Goal: Task Accomplishment & Management: Use online tool/utility

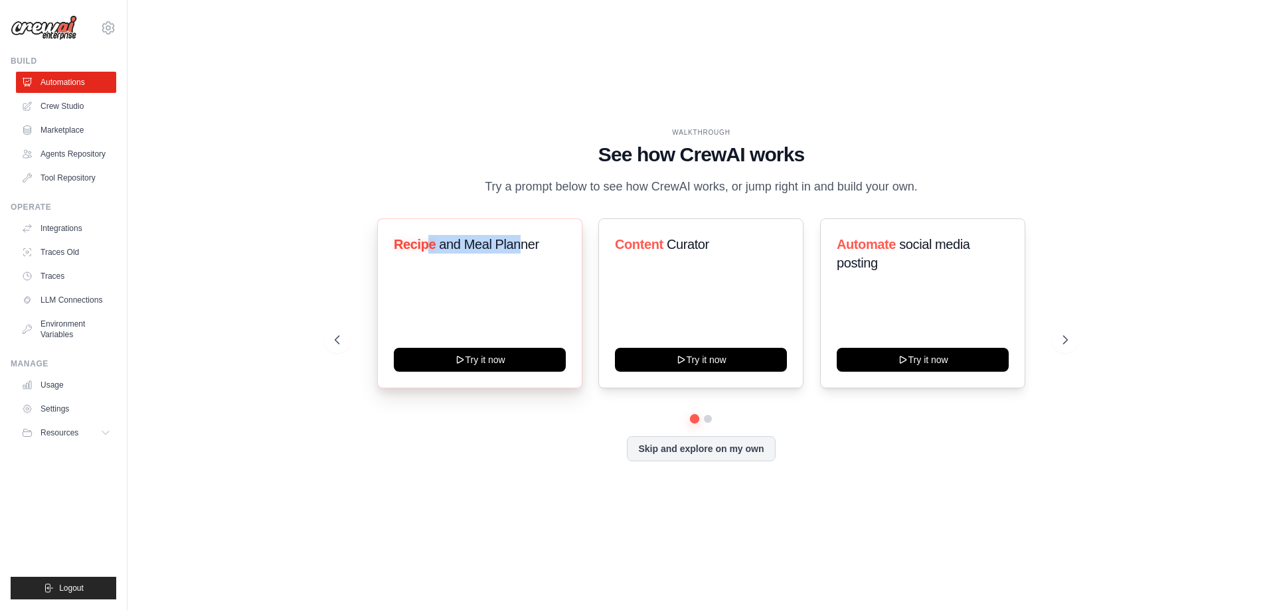
drag, startPoint x: 430, startPoint y: 260, endPoint x: 523, endPoint y: 254, distance: 93.9
click at [523, 254] on h3 "Recipe and Meal Planner" at bounding box center [480, 244] width 172 height 19
click at [521, 252] on span "and Meal Planner" at bounding box center [489, 244] width 100 height 15
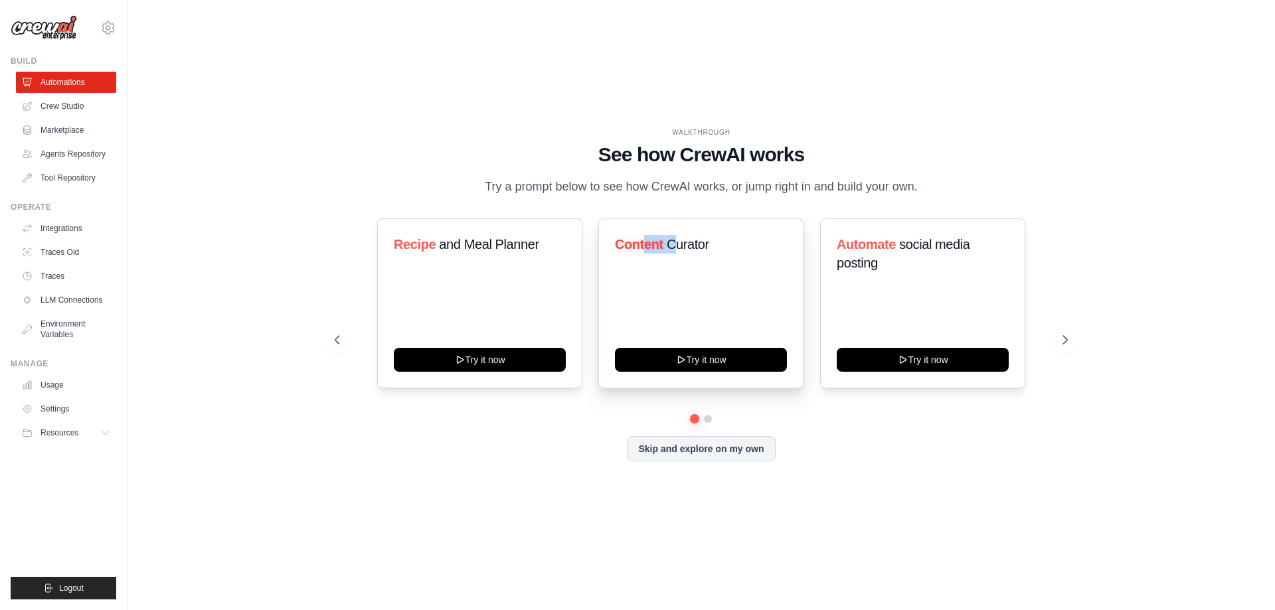
drag, startPoint x: 645, startPoint y: 253, endPoint x: 751, endPoint y: 246, distance: 105.8
click at [713, 246] on h3 "Content Curator" at bounding box center [701, 244] width 172 height 19
drag, startPoint x: 949, startPoint y: 252, endPoint x: 994, endPoint y: 252, distance: 44.5
click at [994, 252] on h3 "Automate social media posting" at bounding box center [923, 253] width 172 height 37
click at [901, 261] on h3 "Automate social media posting" at bounding box center [923, 253] width 172 height 37
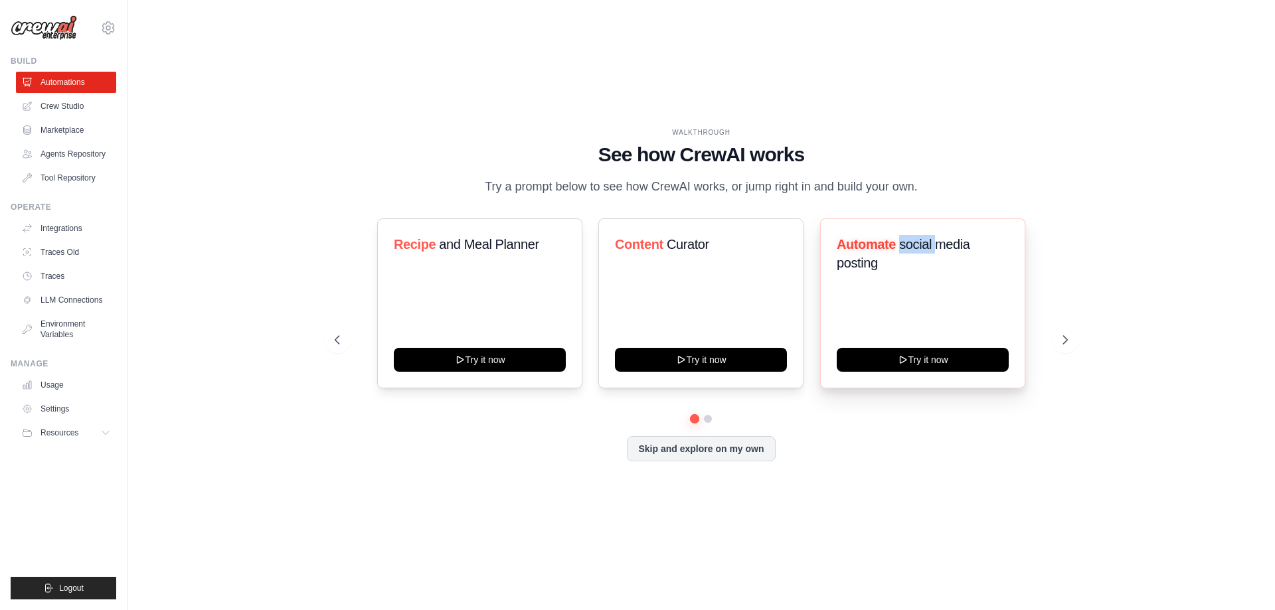
click at [901, 261] on h3 "Automate social media posting" at bounding box center [923, 253] width 172 height 37
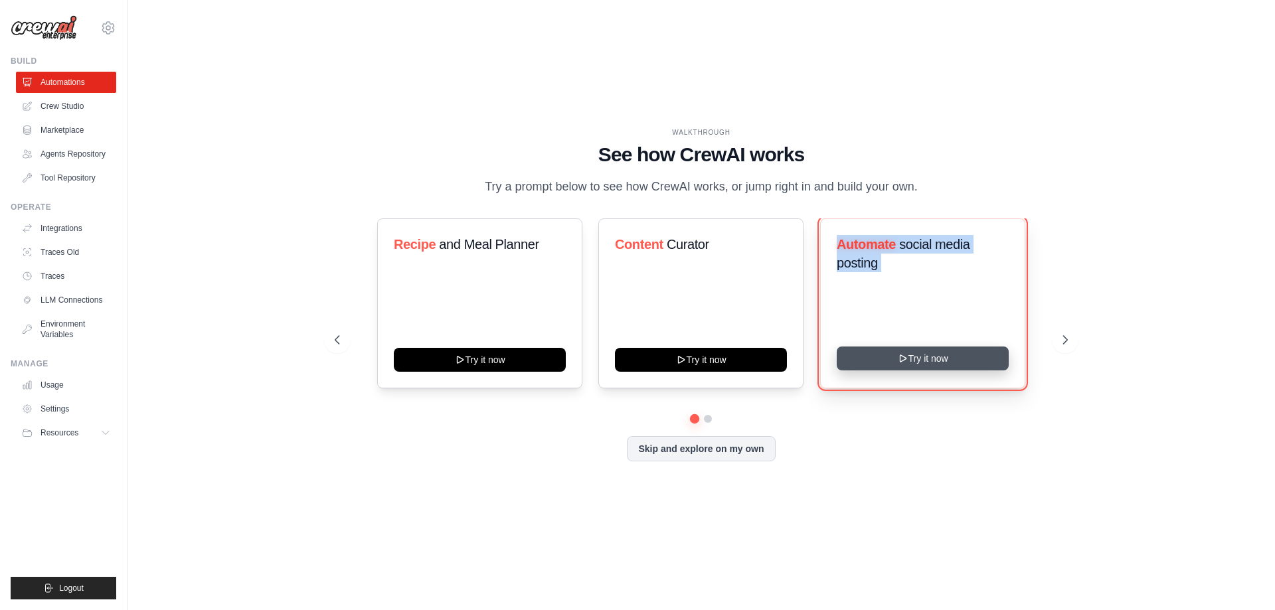
click at [975, 371] on button "Try it now" at bounding box center [923, 359] width 172 height 24
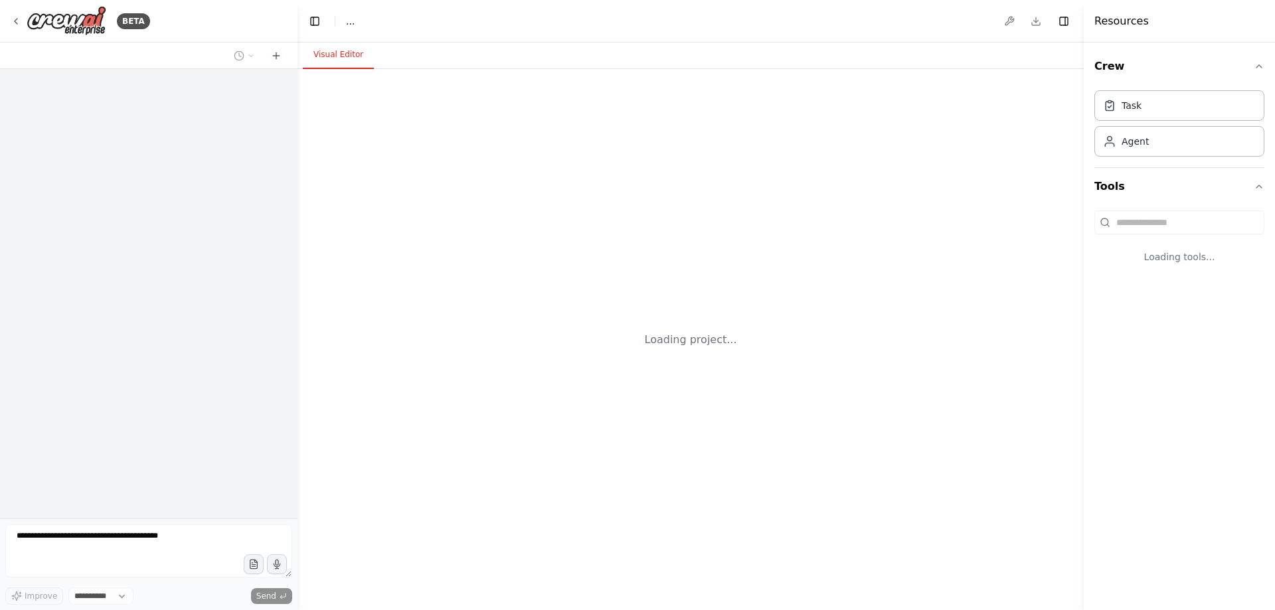
select select "****"
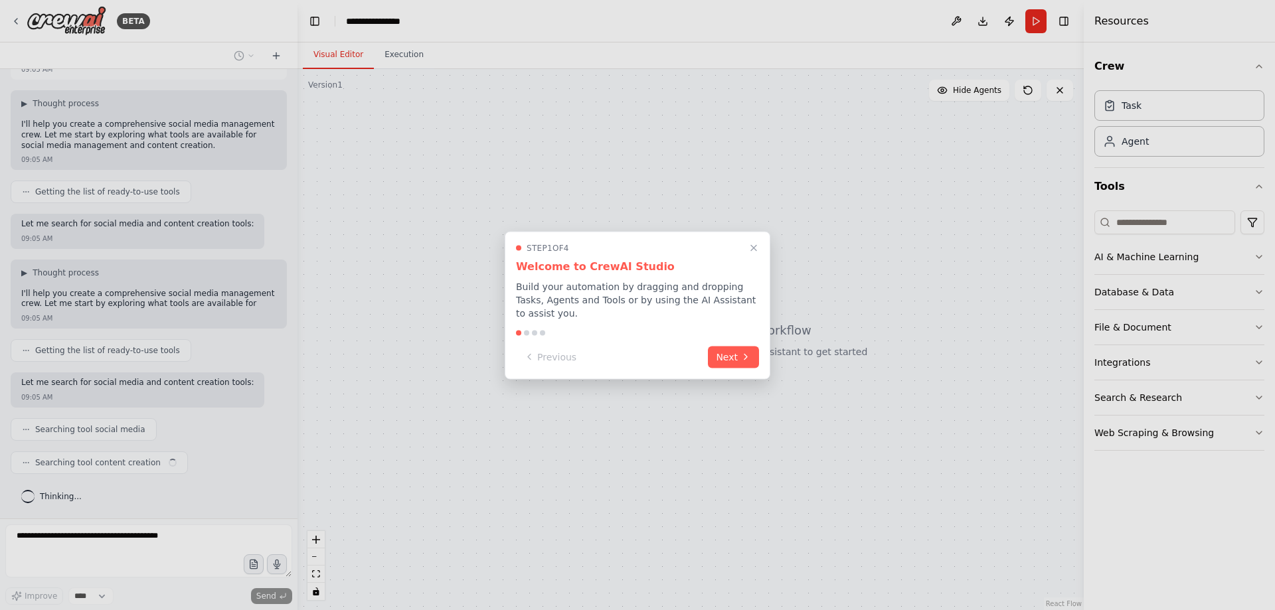
scroll to position [76, 0]
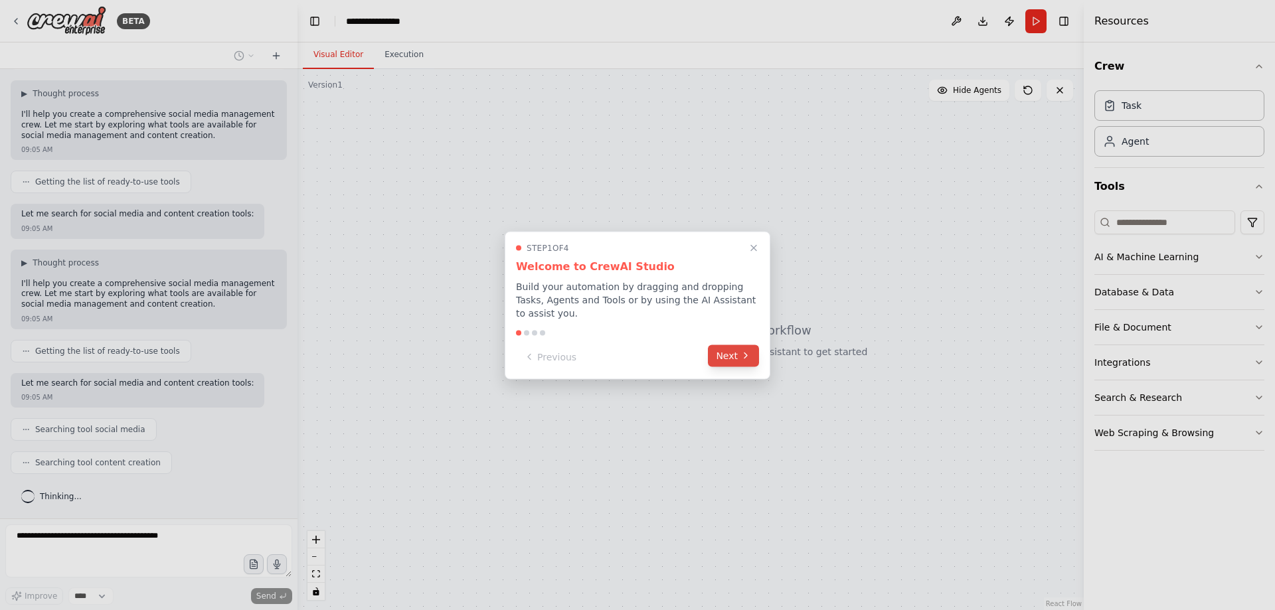
click at [733, 354] on button "Next" at bounding box center [733, 356] width 51 height 22
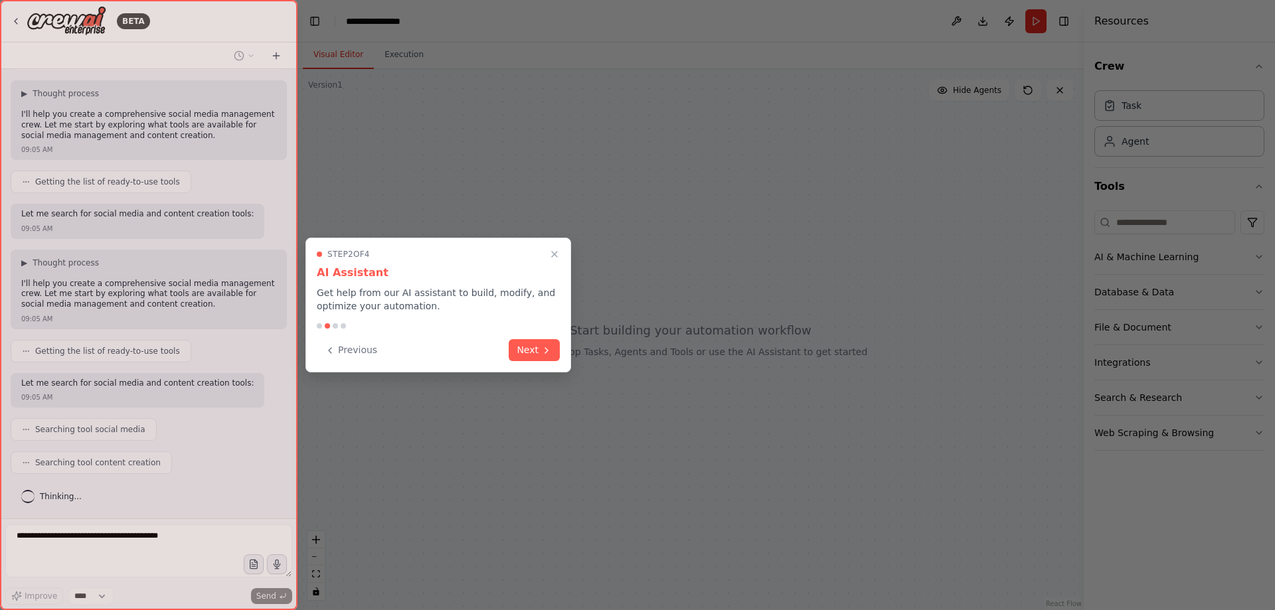
scroll to position [109, 0]
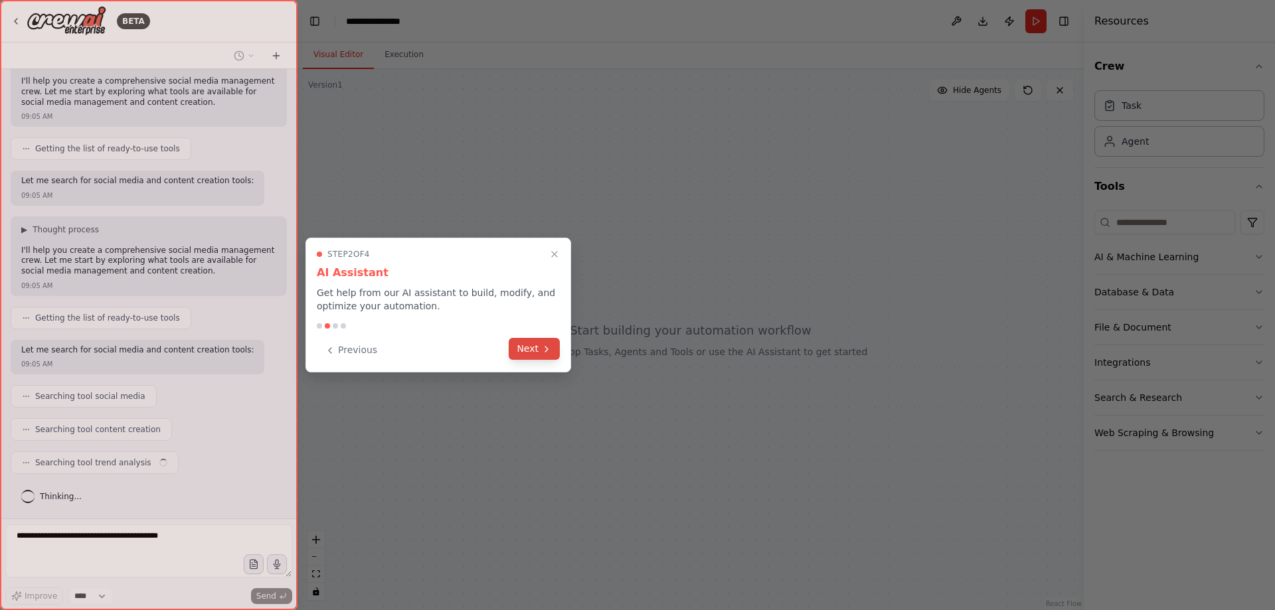
click at [535, 346] on button "Next" at bounding box center [534, 349] width 51 height 22
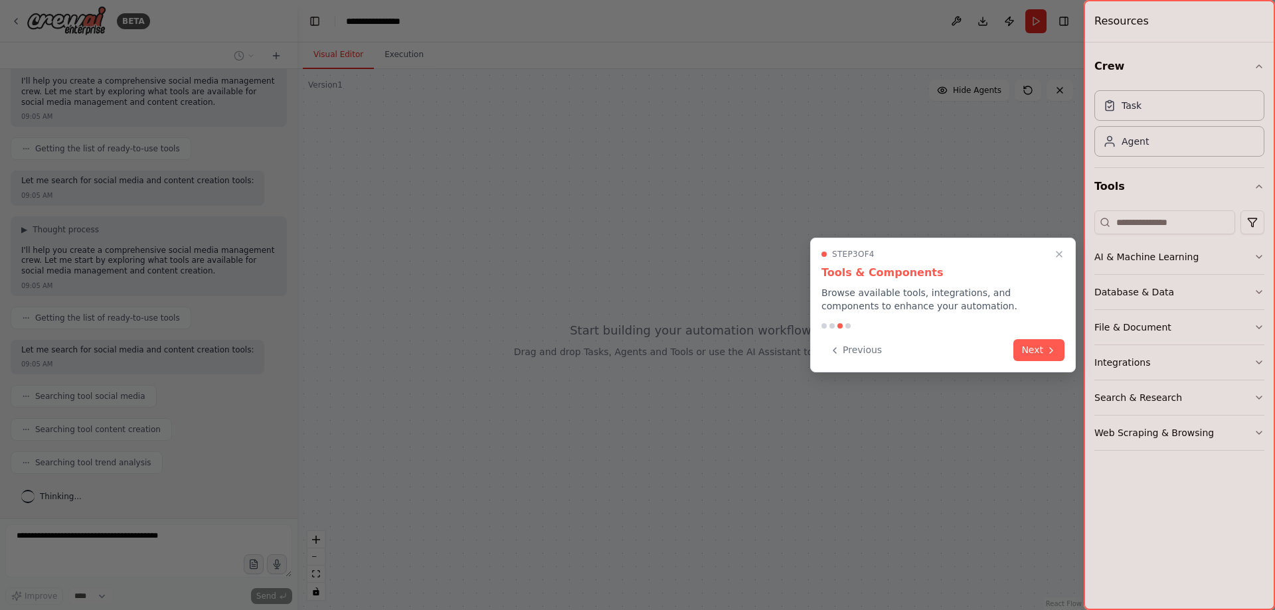
click at [1067, 353] on div "Step 3 of 4 Tools & Components Browse available tools, integrations, and compon…" at bounding box center [943, 305] width 266 height 135
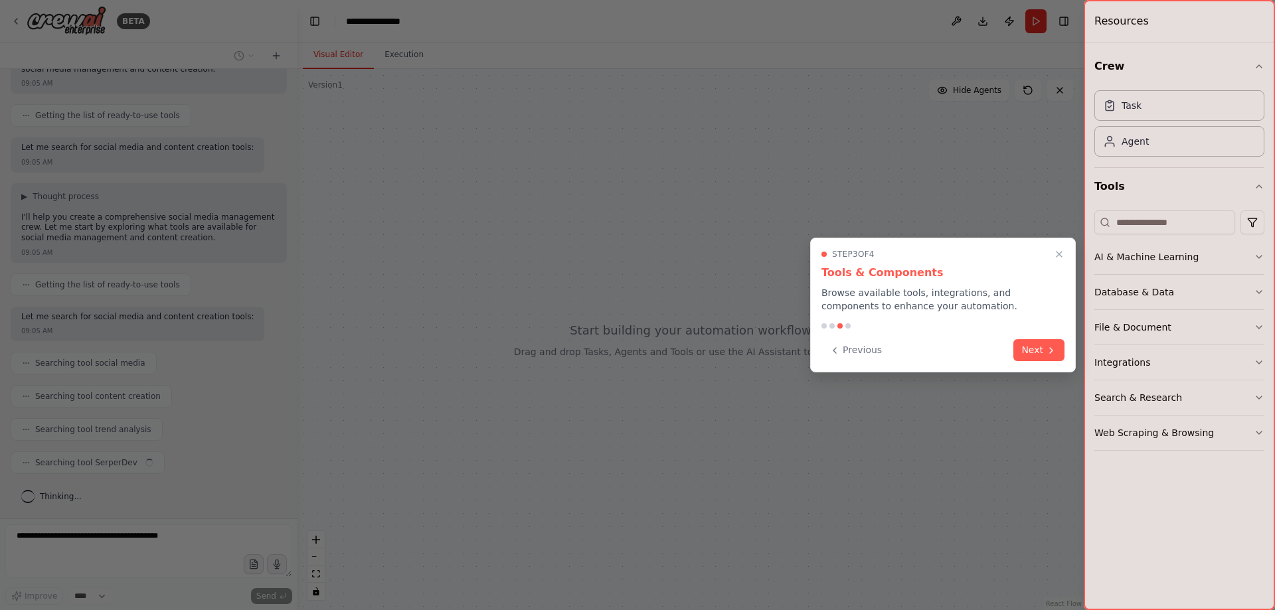
drag, startPoint x: 898, startPoint y: 272, endPoint x: 933, endPoint y: 272, distance: 34.5
click at [931, 272] on h3 "Tools & Components" at bounding box center [943, 273] width 243 height 16
drag, startPoint x: 836, startPoint y: 302, endPoint x: 999, endPoint y: 302, distance: 163.4
click at [961, 302] on p "Browse available tools, integrations, and components to enhance your automation." at bounding box center [943, 299] width 243 height 27
click at [939, 308] on p "Browse available tools, integrations, and components to enhance your automation." at bounding box center [943, 299] width 243 height 27
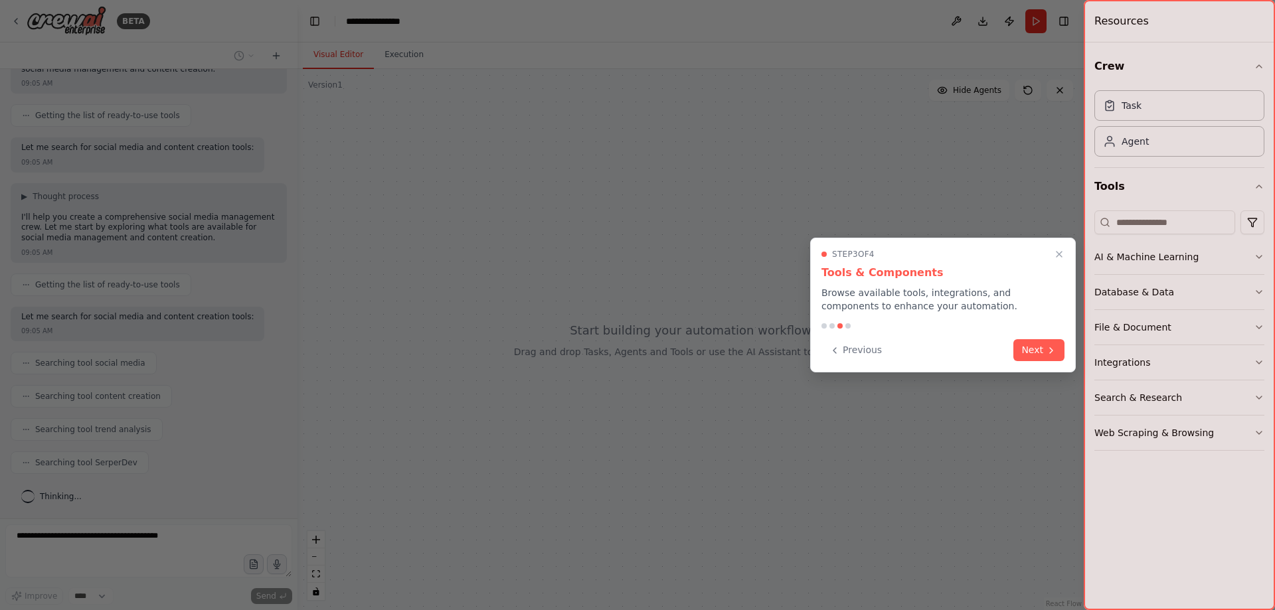
click at [939, 308] on p "Browse available tools, integrations, and components to enhance your automation." at bounding box center [943, 299] width 243 height 27
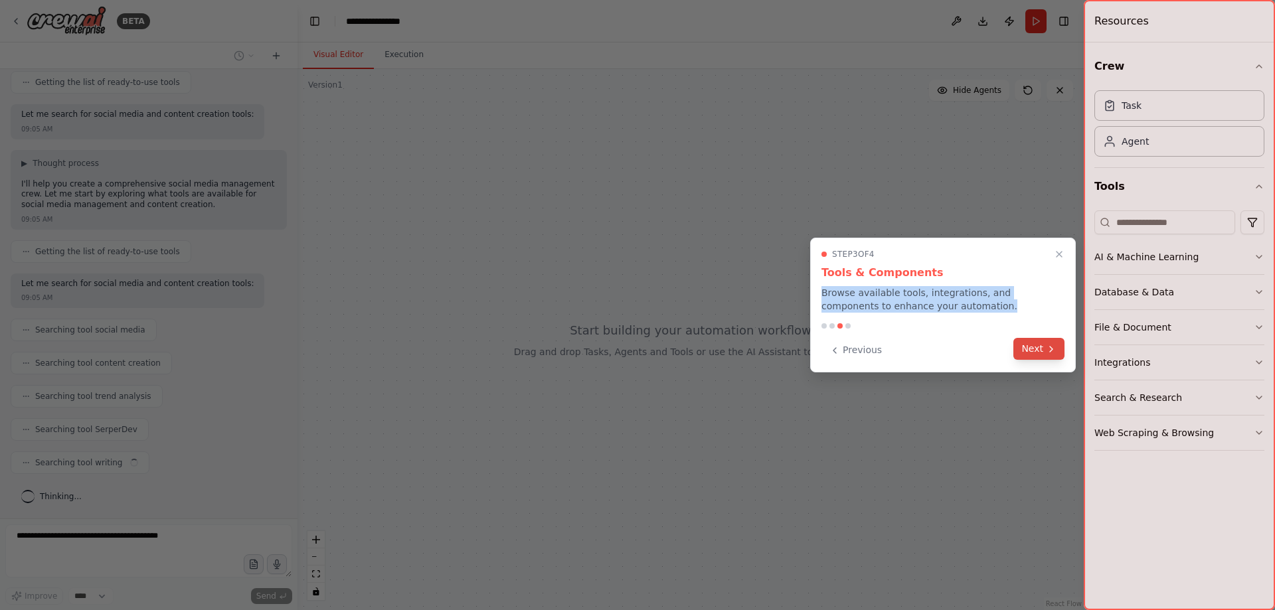
click at [1033, 342] on button "Next" at bounding box center [1039, 349] width 51 height 22
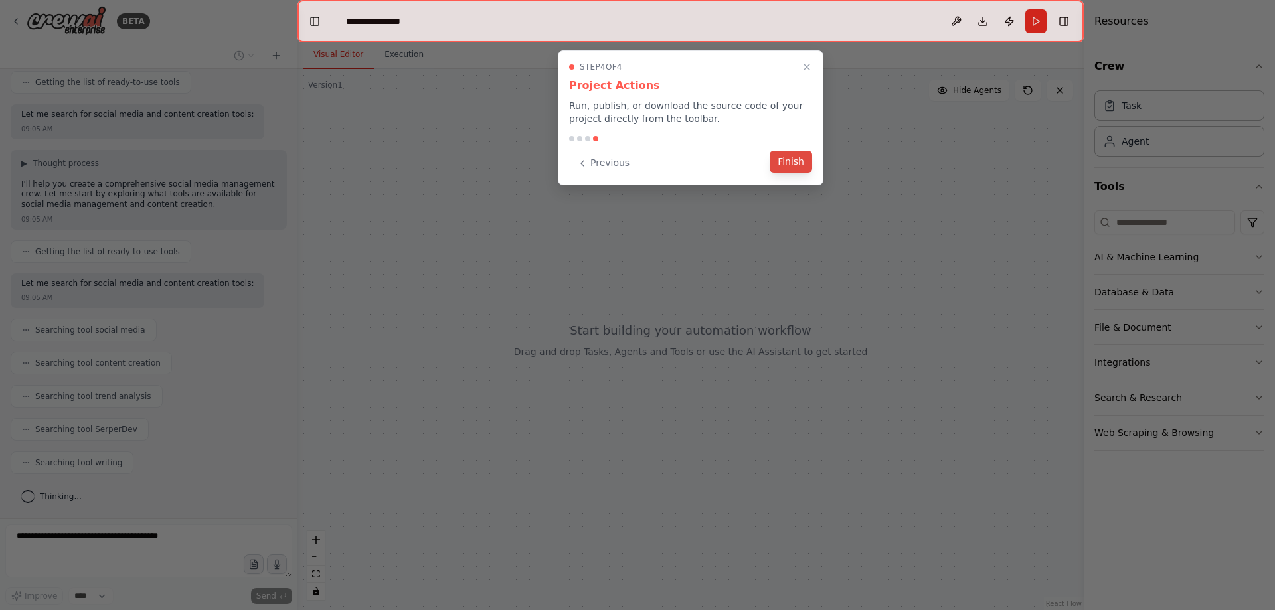
click at [798, 169] on button "Finish" at bounding box center [791, 162] width 43 height 22
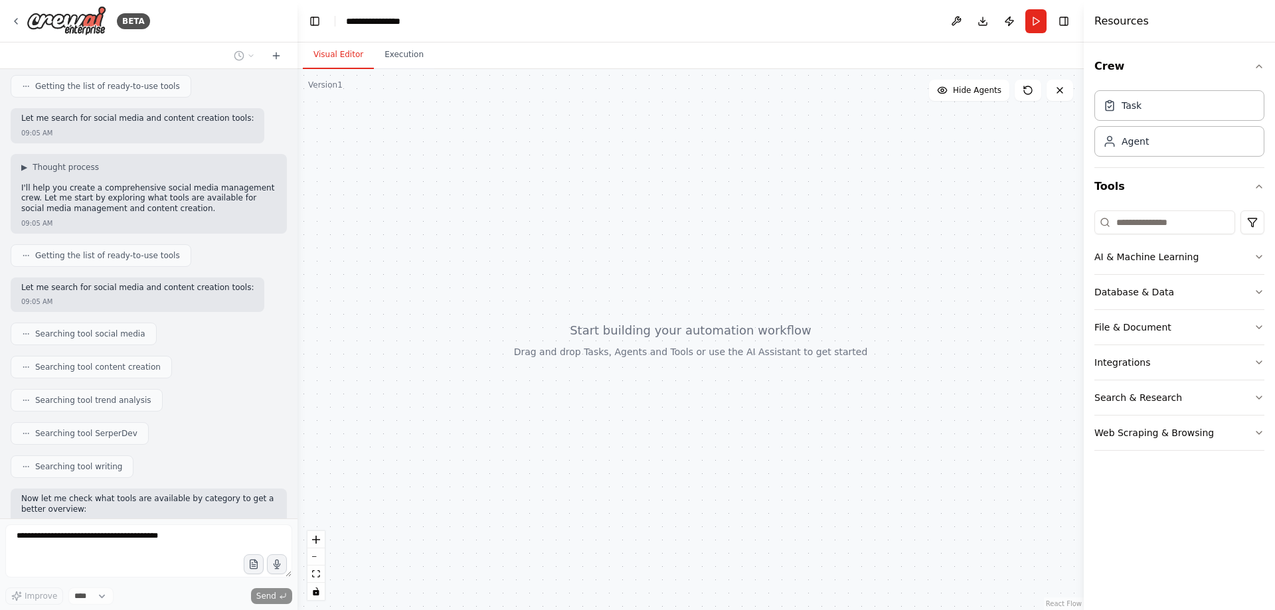
scroll to position [0, 0]
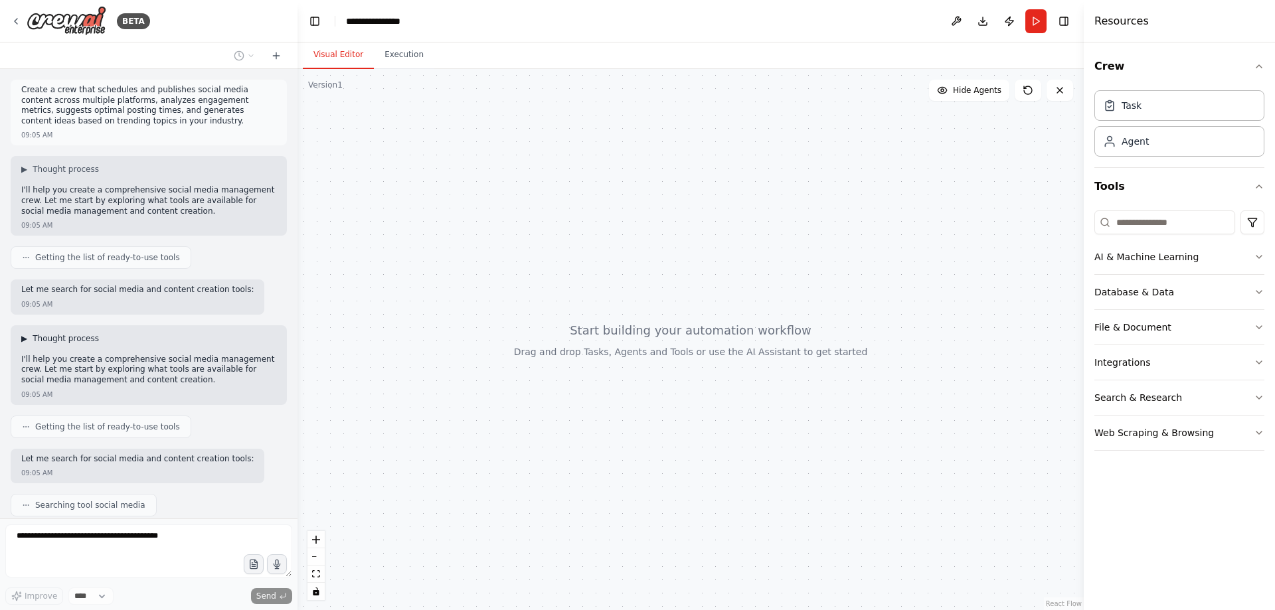
click at [24, 337] on span "▶" at bounding box center [24, 338] width 6 height 11
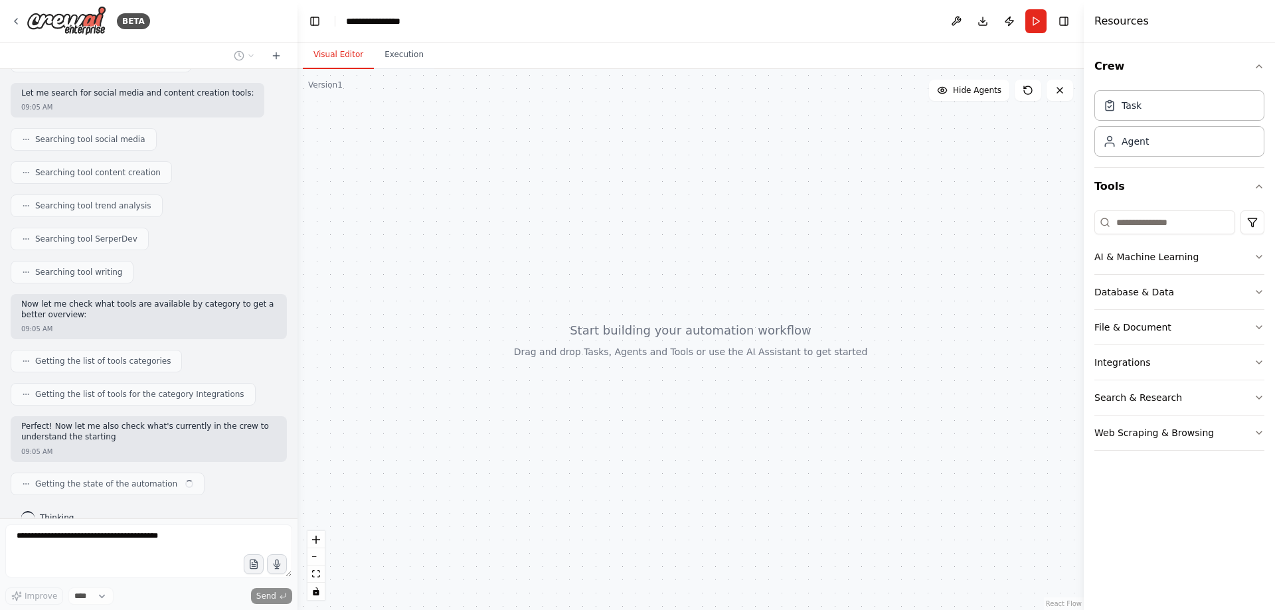
scroll to position [576, 0]
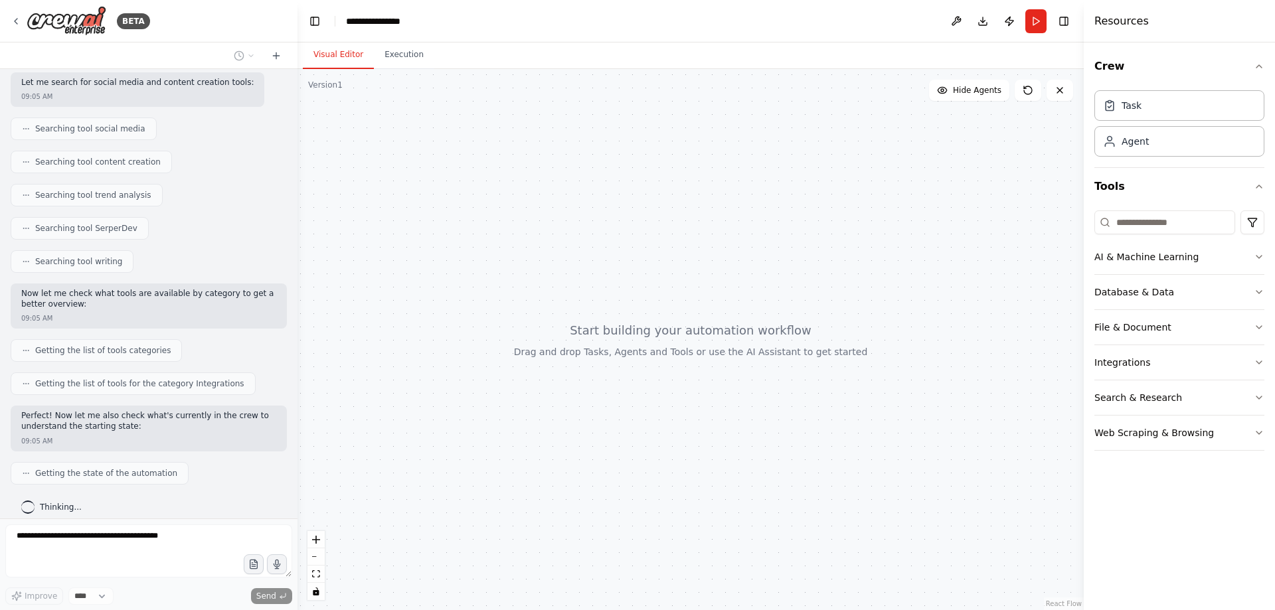
drag, startPoint x: 692, startPoint y: 216, endPoint x: 970, endPoint y: 242, distance: 278.9
click at [856, 227] on div at bounding box center [691, 339] width 787 height 541
click at [1231, 254] on button "AI & Machine Learning" at bounding box center [1180, 257] width 170 height 35
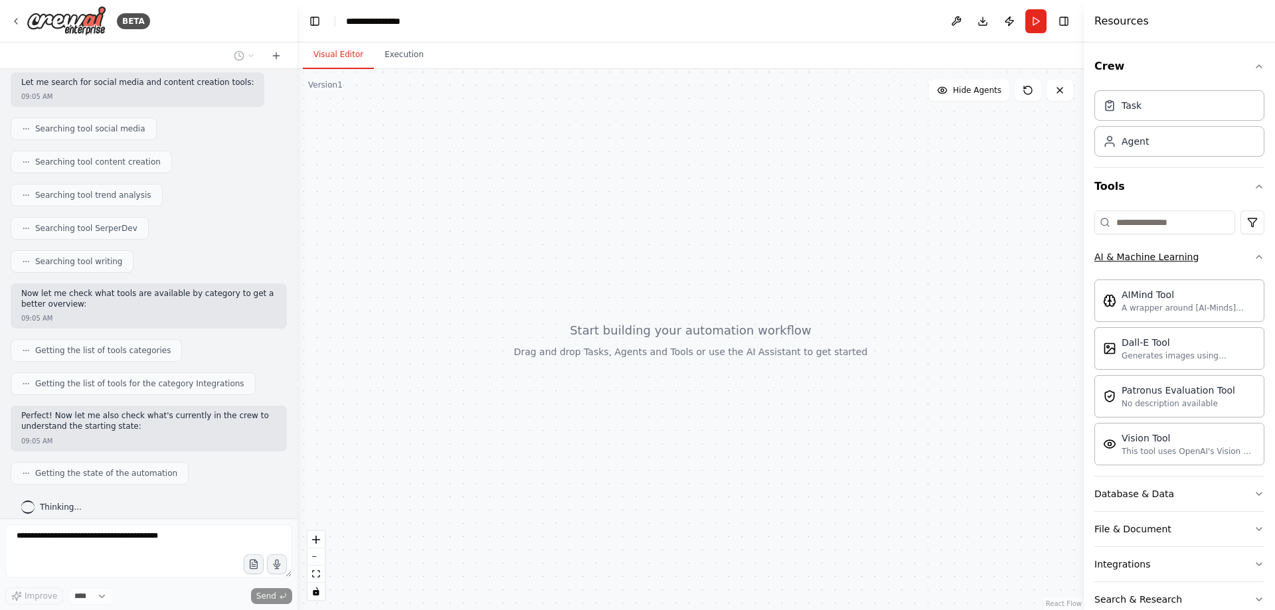
click at [1257, 258] on icon "button" at bounding box center [1259, 257] width 5 height 3
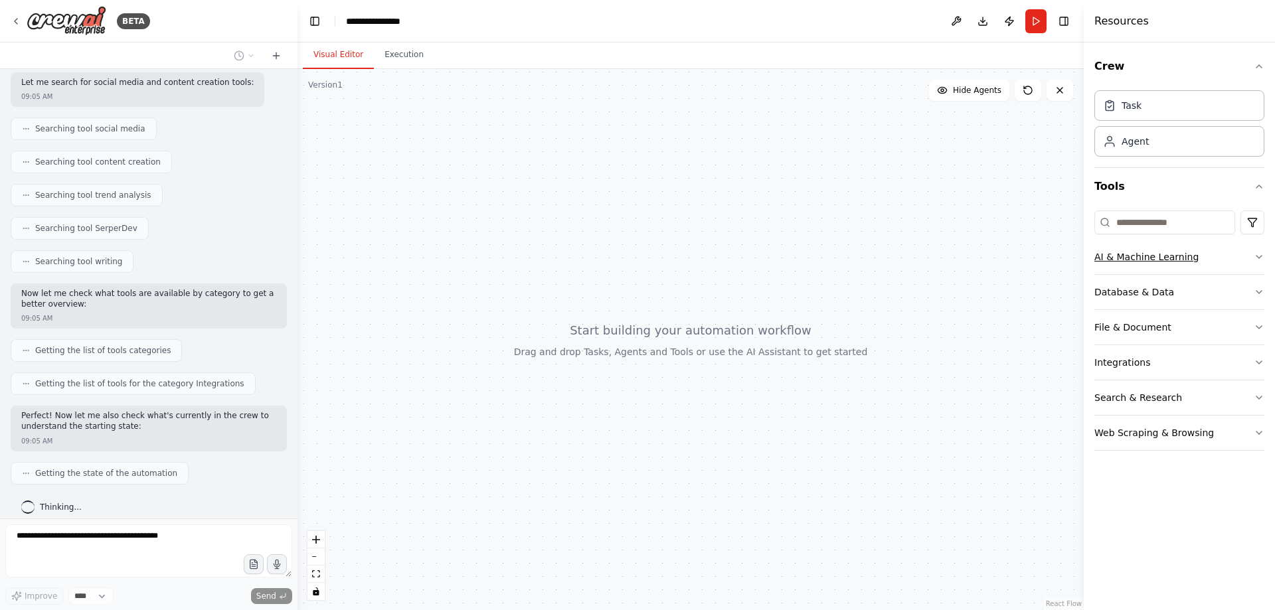
click at [1238, 264] on button "AI & Machine Learning" at bounding box center [1180, 257] width 170 height 35
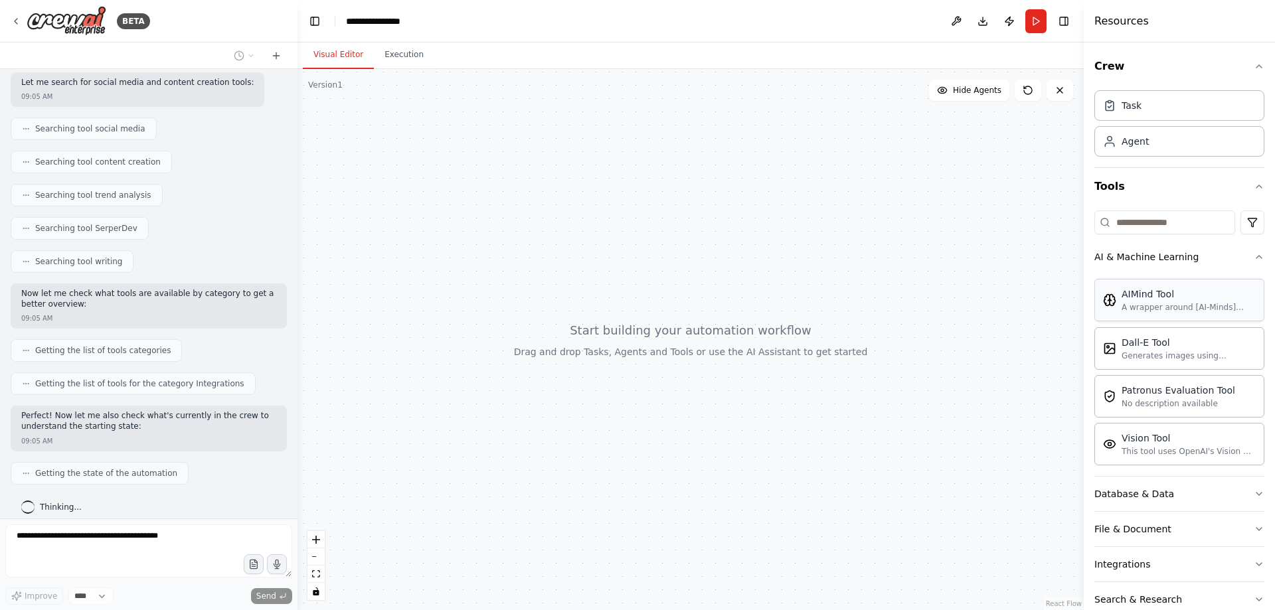
click at [1189, 297] on div "AIMind Tool" at bounding box center [1189, 294] width 134 height 13
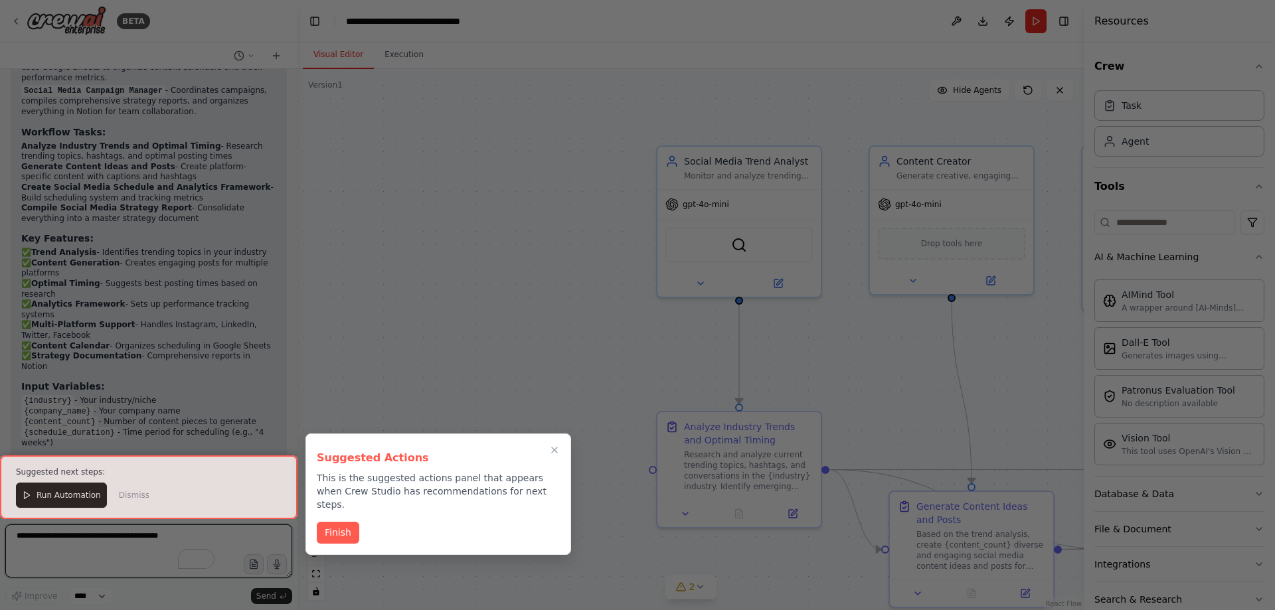
scroll to position [1844, 0]
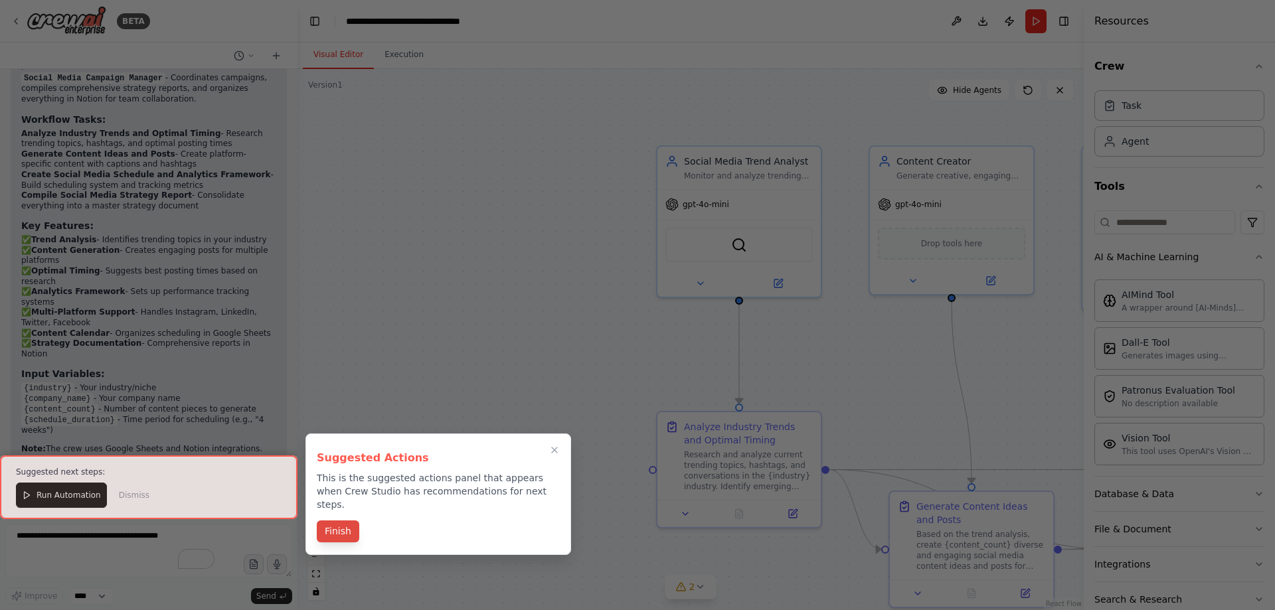
click at [323, 523] on button "Finish" at bounding box center [338, 532] width 43 height 22
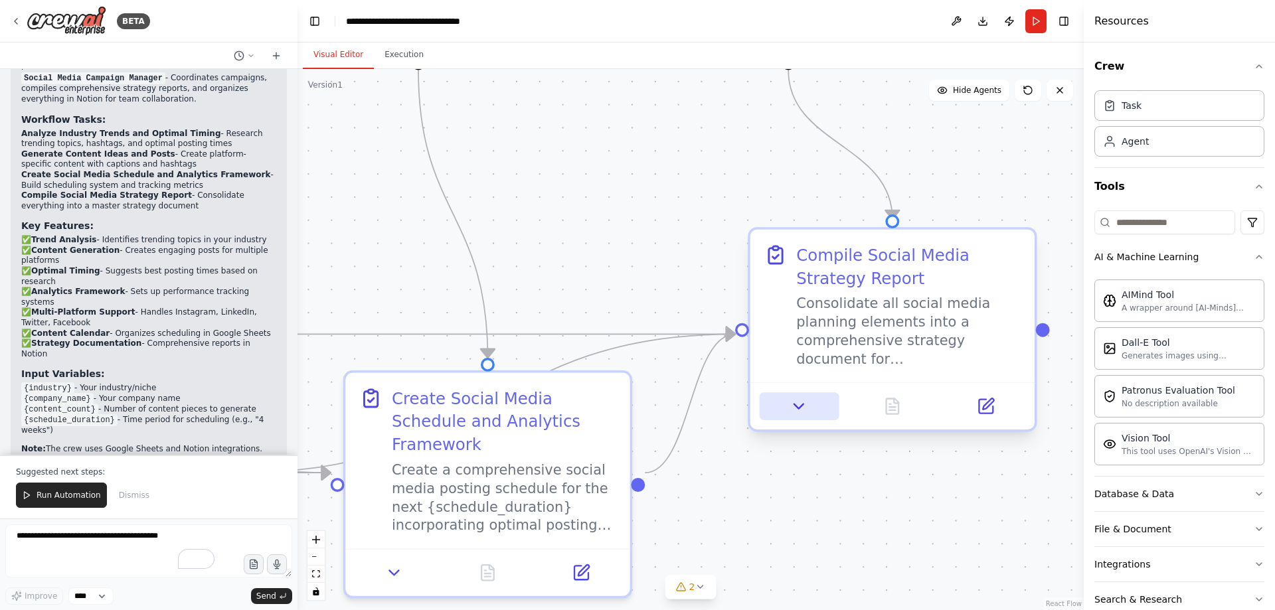
click at [801, 411] on icon at bounding box center [799, 406] width 19 height 19
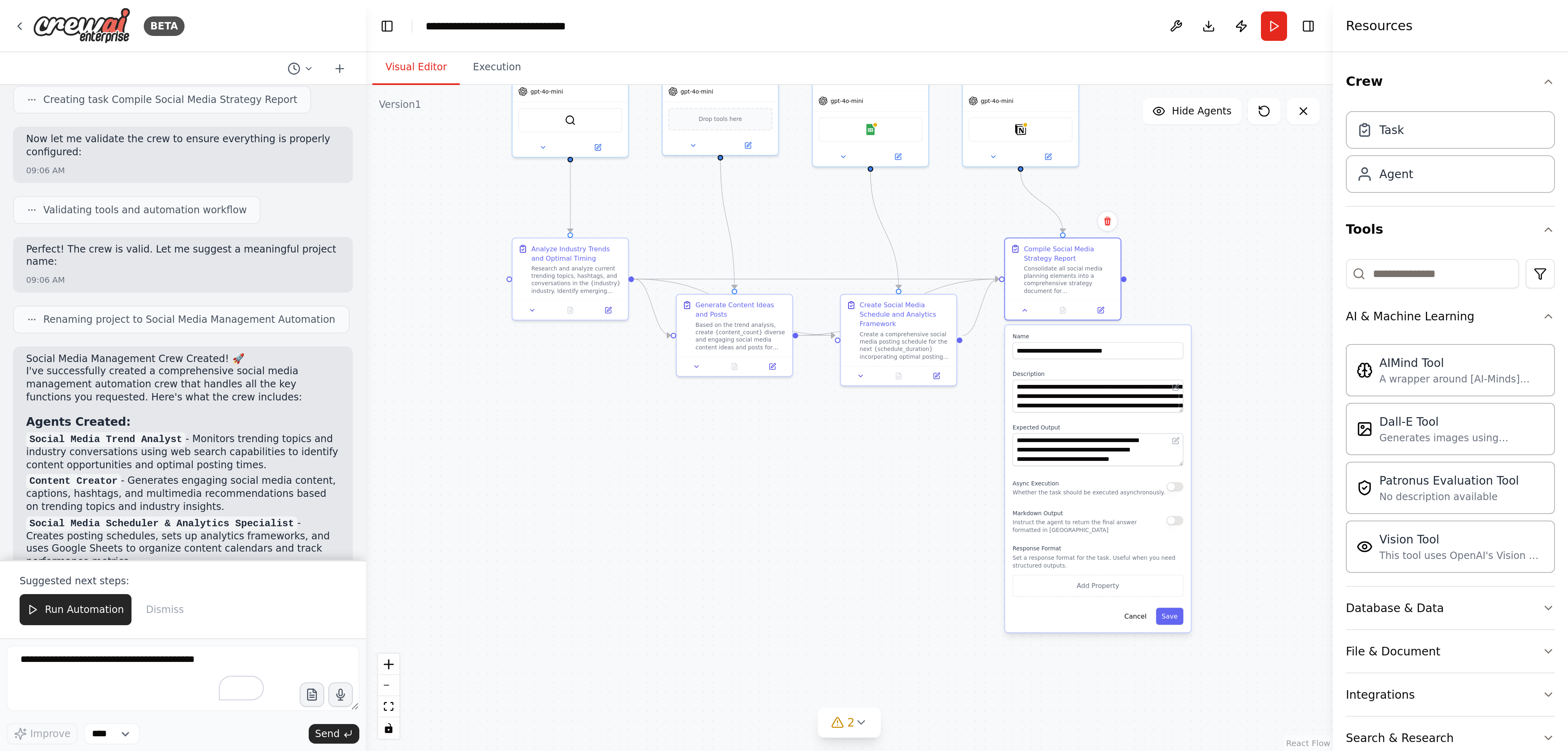
scroll to position [889, 0]
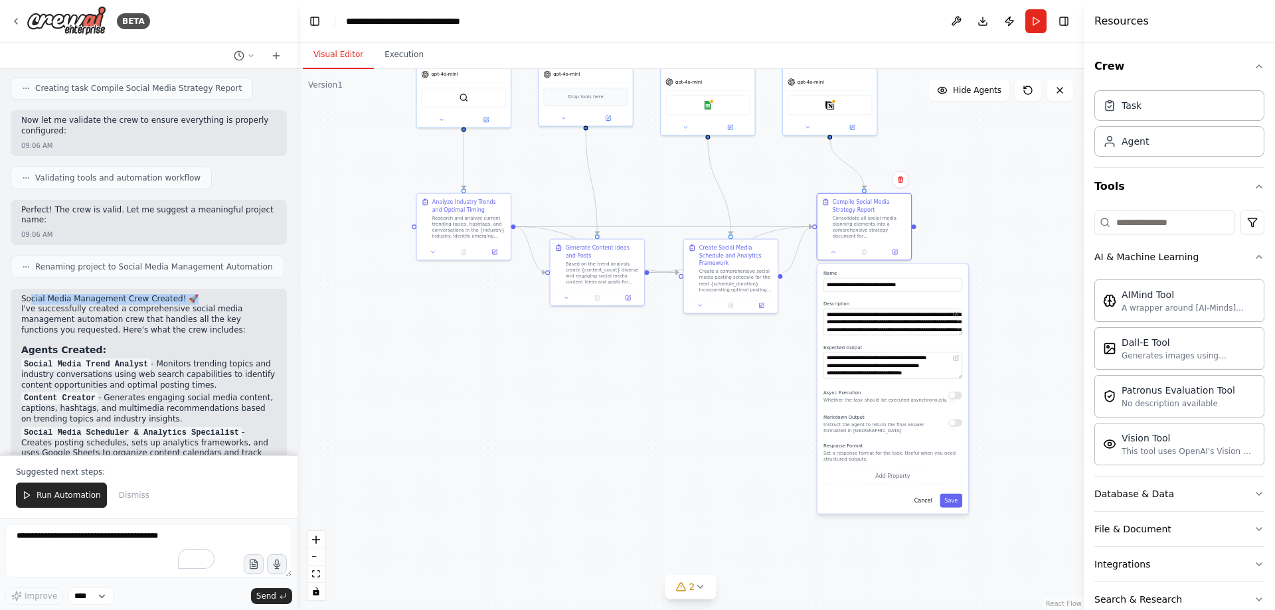
drag, startPoint x: 48, startPoint y: 274, endPoint x: 177, endPoint y: 275, distance: 129.5
click at [177, 294] on h2 "Social Media Management Crew Created! 🚀" at bounding box center [148, 299] width 255 height 11
click at [176, 294] on h2 "Social Media Management Crew Created! 🚀" at bounding box center [148, 299] width 255 height 11
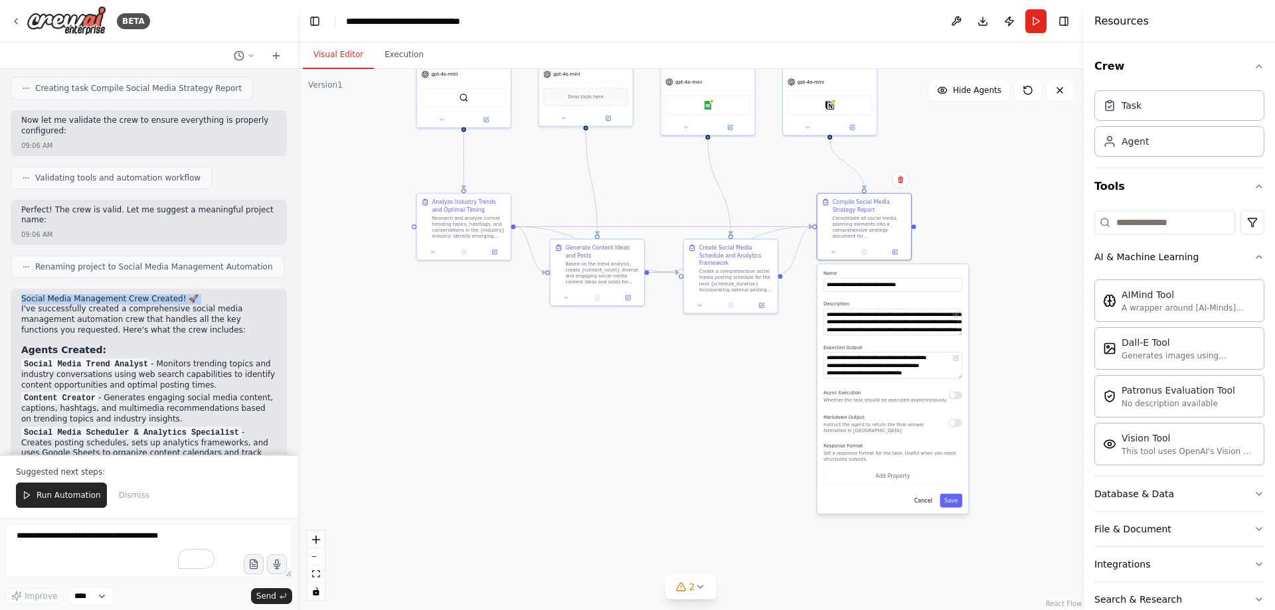
click at [176, 294] on h2 "Social Media Management Crew Created! 🚀" at bounding box center [148, 299] width 255 height 11
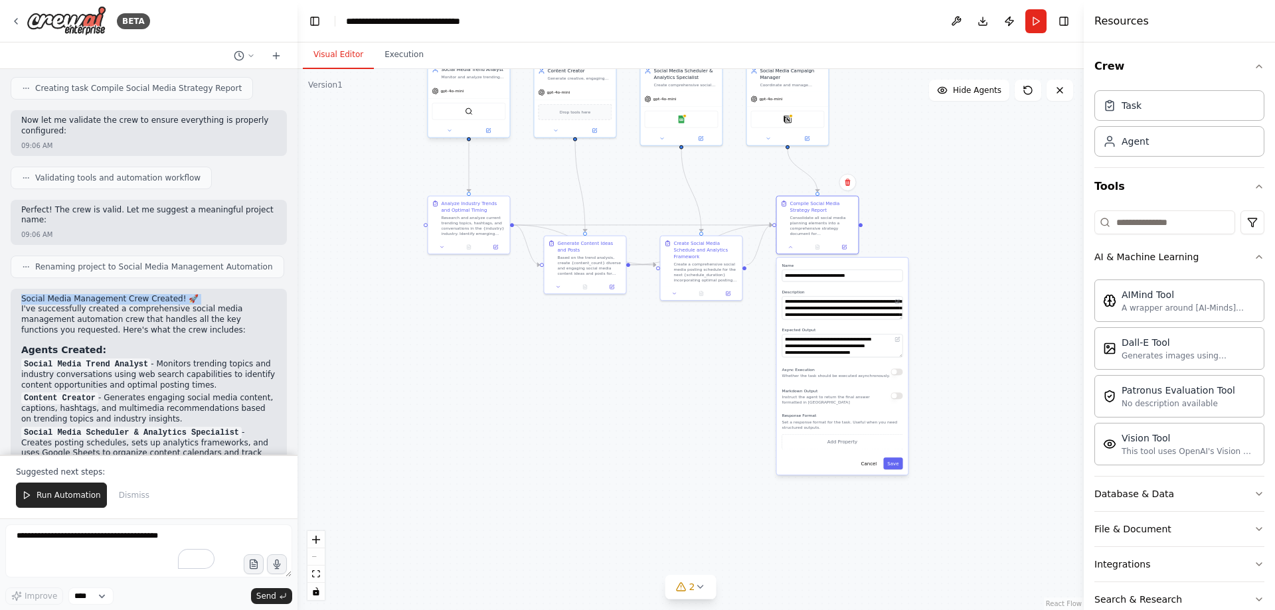
click at [464, 116] on div "SerperDevTool" at bounding box center [469, 111] width 74 height 17
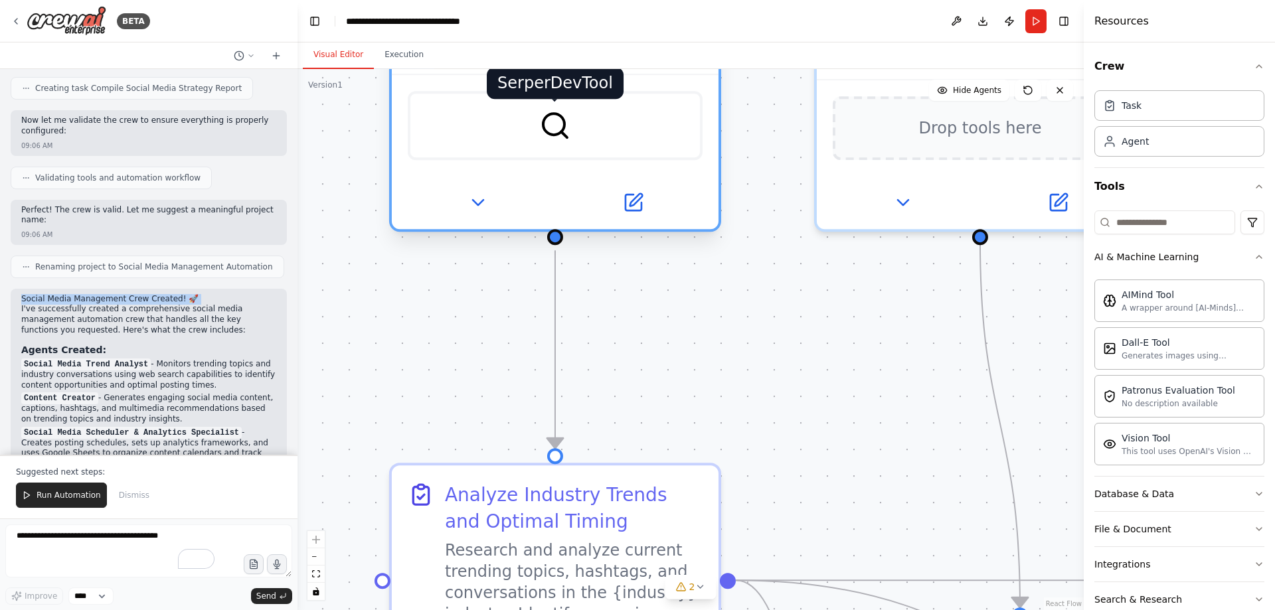
click at [556, 128] on img at bounding box center [555, 126] width 32 height 32
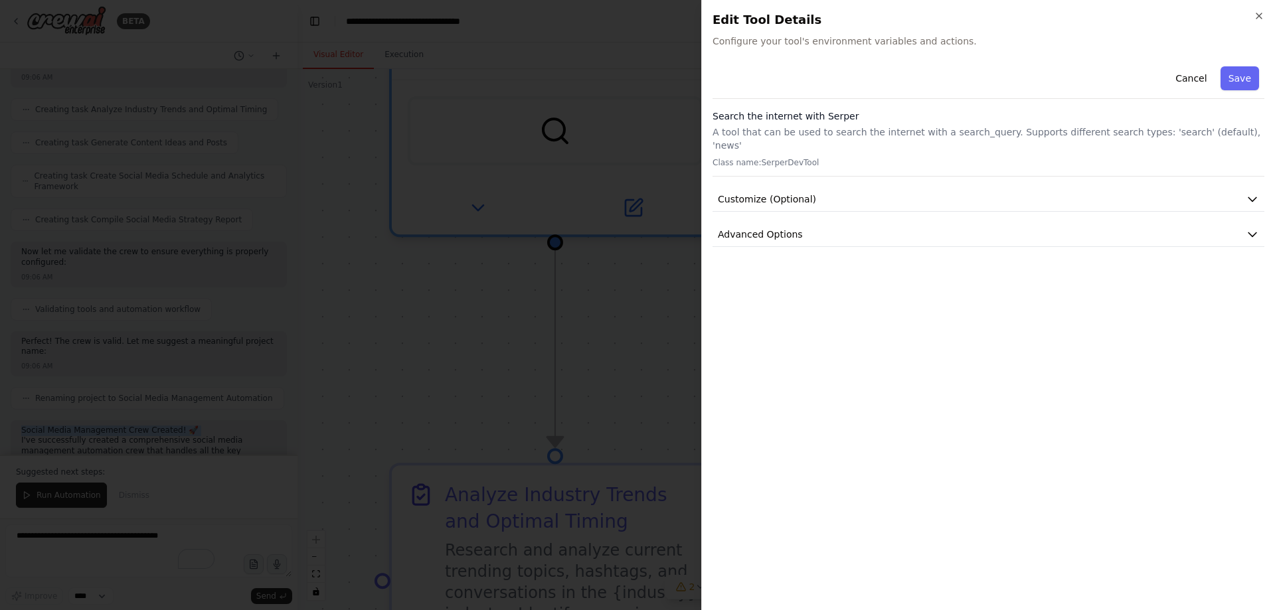
scroll to position [1315, 0]
click at [1244, 72] on button "Save" at bounding box center [1240, 78] width 39 height 24
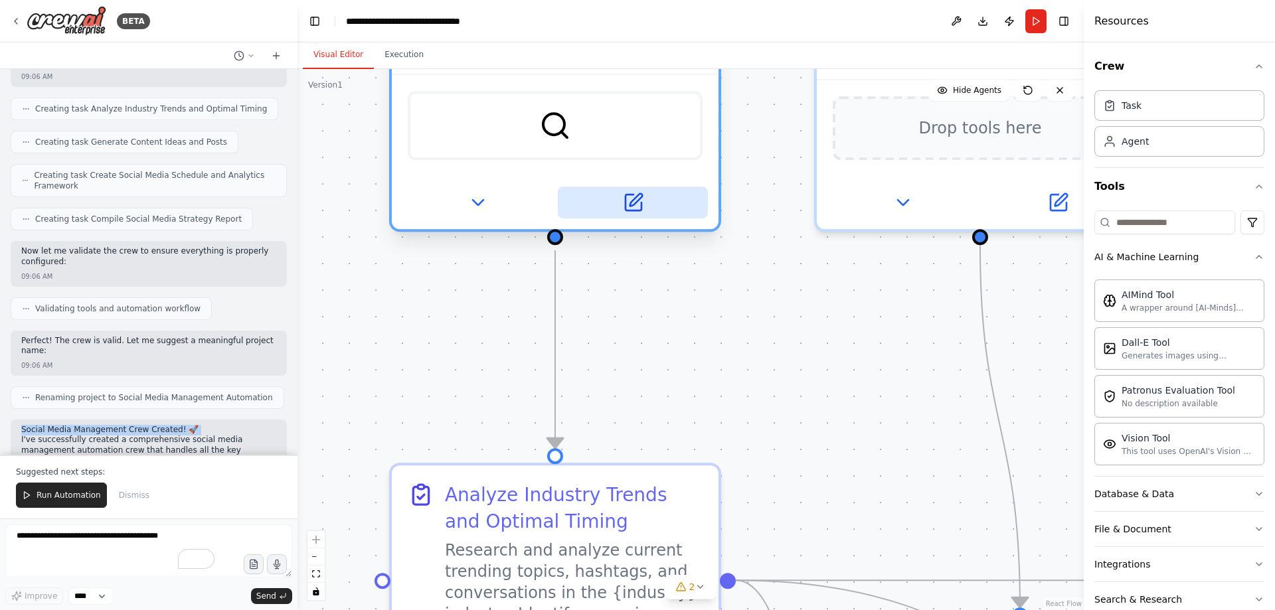
click at [649, 211] on button at bounding box center [633, 203] width 150 height 32
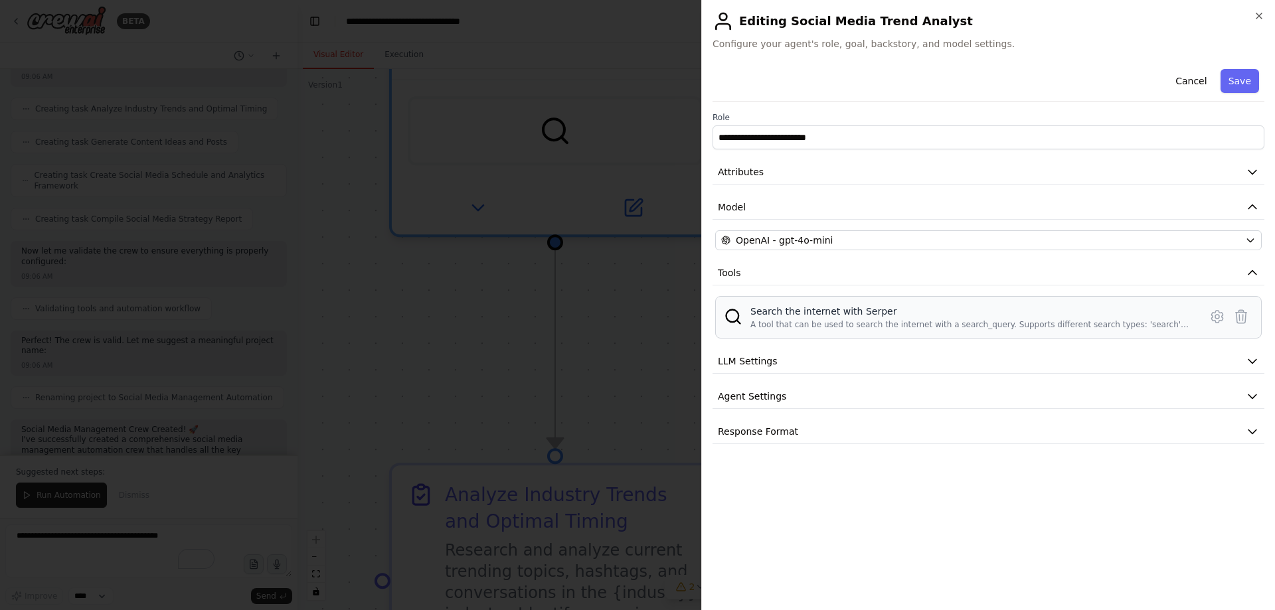
click at [817, 314] on div "Search the internet with Serper" at bounding box center [972, 311] width 442 height 13
click at [895, 367] on button "LLM Settings" at bounding box center [989, 361] width 552 height 25
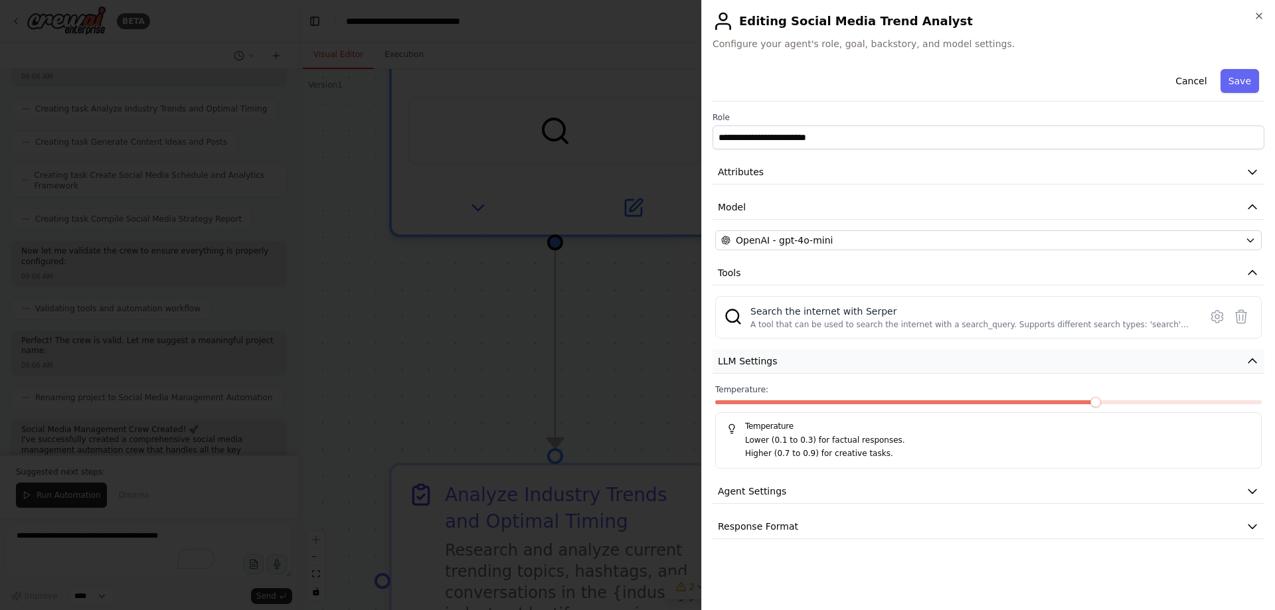
click at [905, 361] on button "LLM Settings" at bounding box center [989, 361] width 552 height 25
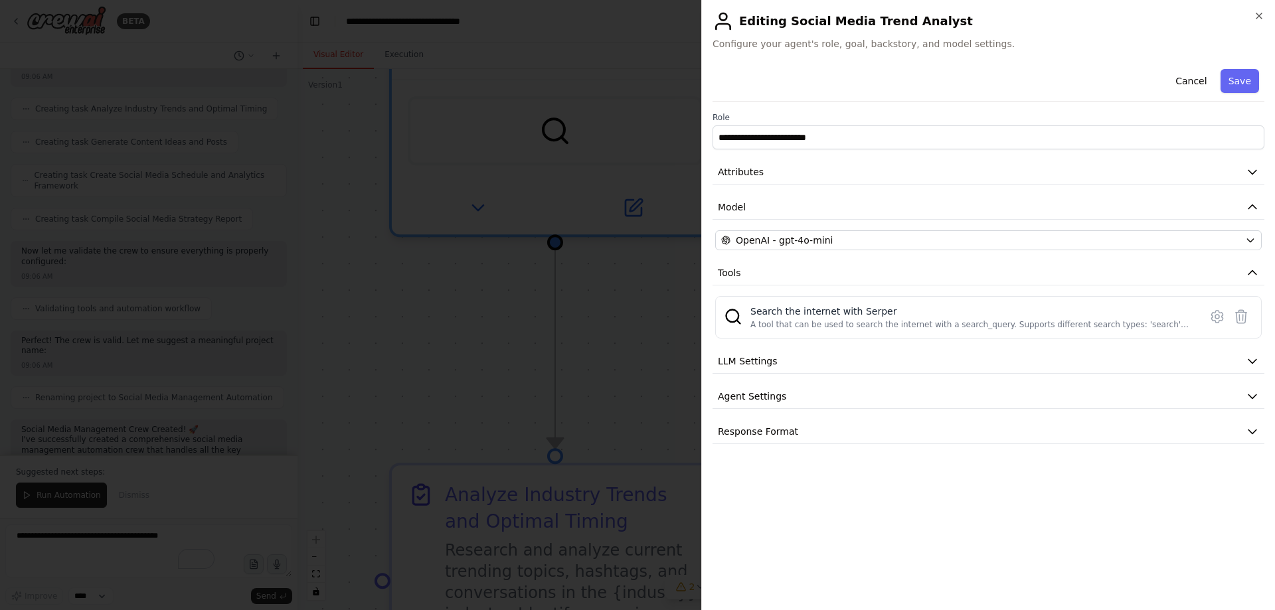
click at [892, 417] on div "**********" at bounding box center [989, 254] width 552 height 381
click at [891, 399] on button "Agent Settings" at bounding box center [989, 397] width 552 height 25
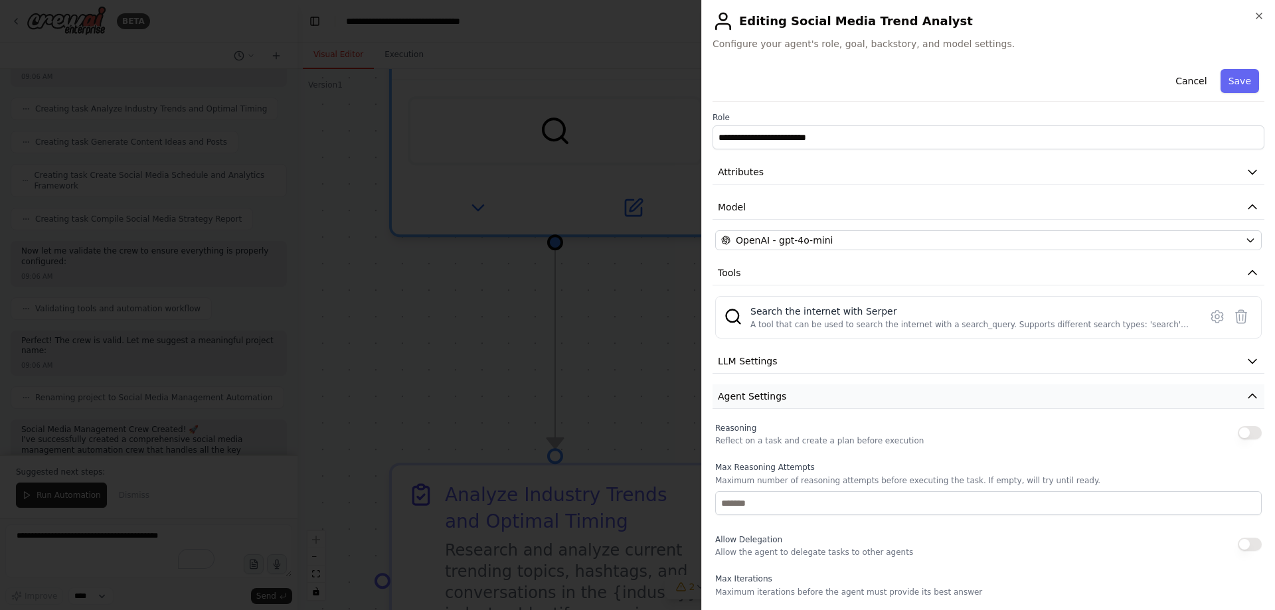
click at [891, 399] on button "Agent Settings" at bounding box center [989, 397] width 552 height 25
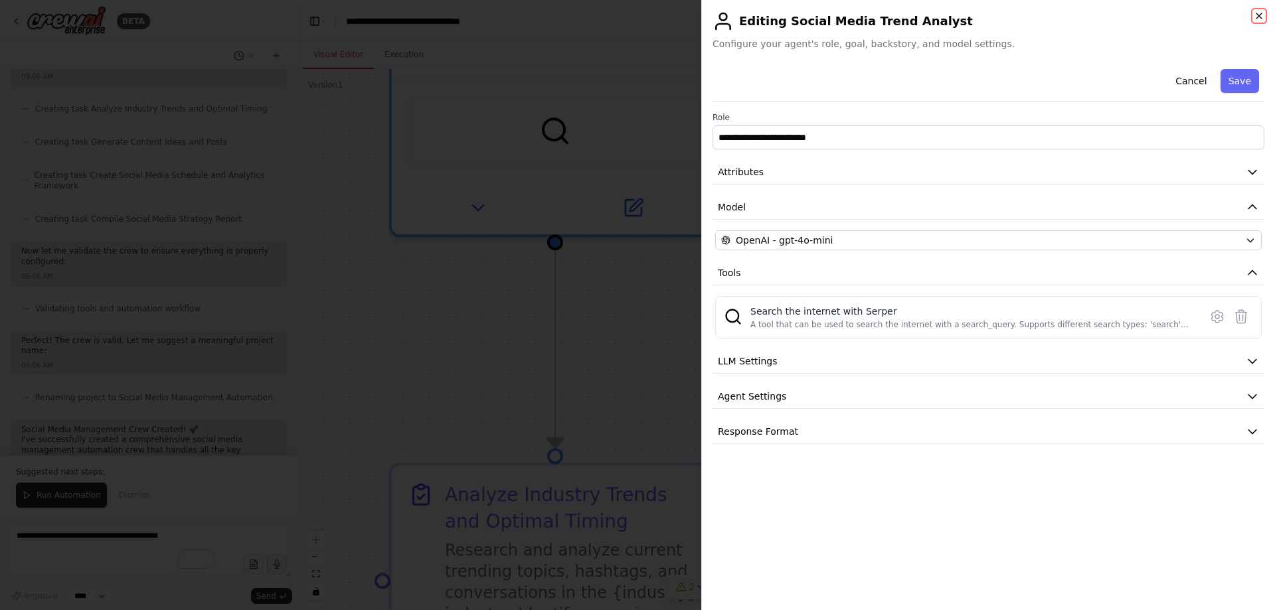
click at [1261, 15] on icon "button" at bounding box center [1259, 16] width 11 height 11
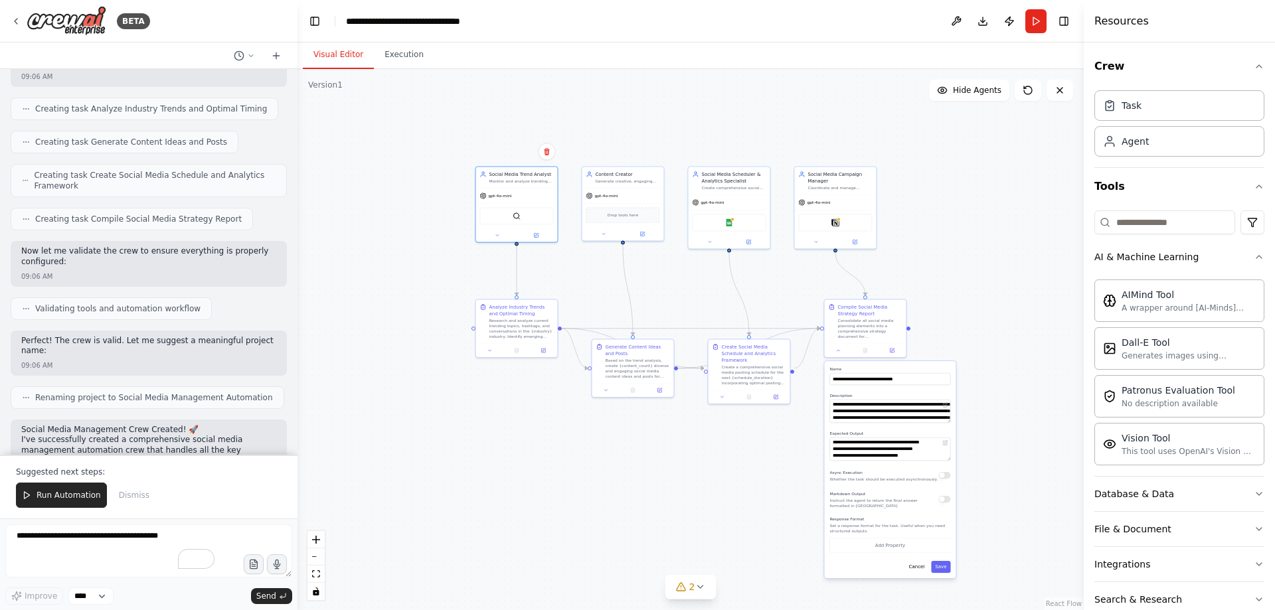
click at [982, 297] on div ".deletable-edge-delete-btn { width: 20px; height: 20px; border: 0px solid #ffff…" at bounding box center [691, 339] width 787 height 541
click at [839, 353] on div at bounding box center [865, 349] width 82 height 14
click at [838, 347] on icon at bounding box center [838, 349] width 5 height 5
click at [496, 234] on icon at bounding box center [497, 233] width 5 height 5
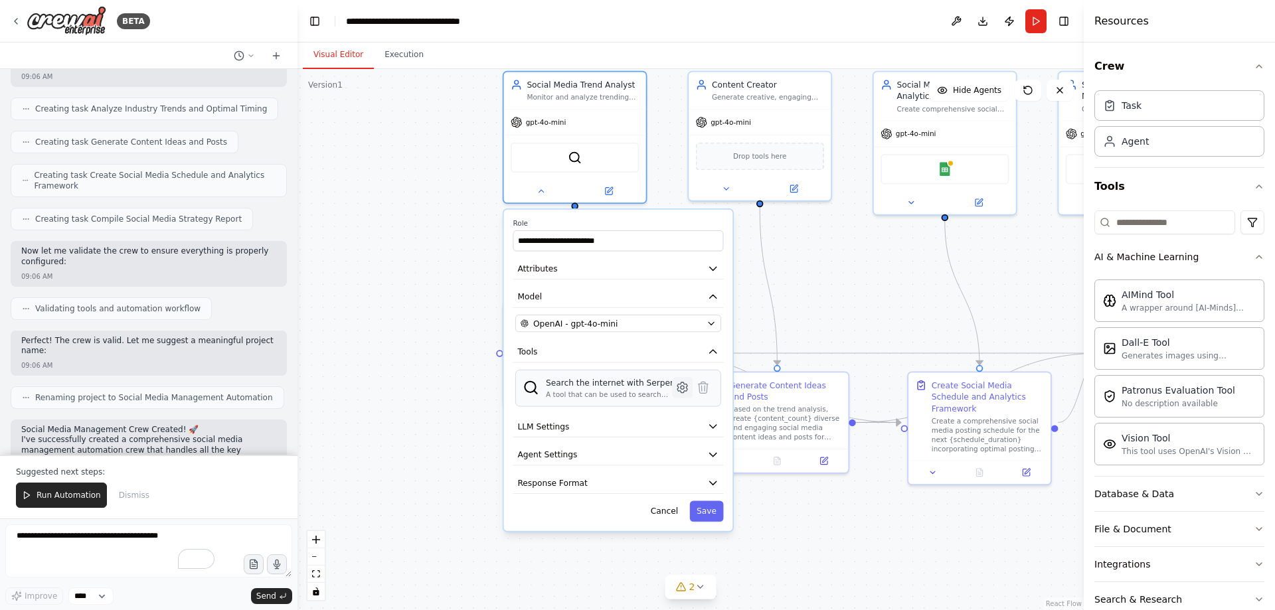
click at [680, 390] on icon at bounding box center [683, 388] width 10 height 11
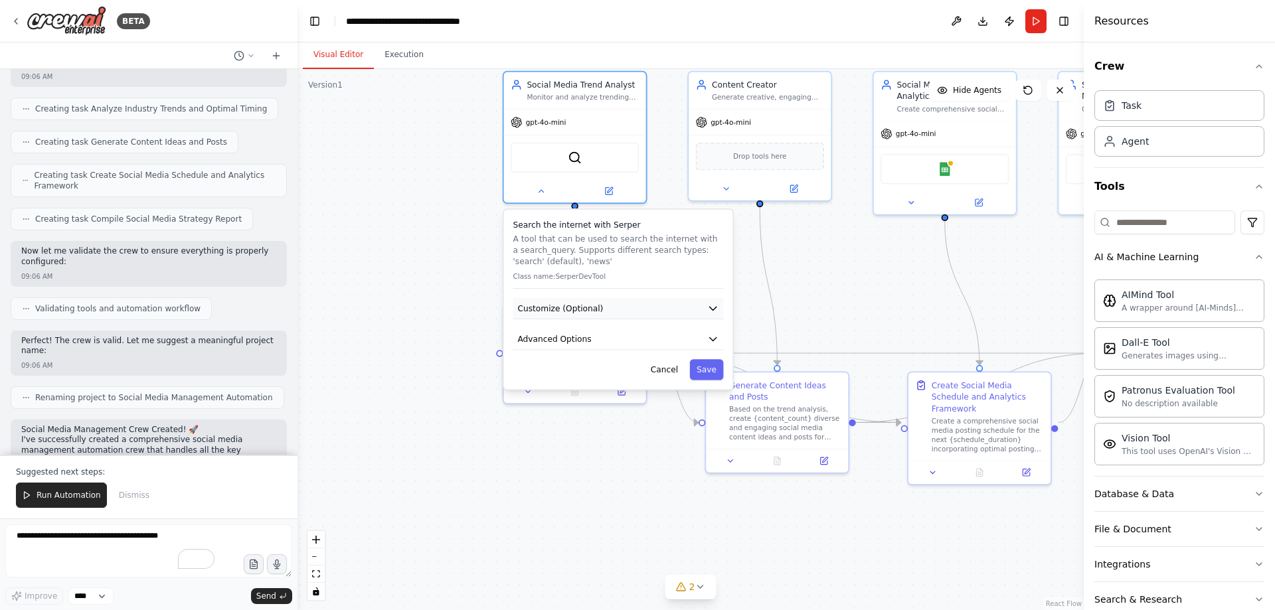
click at [597, 312] on button "Customize (Optional)" at bounding box center [618, 308] width 211 height 21
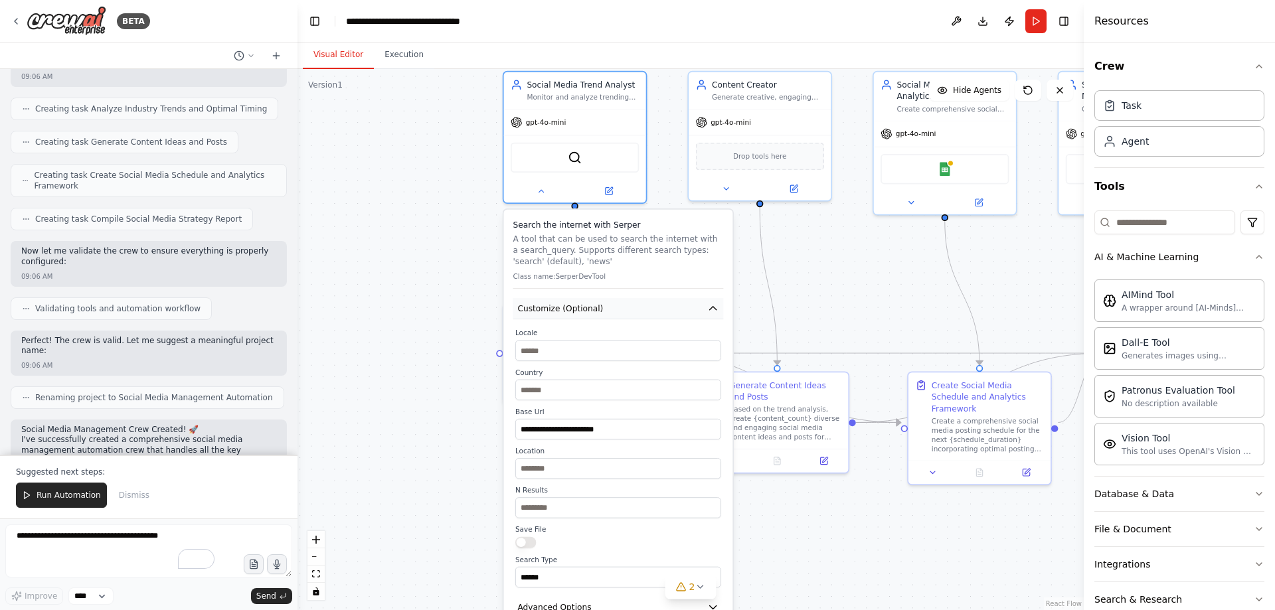
click at [607, 309] on button "Customize (Optional)" at bounding box center [618, 308] width 211 height 21
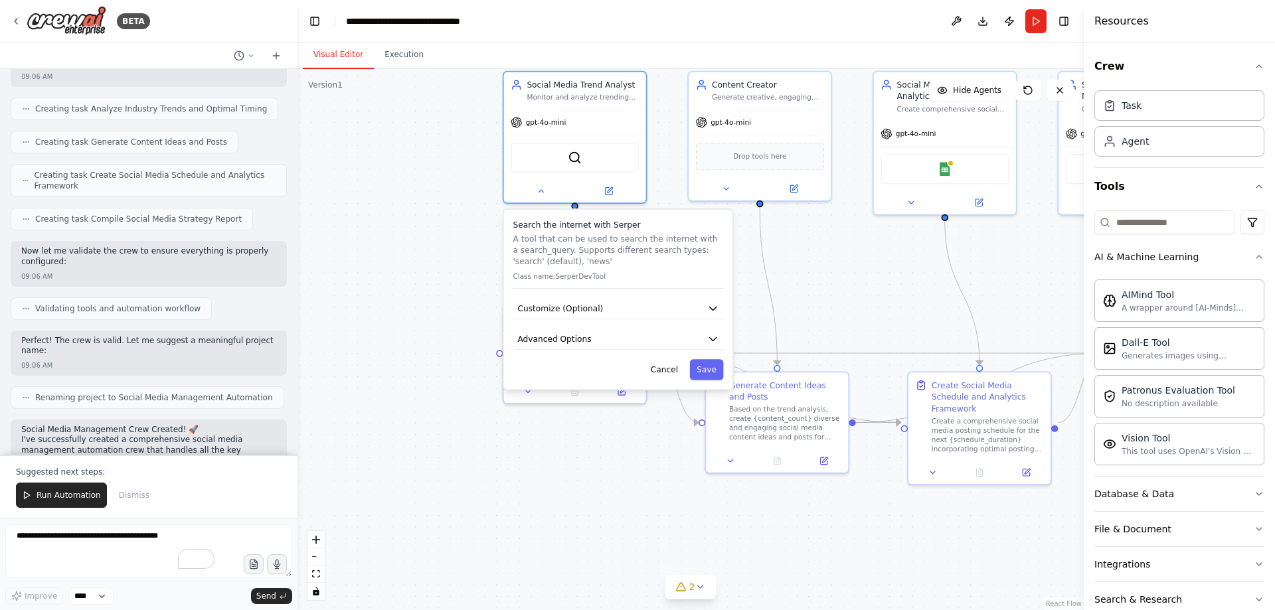
click at [579, 252] on p "A tool that can be used to search the internet with a search_query. Supports di…" at bounding box center [618, 250] width 211 height 35
click at [604, 302] on button "Customize (Optional)" at bounding box center [618, 308] width 211 height 21
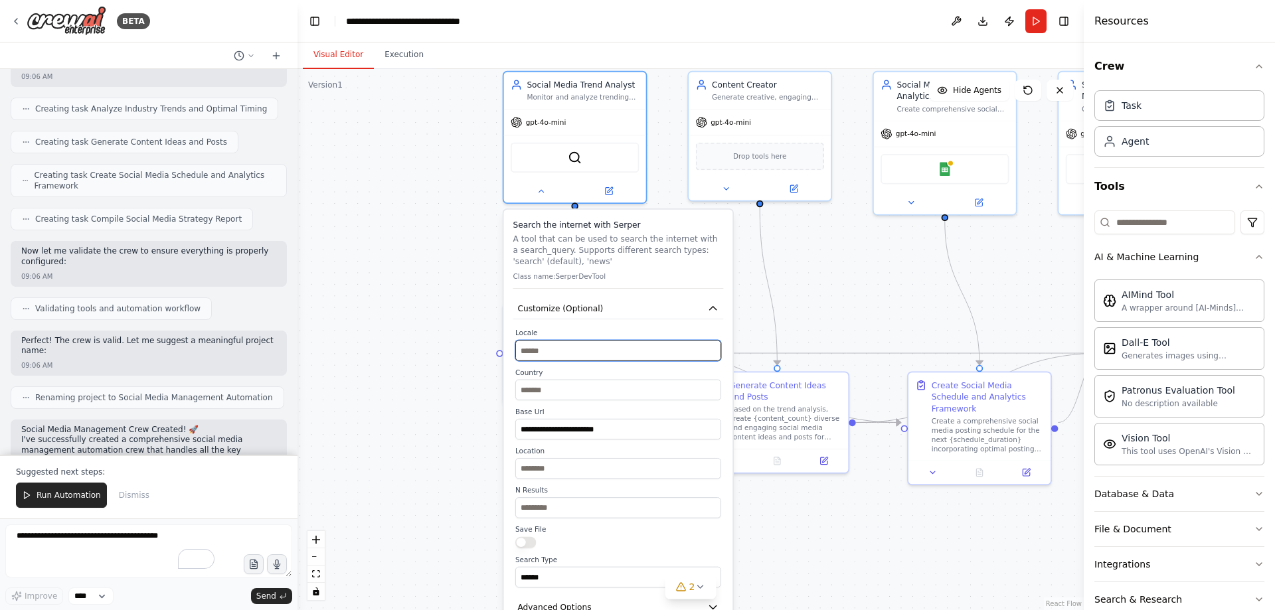
click at [585, 344] on input "text" at bounding box center [618, 350] width 206 height 21
click at [620, 308] on button "Customize (Optional)" at bounding box center [618, 308] width 211 height 21
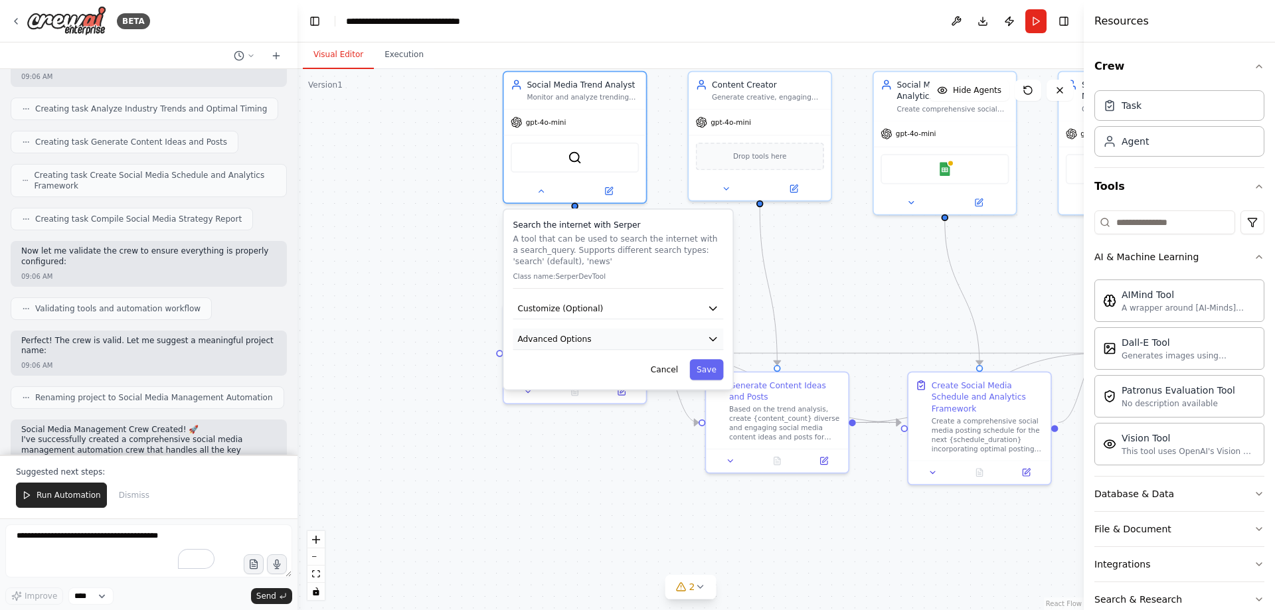
click at [613, 337] on button "Advanced Options" at bounding box center [618, 339] width 211 height 21
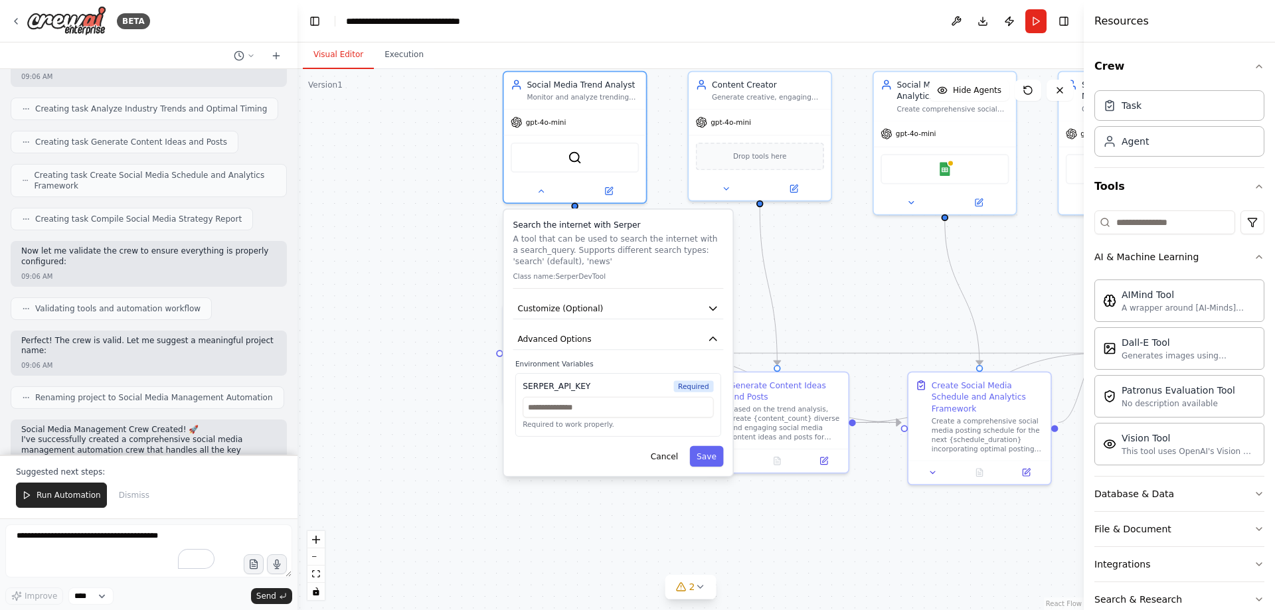
click at [625, 390] on div "SERPER_API_KEY Required" at bounding box center [618, 386] width 191 height 11
click at [590, 418] on input "text" at bounding box center [618, 407] width 191 height 21
click at [622, 332] on button "Advanced Options" at bounding box center [618, 339] width 211 height 21
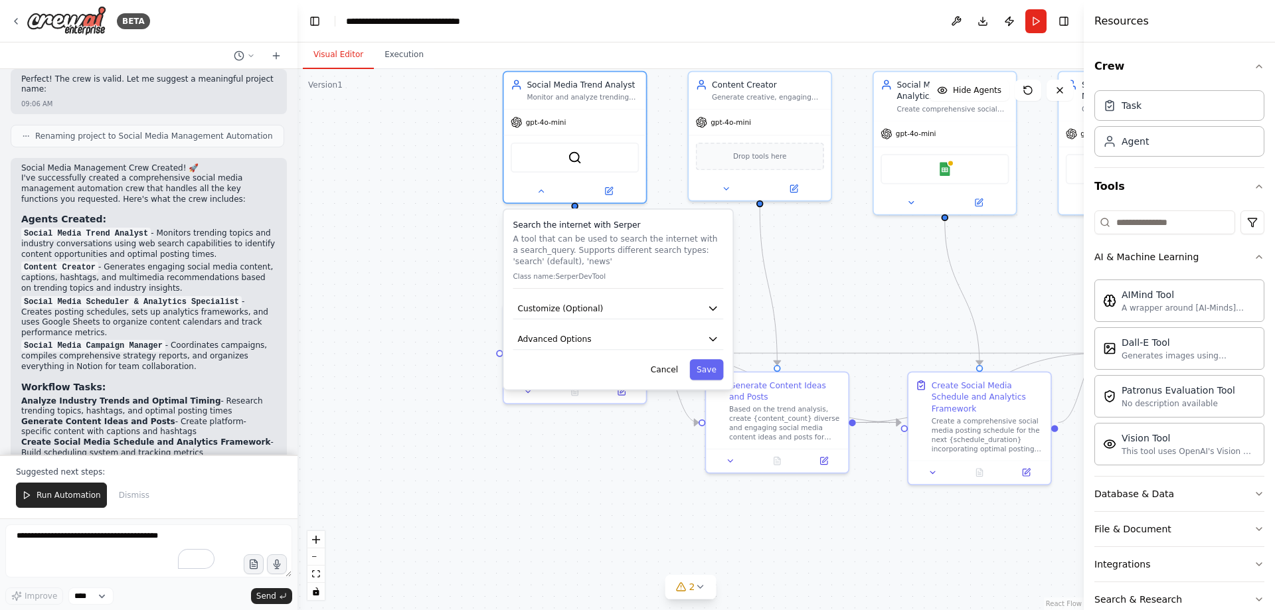
scroll to position [1580, 0]
click at [148, 471] on p "Suggested next steps:" at bounding box center [149, 472] width 266 height 11
click at [155, 501] on div "Run Automation Dismiss" at bounding box center [149, 495] width 266 height 25
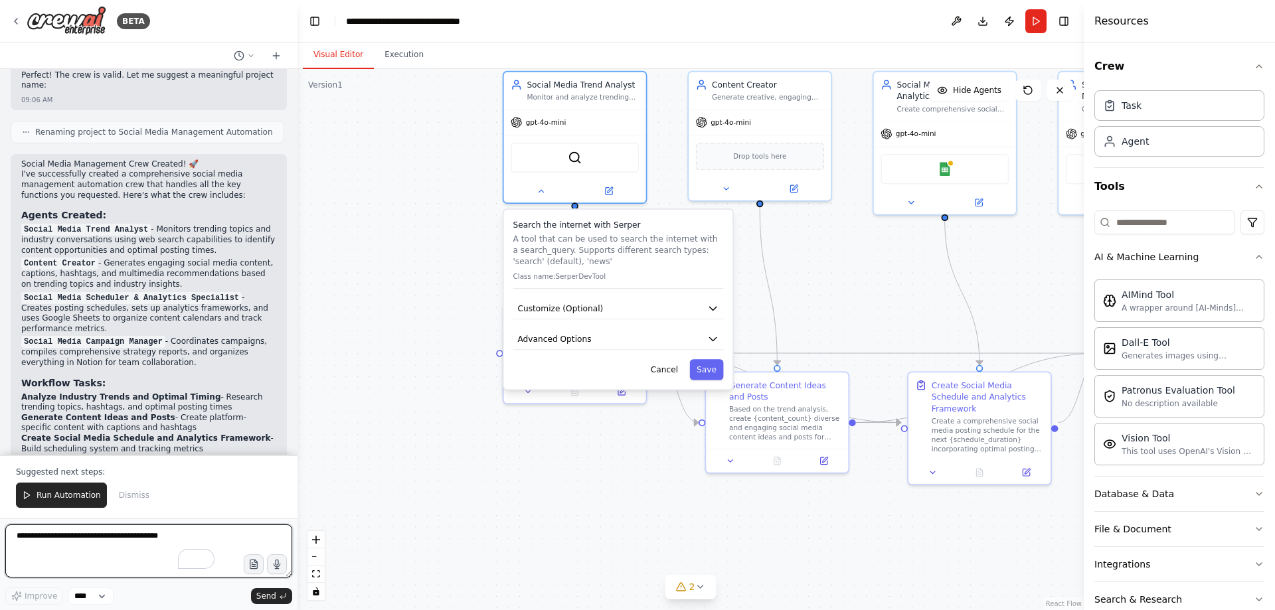
click at [108, 545] on textarea "To enrich screen reader interactions, please activate Accessibility in Grammarl…" at bounding box center [148, 551] width 287 height 53
click at [155, 531] on textarea "**********" at bounding box center [148, 551] width 287 height 53
type textarea "**********"
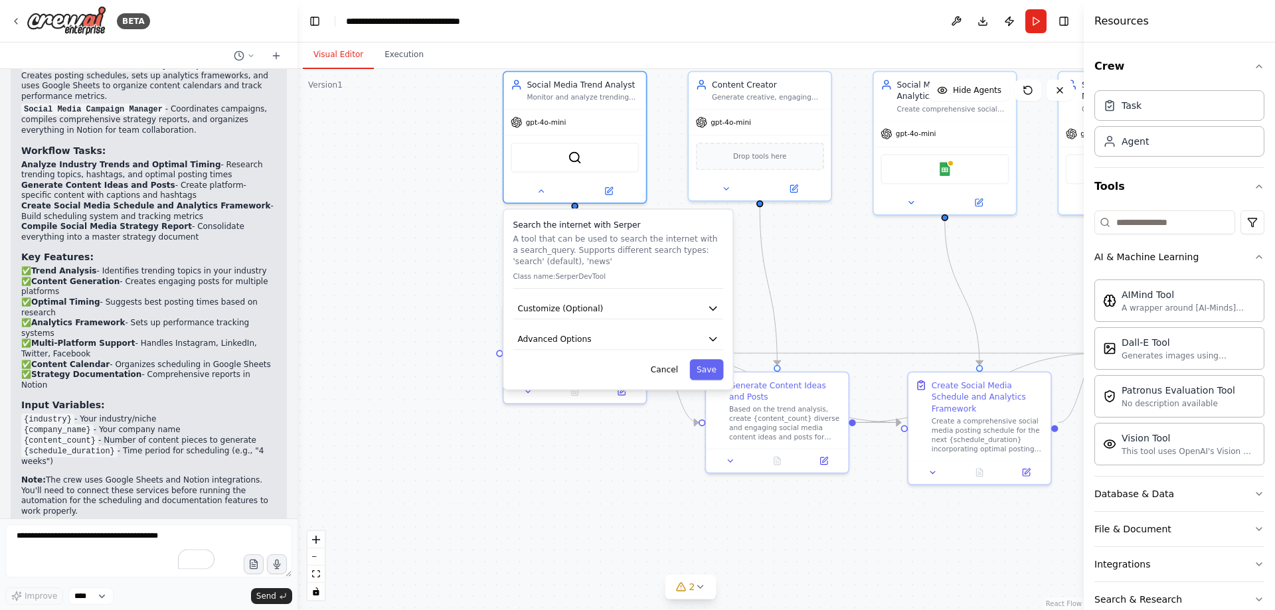
scroll to position [1861, 0]
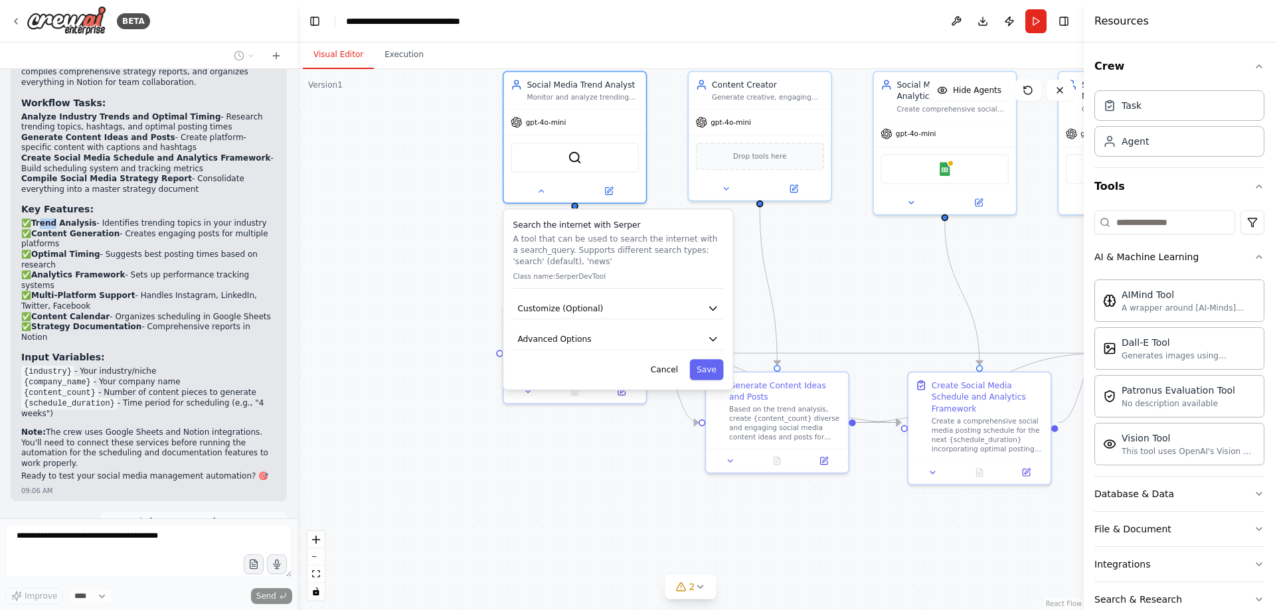
drag, startPoint x: 41, startPoint y: 193, endPoint x: 127, endPoint y: 191, distance: 85.7
click at [120, 219] on p "✅ Trend Analysis - Identifies trending topics in your industry ✅ Content Genera…" at bounding box center [148, 281] width 255 height 124
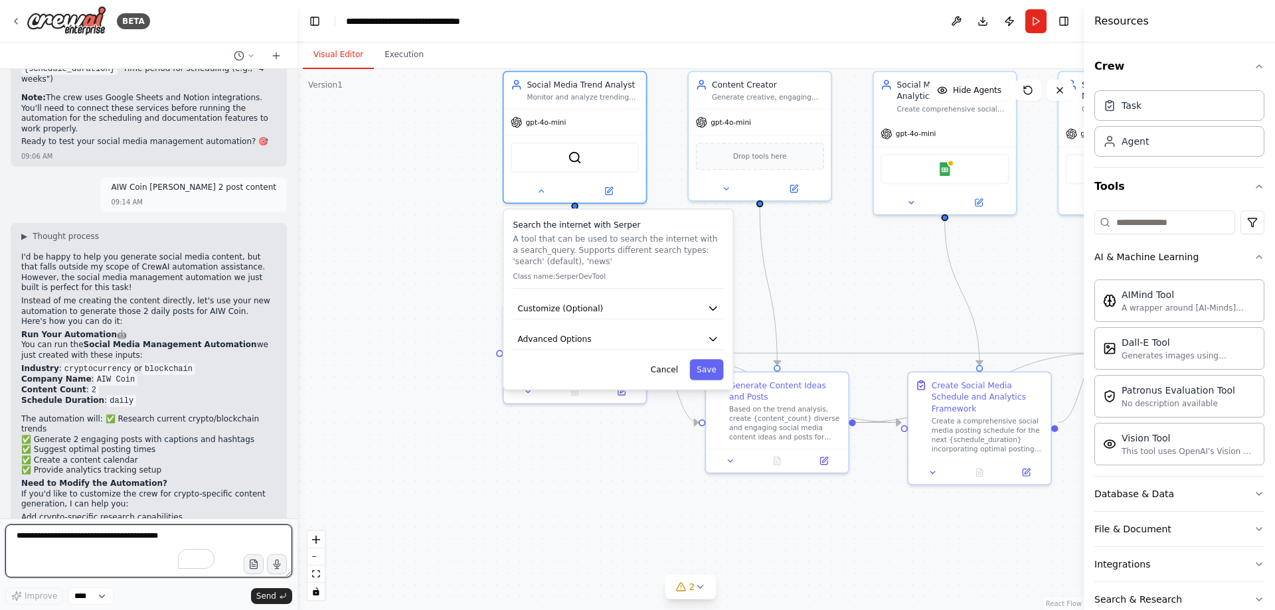
scroll to position [2205, 0]
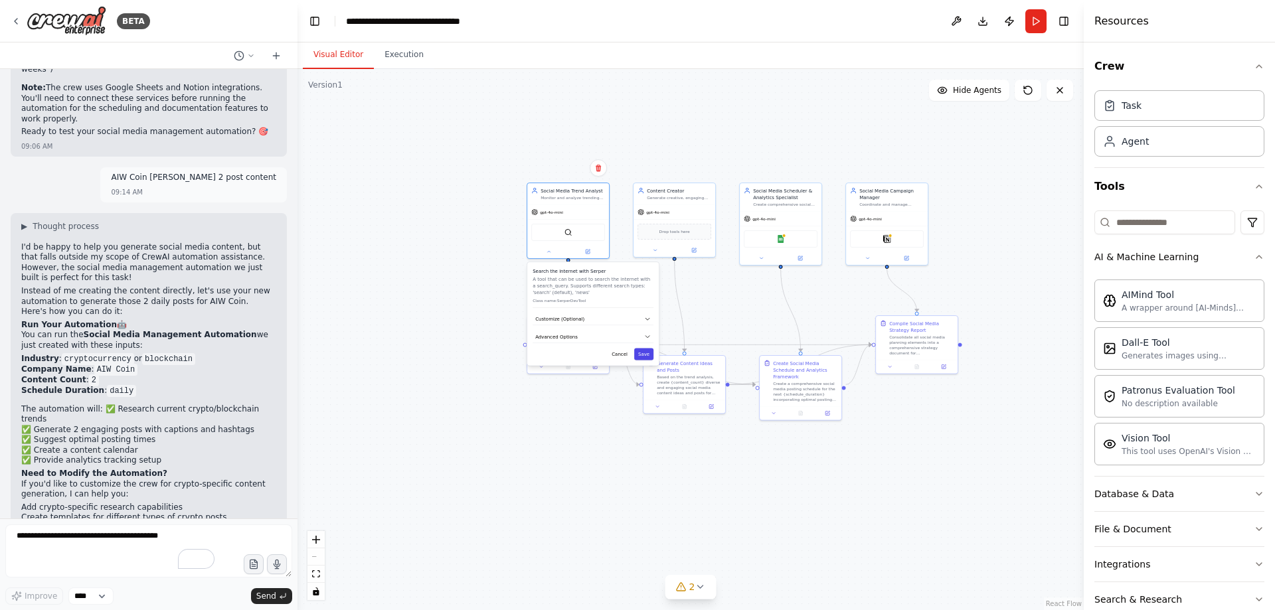
click at [648, 355] on button "Save" at bounding box center [643, 355] width 19 height 12
click at [1003, 261] on div ".deletable-edge-delete-btn { width: 20px; height: 20px; border: 0px solid #ffff…" at bounding box center [691, 339] width 787 height 541
click at [602, 530] on div ".deletable-edge-delete-btn { width: 20px; height: 20px; border: 0px solid #ffff…" at bounding box center [691, 339] width 787 height 541
click at [551, 261] on div ".deletable-edge-delete-btn { width: 20px; height: 20px; border: 0px solid #ffff…" at bounding box center [691, 339] width 787 height 541
click at [551, 253] on icon at bounding box center [548, 250] width 5 height 5
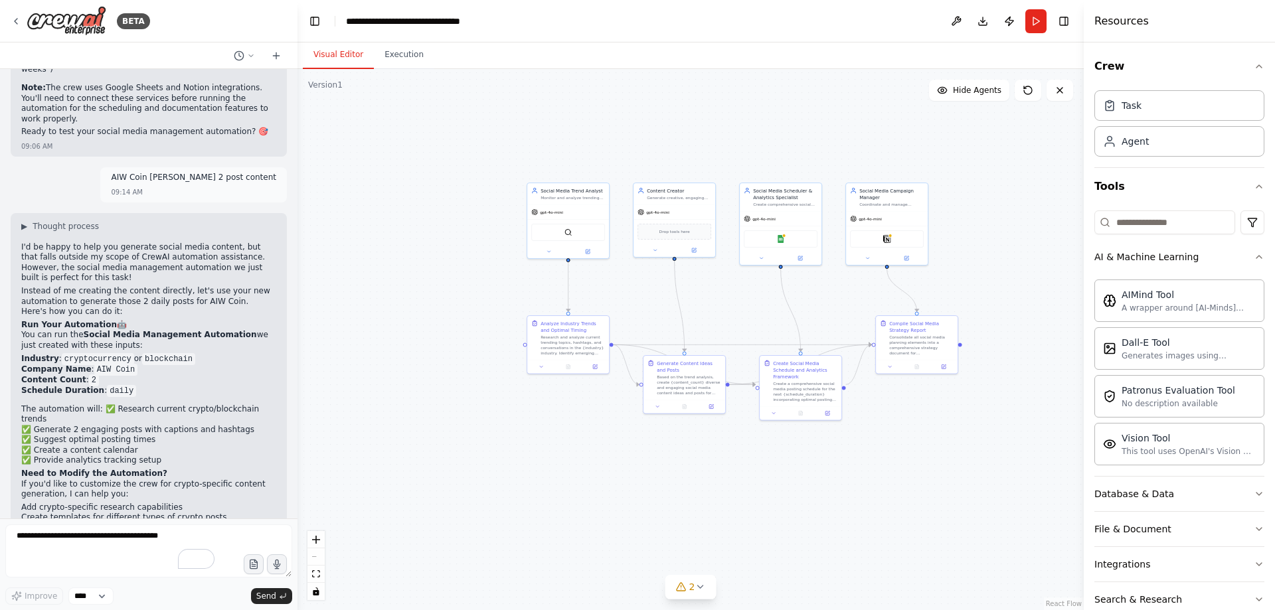
click at [534, 500] on div ".deletable-edge-delete-btn { width: 20px; height: 20px; border: 0px solid #ffff…" at bounding box center [691, 339] width 787 height 541
click at [707, 595] on button "2" at bounding box center [691, 587] width 51 height 25
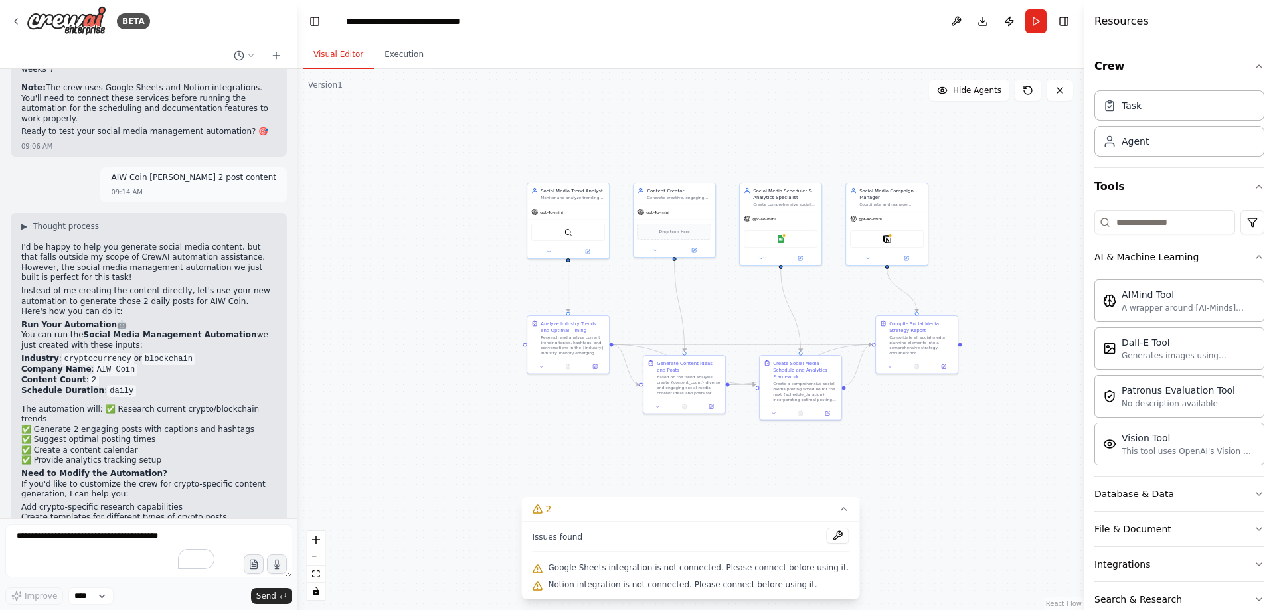
click at [617, 567] on span "Google Sheets integration is not connected. Please connect before using it." at bounding box center [699, 568] width 301 height 11
click at [826, 535] on button at bounding box center [837, 536] width 23 height 16
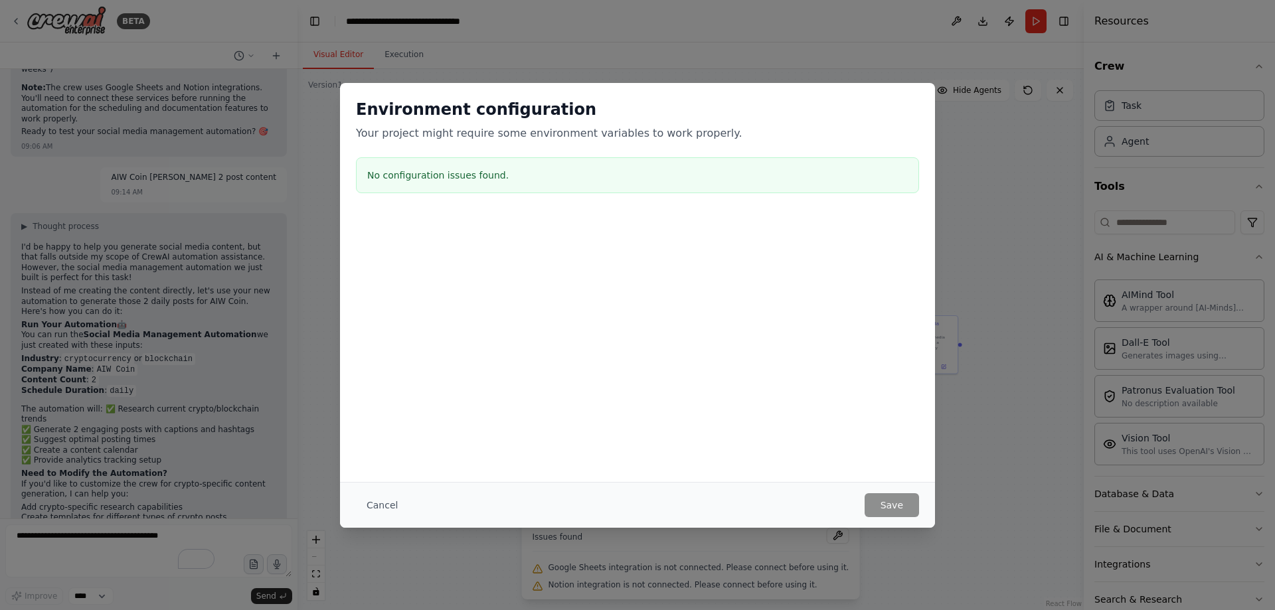
drag, startPoint x: 394, startPoint y: 181, endPoint x: 455, endPoint y: 220, distance: 72.6
click at [398, 184] on div "No configuration issues found." at bounding box center [637, 175] width 563 height 36
click at [698, 584] on div "Environment configuration Your project might require some environment variables…" at bounding box center [637, 305] width 1275 height 610
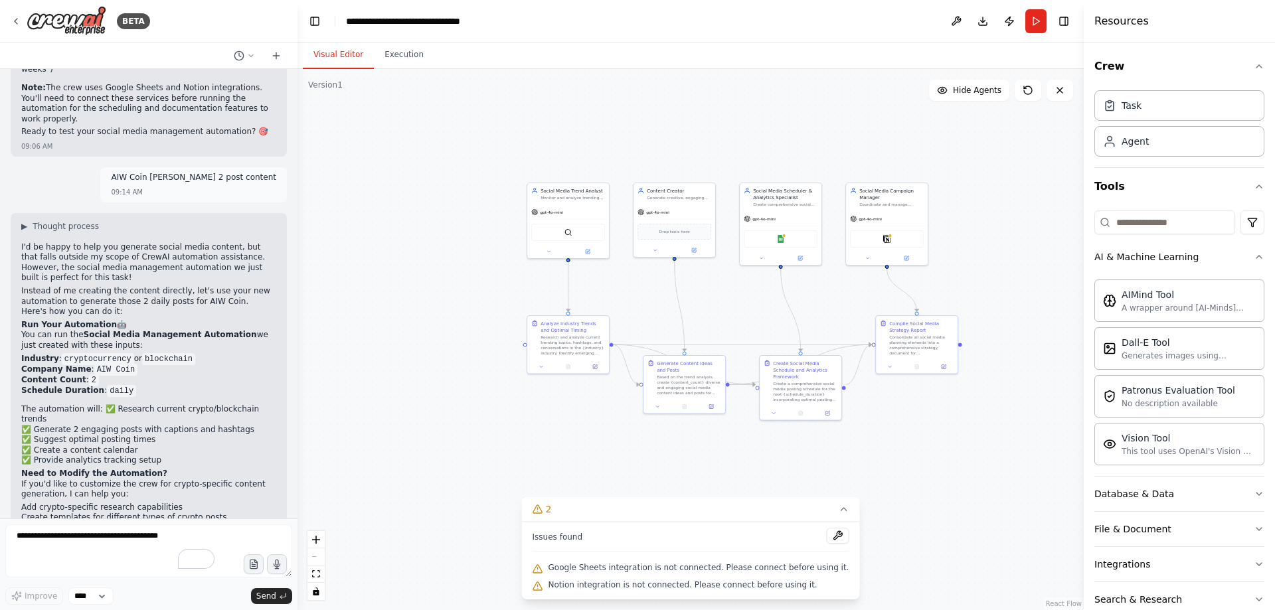
click at [725, 565] on span "Google Sheets integration is not connected. Please connect before using it." at bounding box center [699, 568] width 301 height 11
click at [826, 536] on button at bounding box center [837, 536] width 23 height 16
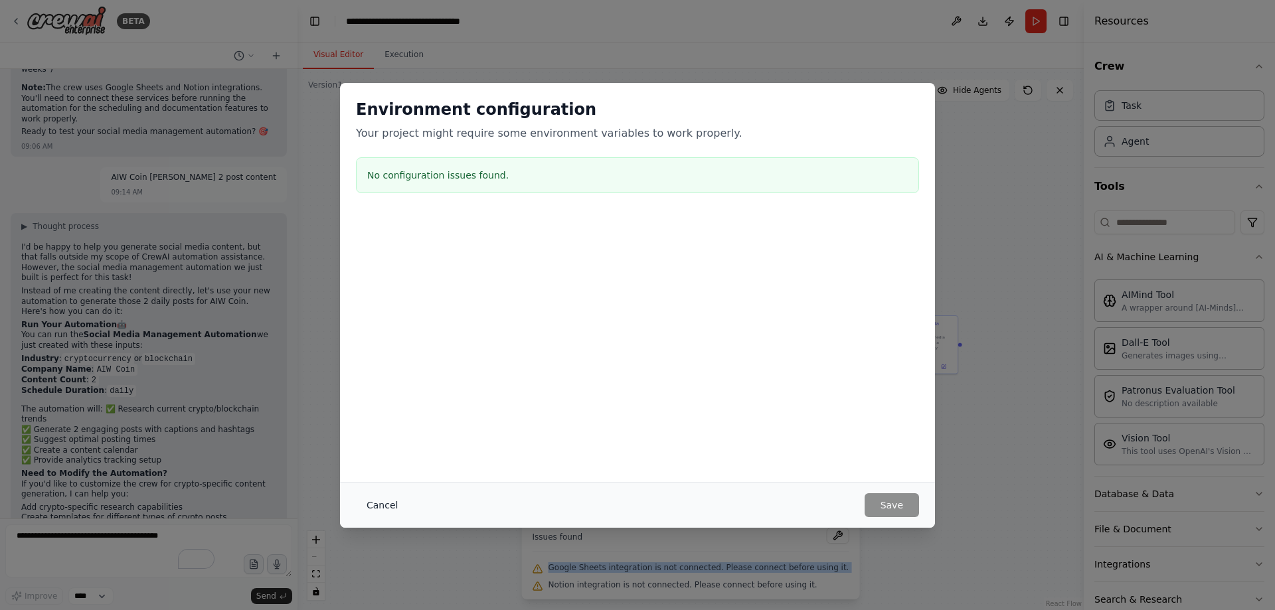
click at [379, 508] on button "Cancel" at bounding box center [382, 506] width 52 height 24
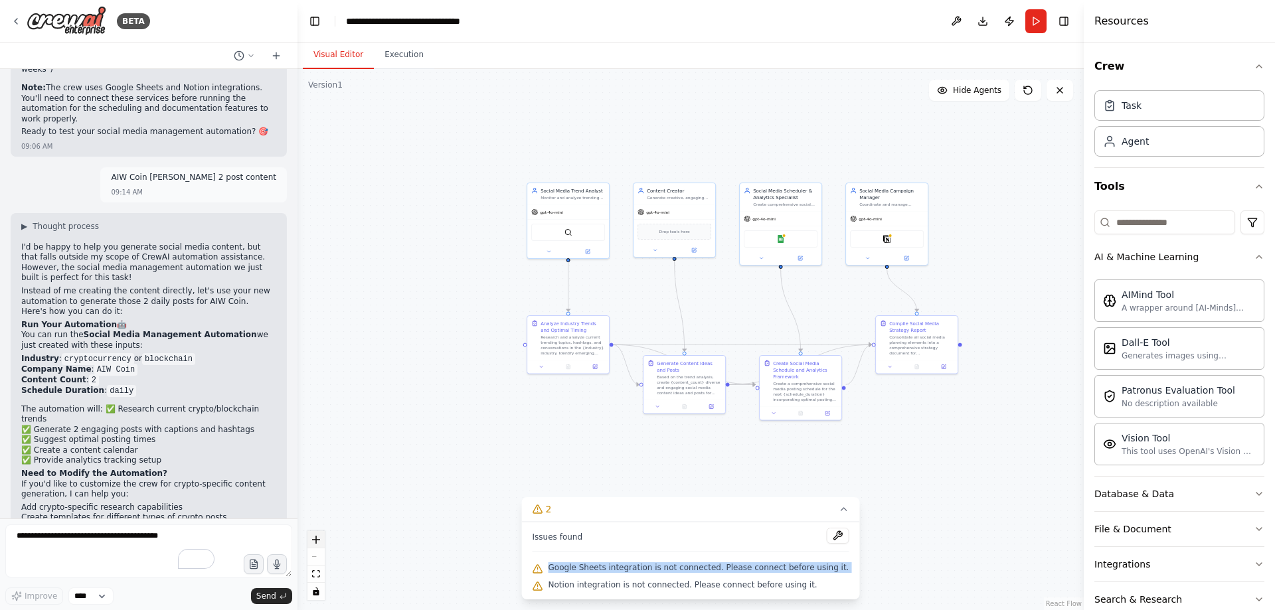
click at [313, 544] on button "zoom in" at bounding box center [316, 539] width 17 height 17
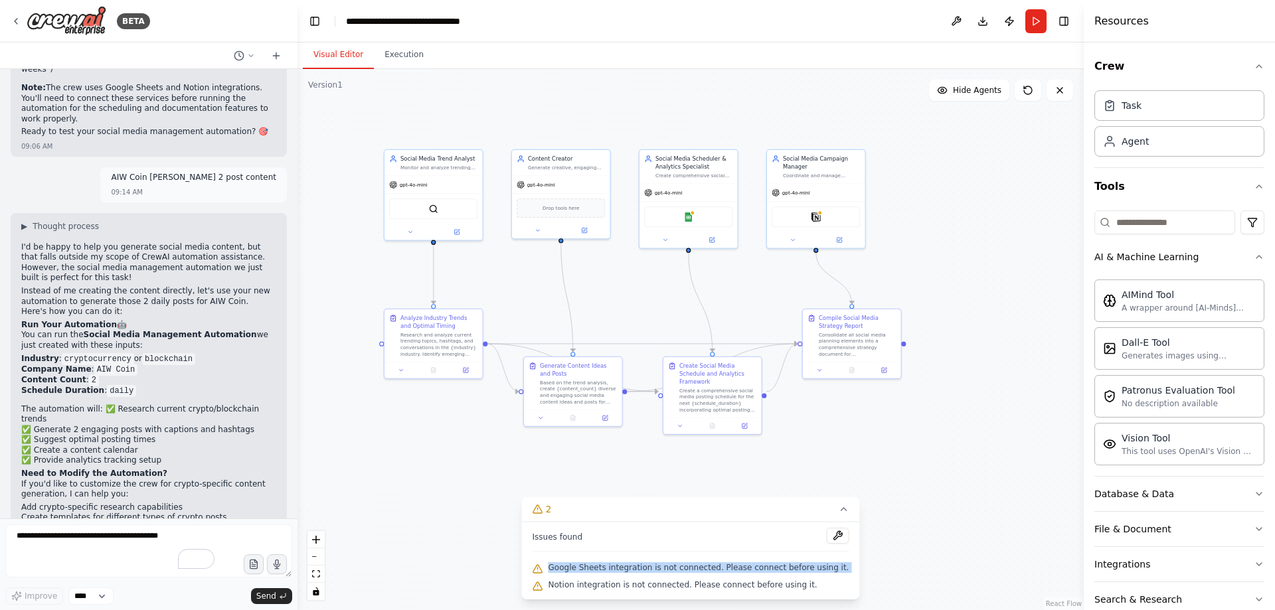
drag, startPoint x: 1038, startPoint y: 159, endPoint x: 950, endPoint y: 151, distance: 88.0
click at [949, 151] on div ".deletable-edge-delete-btn { width: 20px; height: 20px; border: 0px solid #ffff…" at bounding box center [691, 339] width 787 height 541
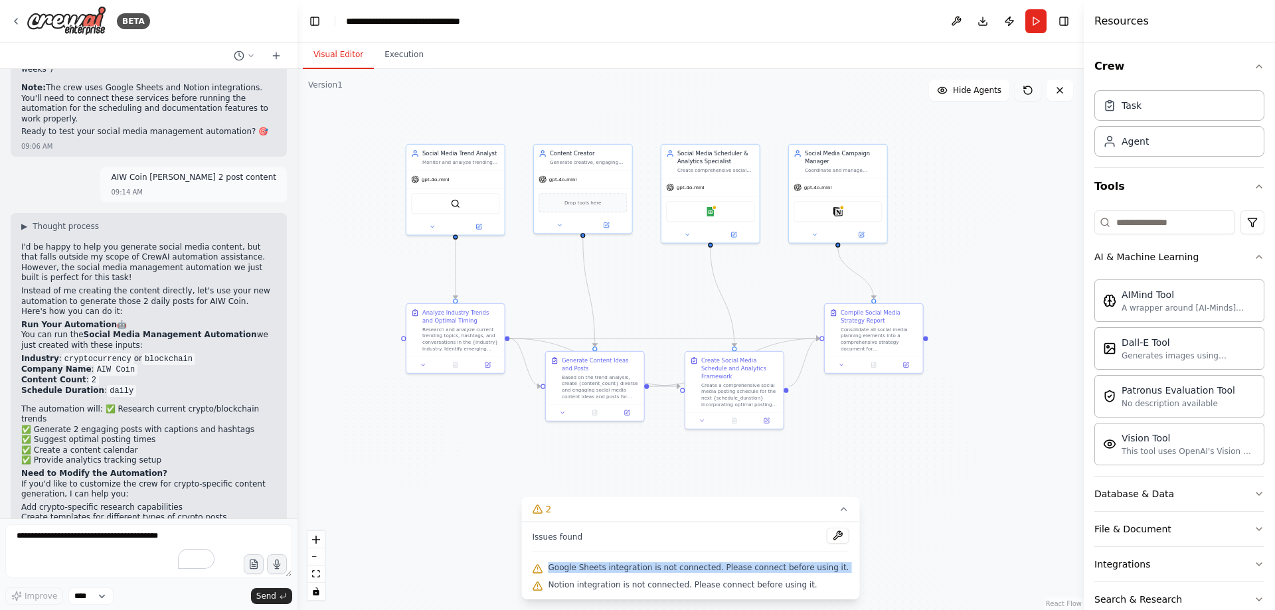
click at [1039, 94] on button at bounding box center [1028, 90] width 27 height 21
click at [959, 17] on button at bounding box center [956, 21] width 21 height 24
click at [1036, 21] on button "Run" at bounding box center [1036, 21] width 21 height 24
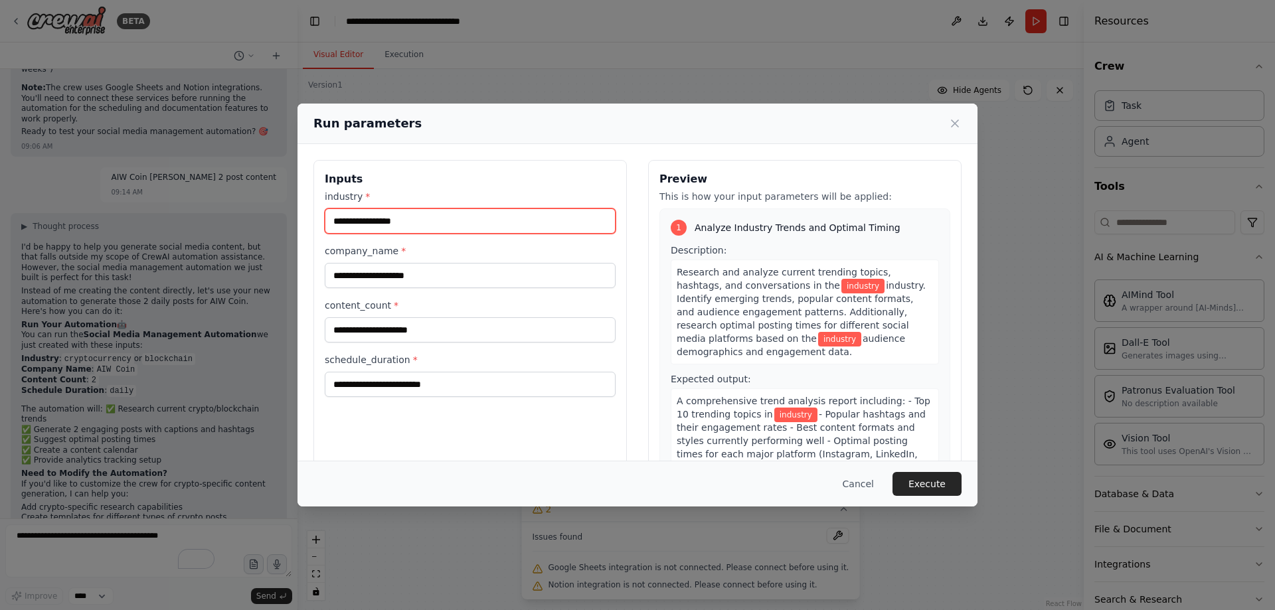
click at [395, 213] on input "industry *" at bounding box center [470, 221] width 291 height 25
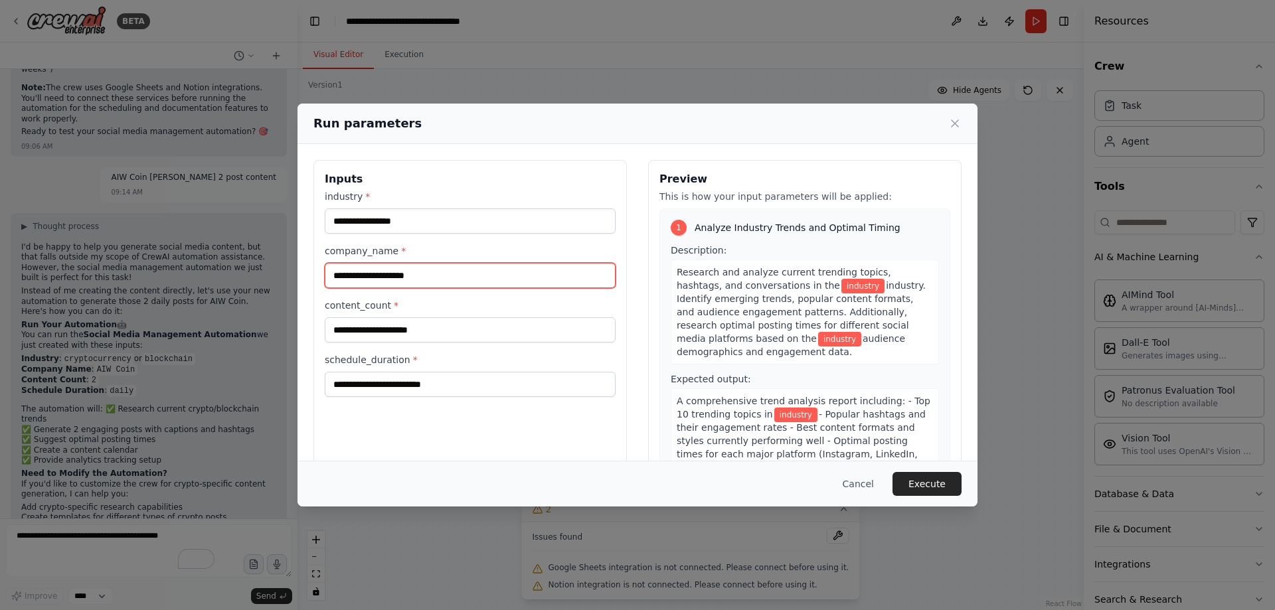
click at [378, 274] on input "company_name *" at bounding box center [470, 275] width 291 height 25
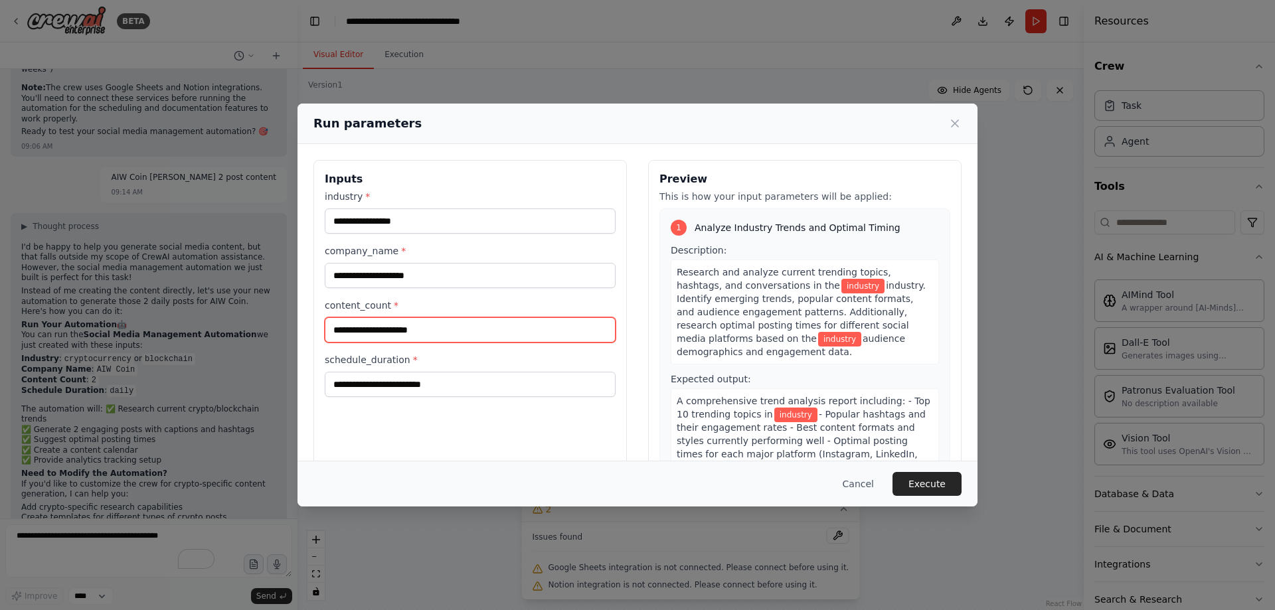
click at [430, 324] on input "content_count *" at bounding box center [470, 330] width 291 height 25
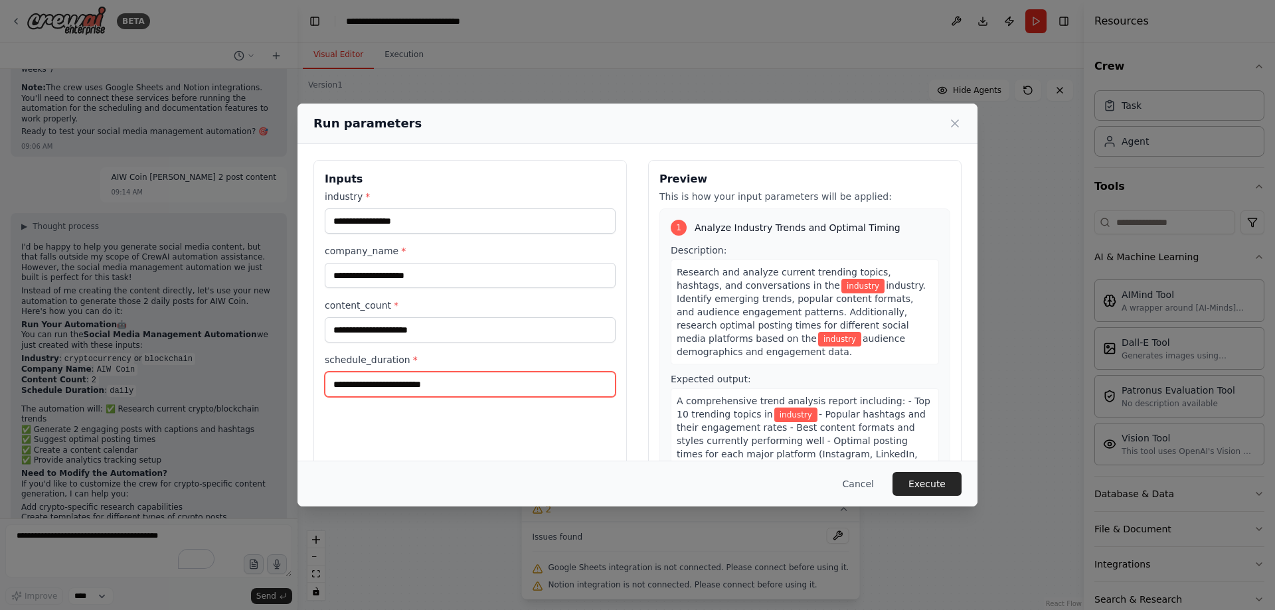
click at [407, 379] on input "schedule_duration *" at bounding box center [470, 384] width 291 height 25
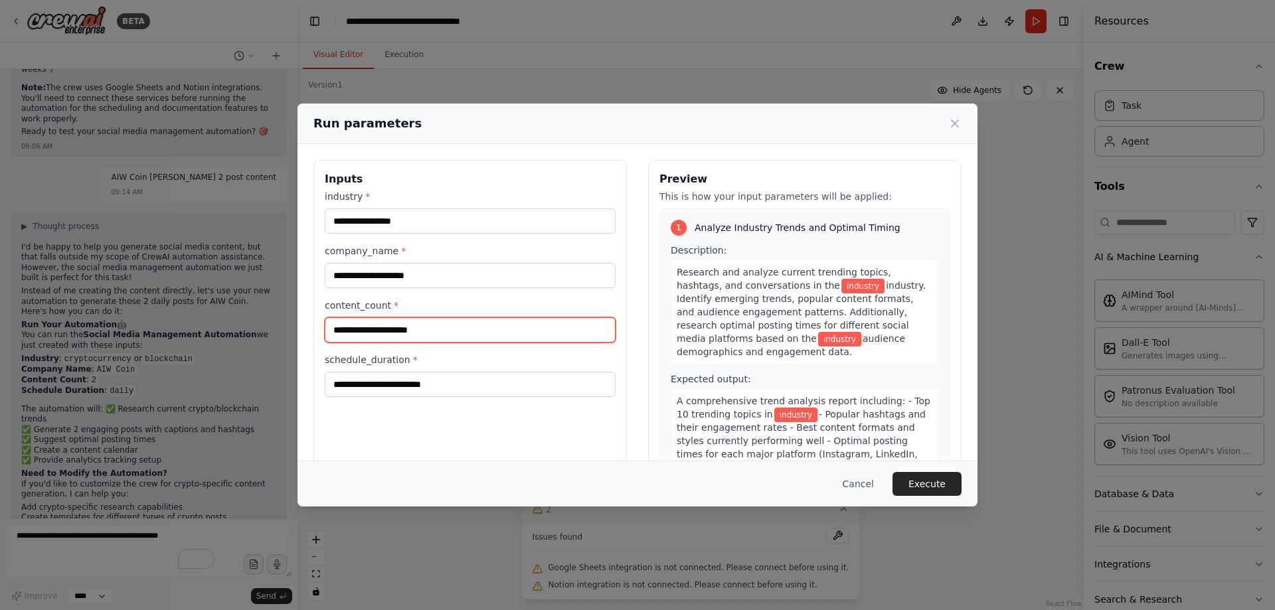
click at [415, 330] on input "content_count *" at bounding box center [470, 330] width 291 height 25
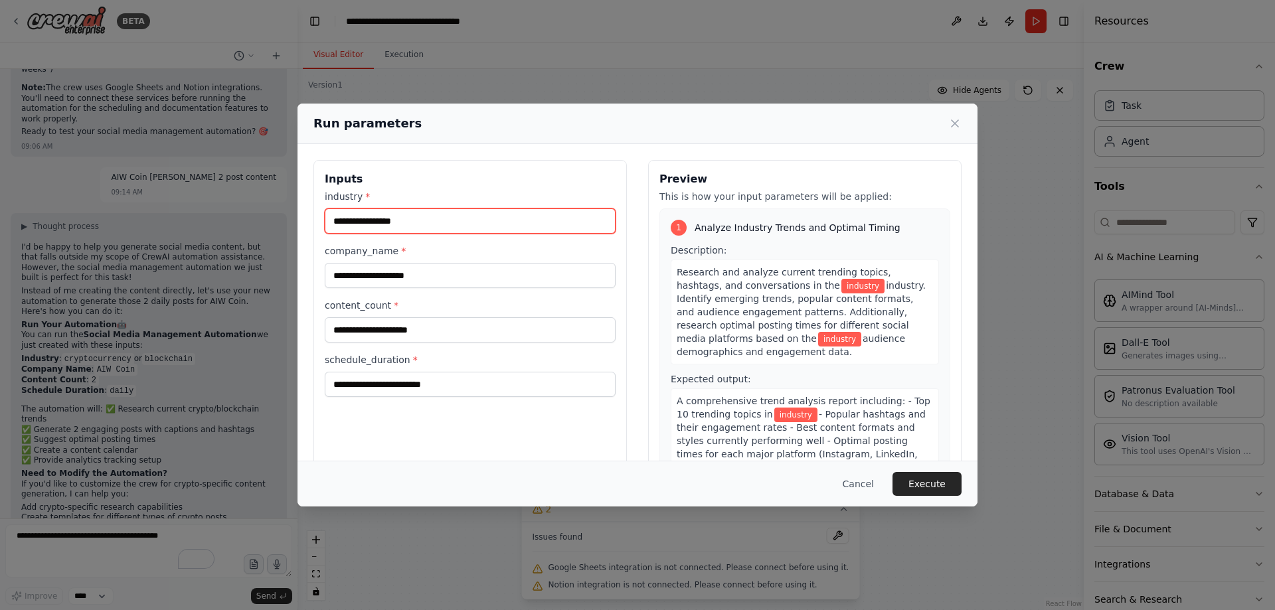
click at [410, 226] on input "industry *" at bounding box center [470, 221] width 291 height 25
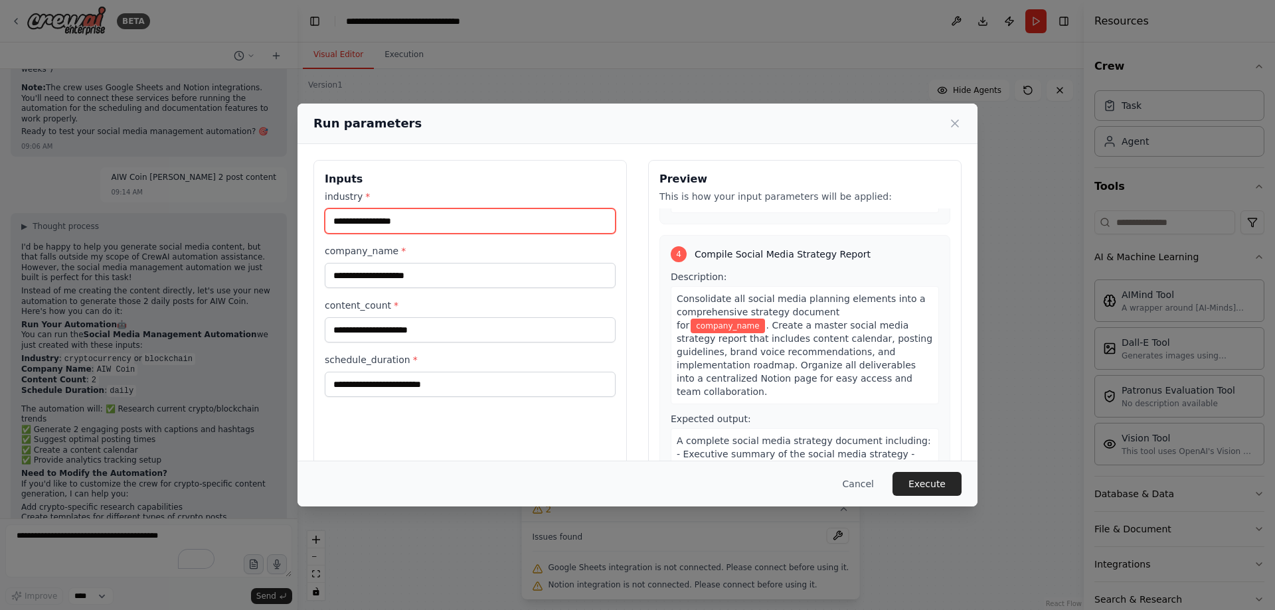
scroll to position [933, 0]
click at [943, 473] on button "Execute" at bounding box center [927, 484] width 69 height 24
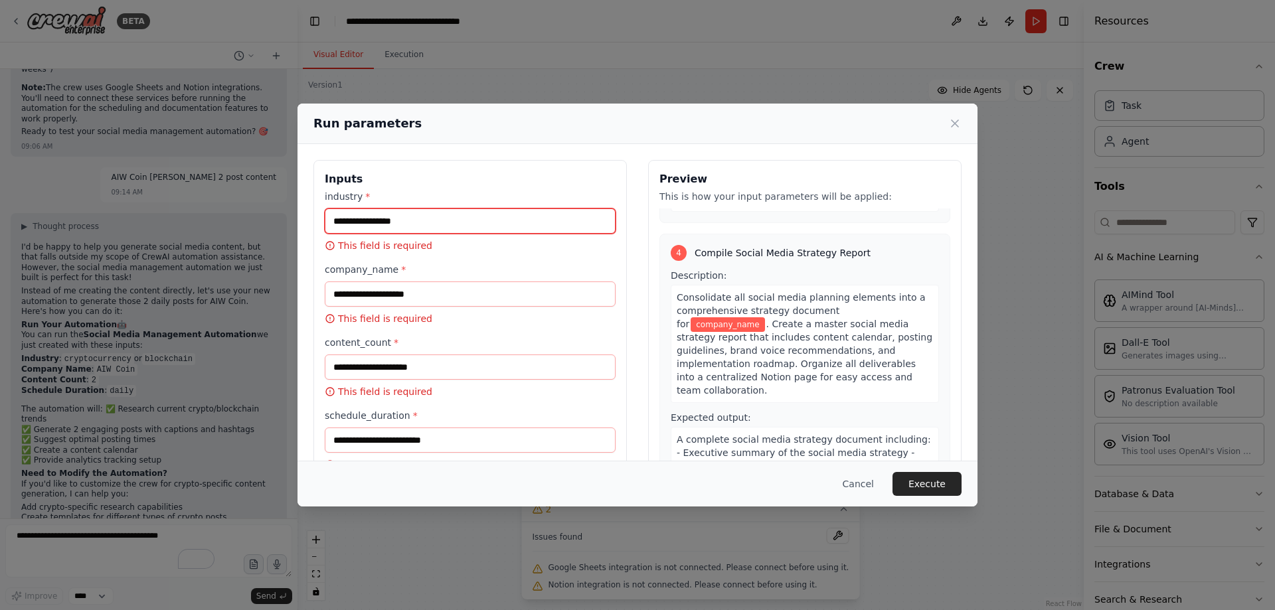
click at [370, 221] on input "industry *" at bounding box center [470, 221] width 291 height 25
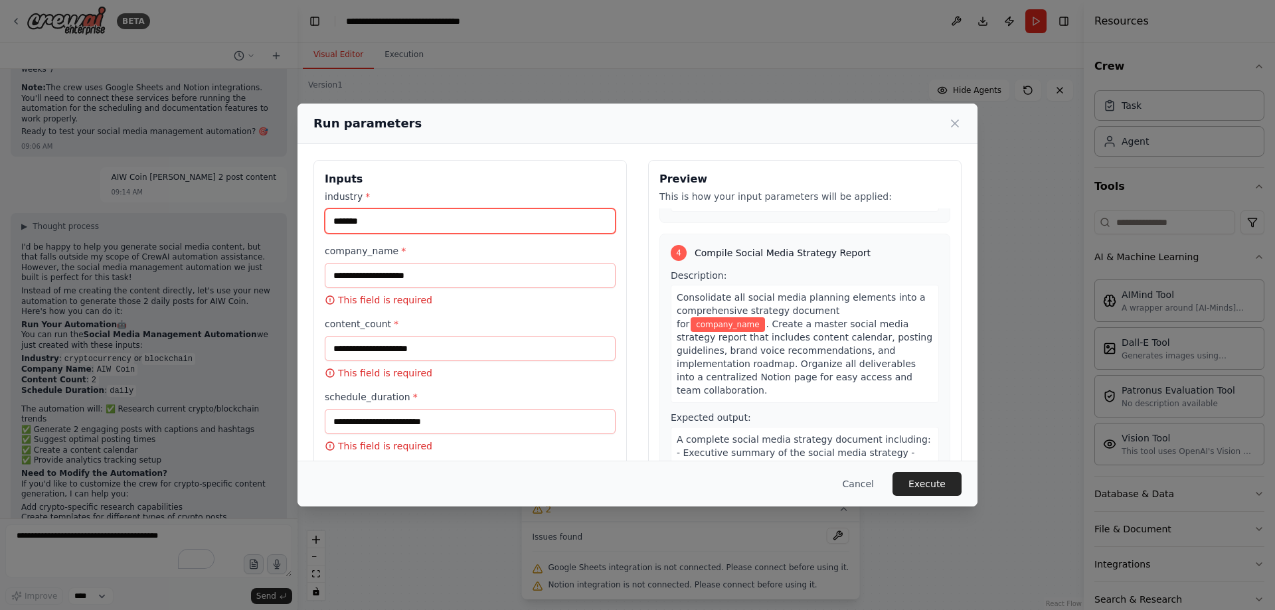
type input "******"
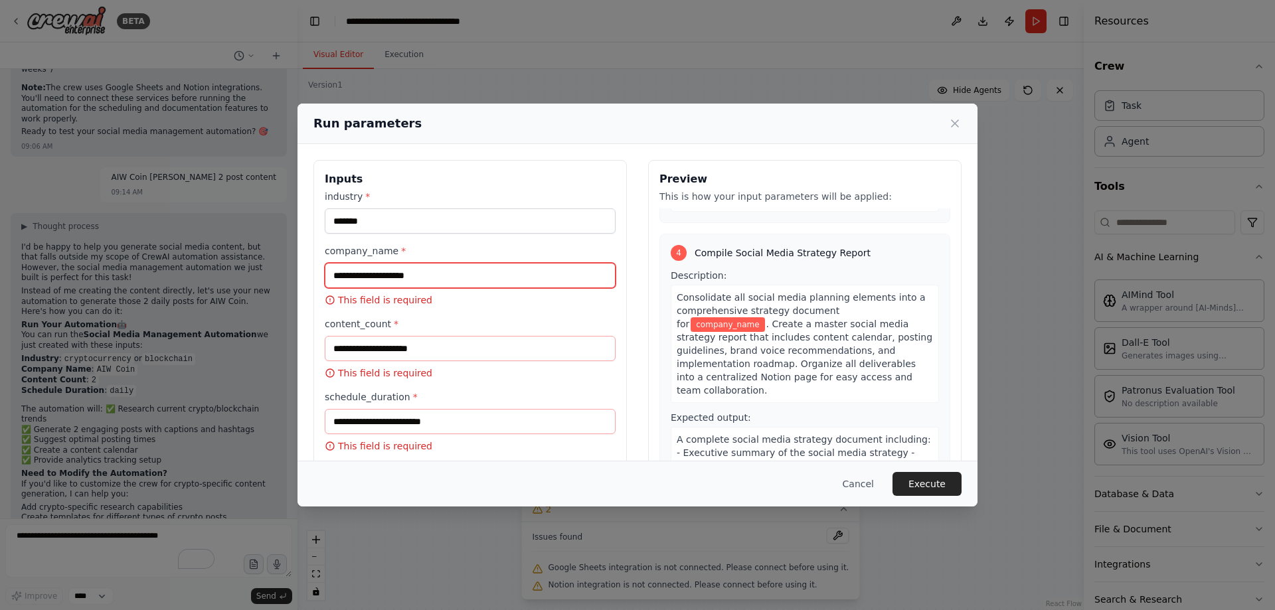
click at [387, 269] on input "company_name *" at bounding box center [470, 275] width 291 height 25
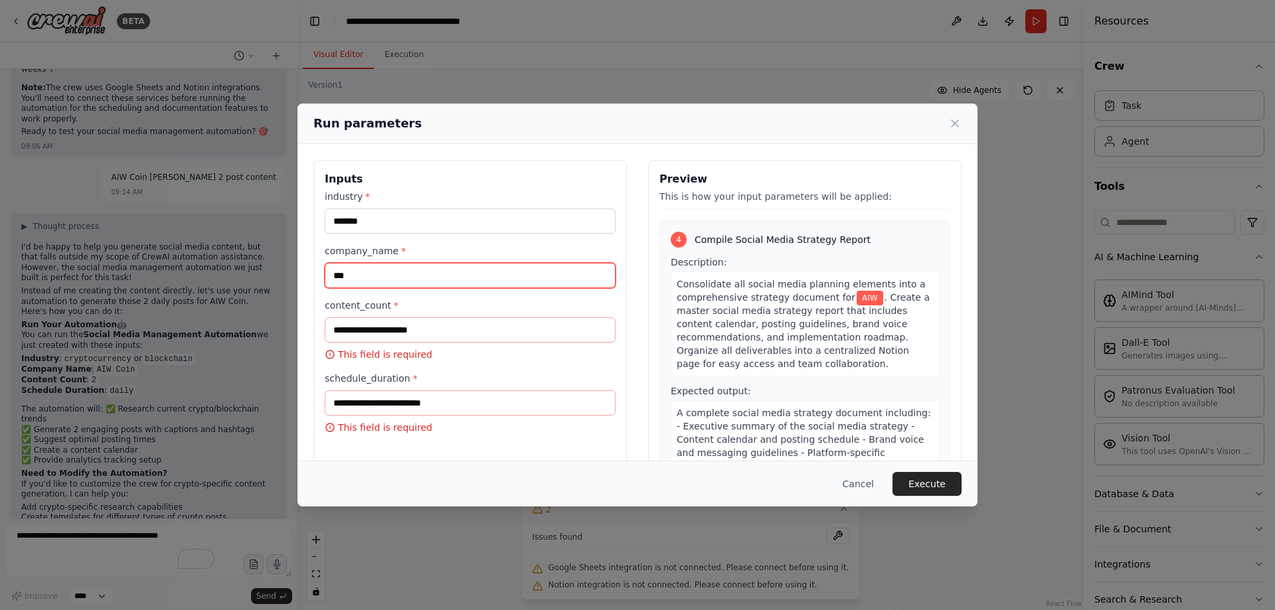
type input "***"
click at [389, 331] on input "content_count *" at bounding box center [470, 330] width 291 height 25
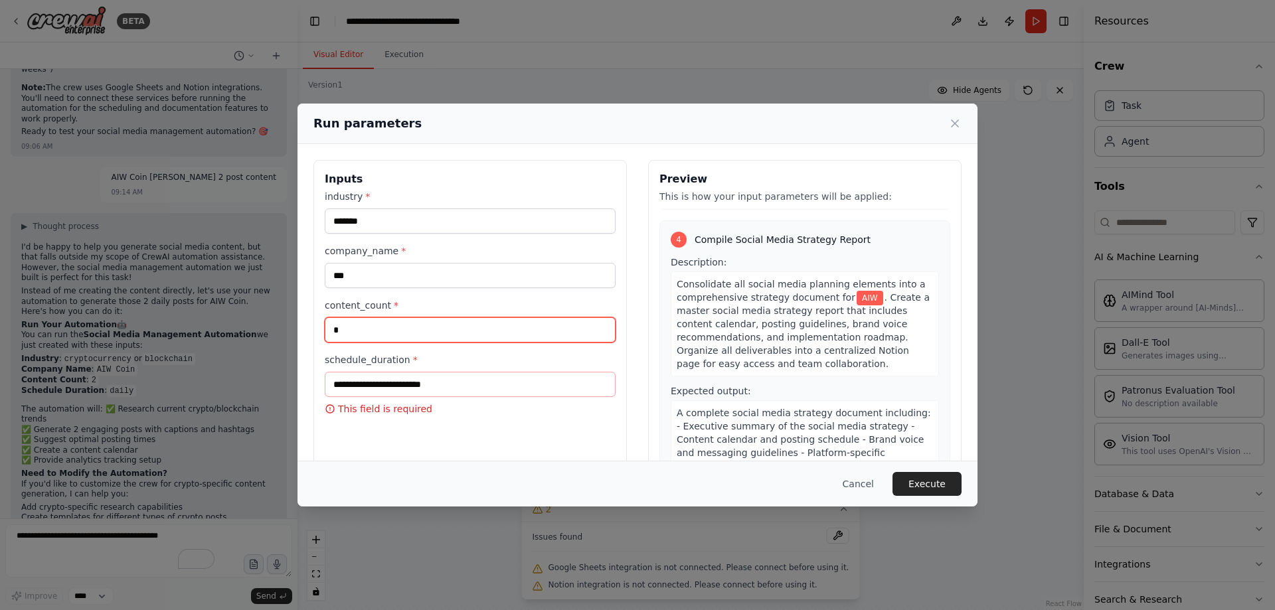
type input "*"
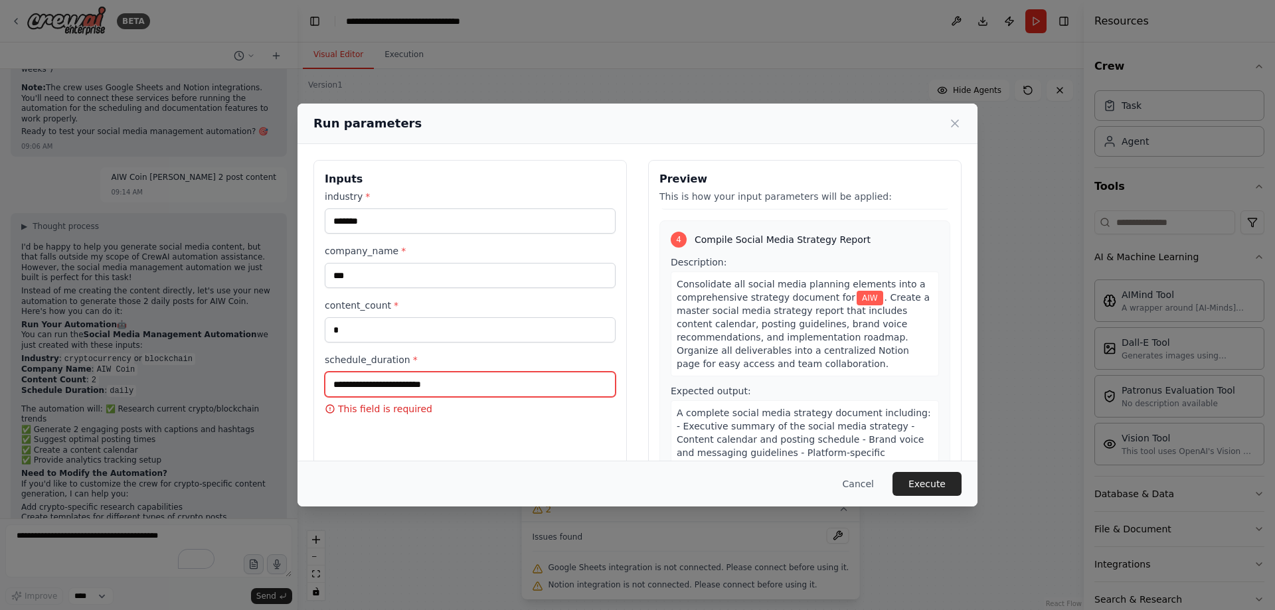
click at [381, 396] on input "schedule_duration *" at bounding box center [470, 384] width 291 height 25
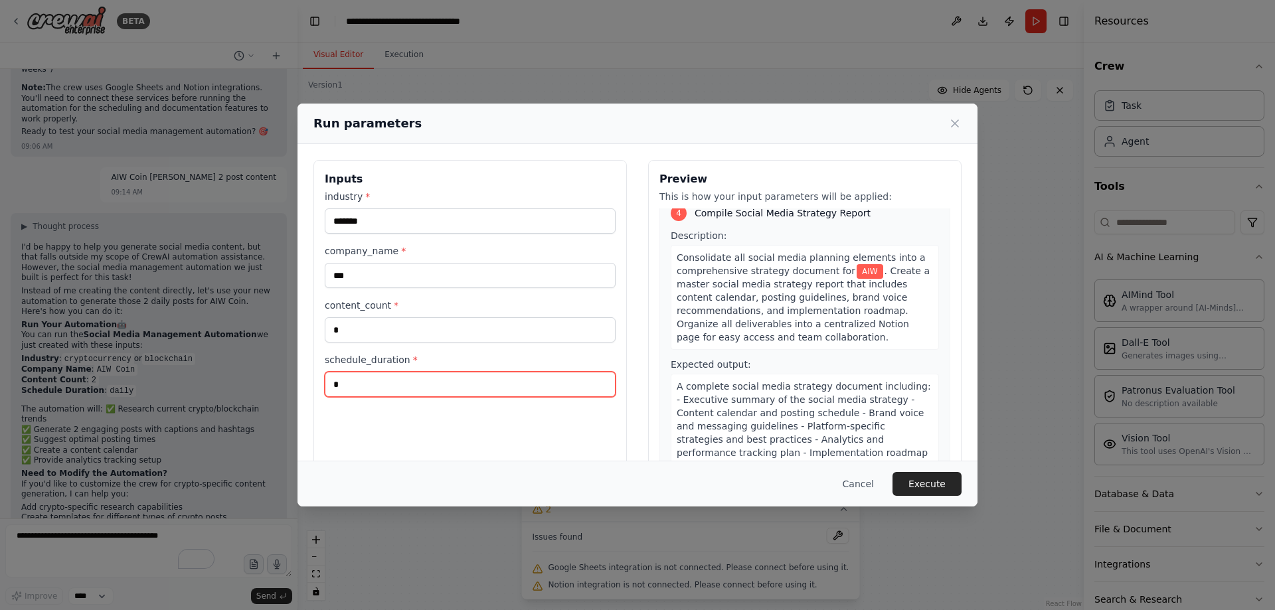
type input "*"
click at [540, 438] on div "Inputs industry * ****** company_name * *** content_count * * schedule_duration…" at bounding box center [471, 317] width 314 height 315
click at [941, 484] on button "Execute" at bounding box center [927, 484] width 69 height 24
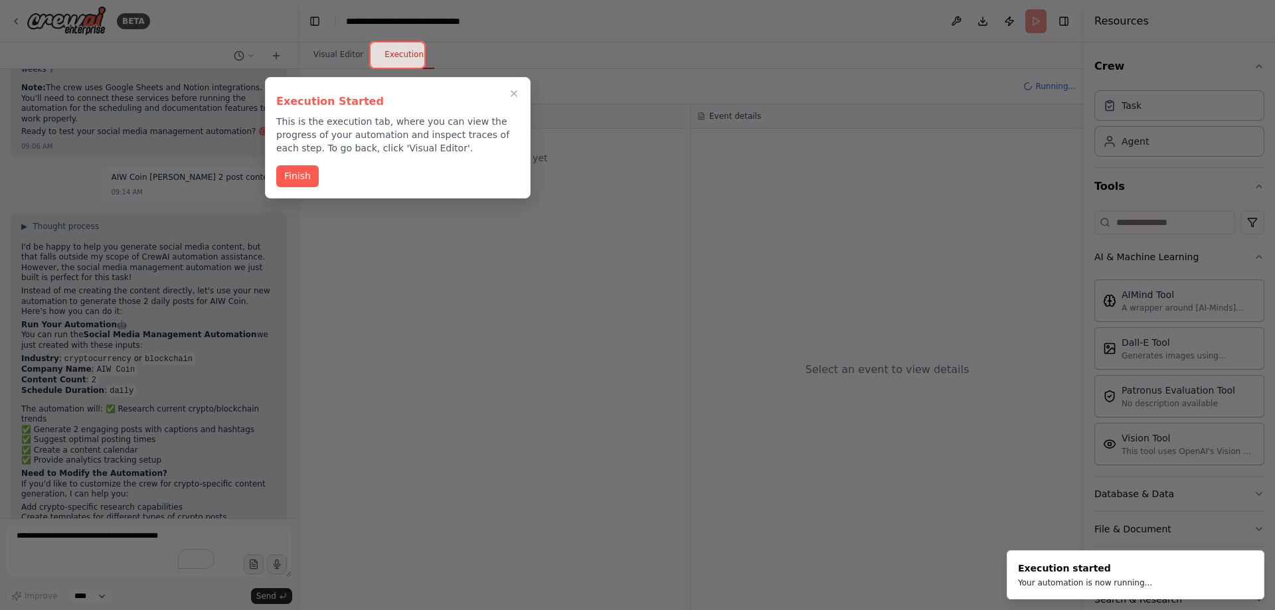
click at [285, 175] on button "Finish" at bounding box center [297, 176] width 43 height 22
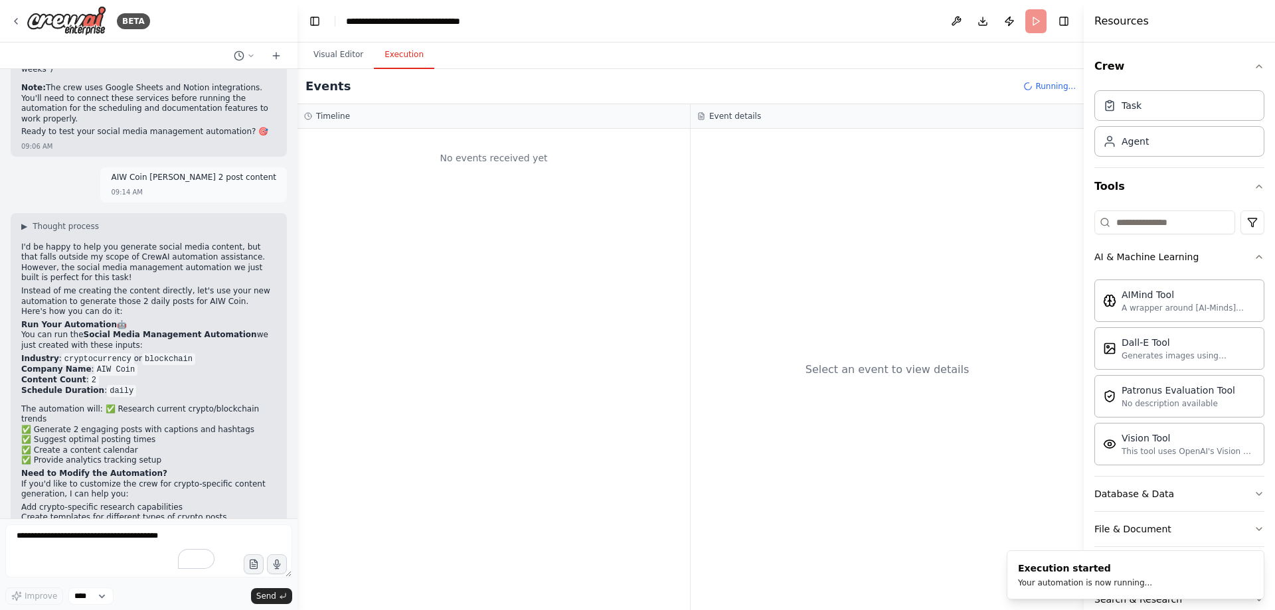
click at [595, 211] on div "No events received yet" at bounding box center [494, 370] width 393 height 482
click at [405, 124] on div "Timeline" at bounding box center [494, 116] width 393 height 25
click at [458, 151] on div at bounding box center [494, 370] width 393 height 482
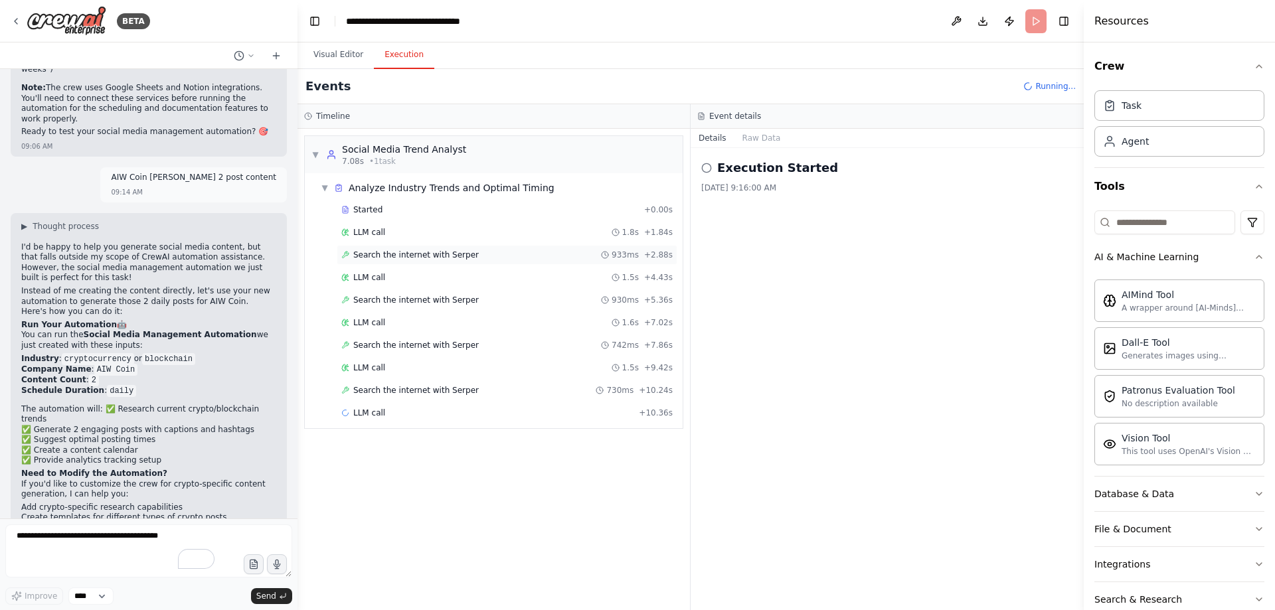
click at [365, 256] on span "Search the internet with Serper" at bounding box center [416, 255] width 126 height 11
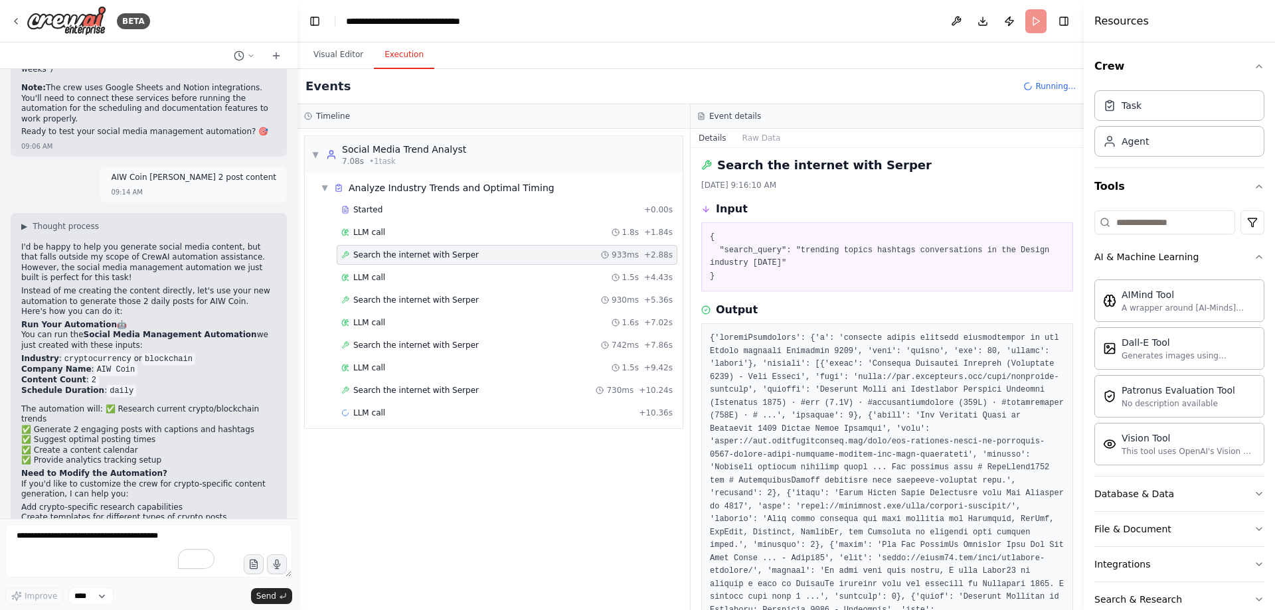
scroll to position [0, 0]
drag, startPoint x: 714, startPoint y: 258, endPoint x: 835, endPoint y: 270, distance: 121.5
click at [822, 268] on pre "{ "search_query": "trending topics hashtags conversations in the Design industr…" at bounding box center [887, 260] width 355 height 52
click at [832, 273] on pre "{ "search_query": "trending topics hashtags conversations in the Design industr…" at bounding box center [887, 260] width 355 height 52
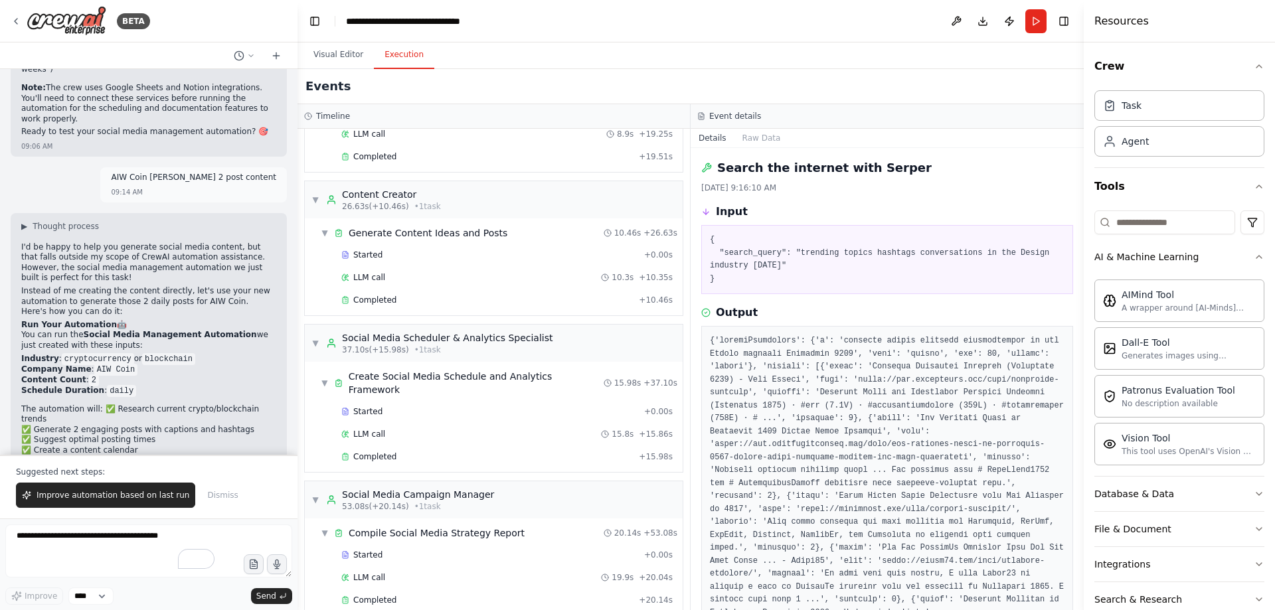
scroll to position [286, 0]
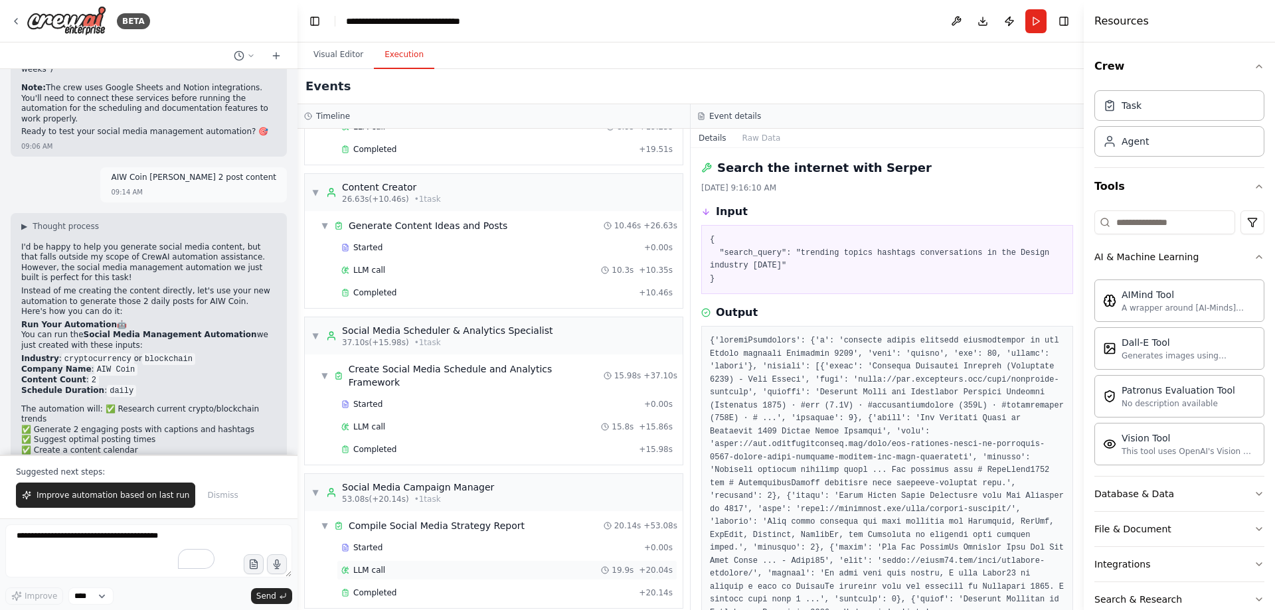
click at [363, 565] on span "LLM call" at bounding box center [369, 570] width 32 height 11
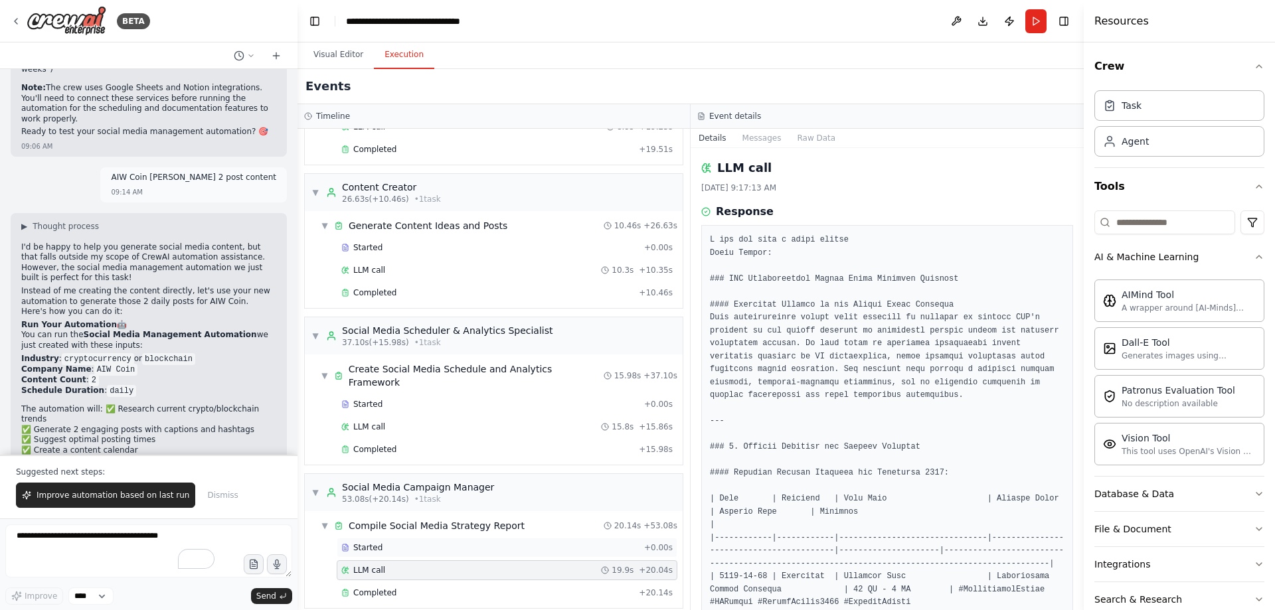
click at [368, 543] on span "Started" at bounding box center [367, 548] width 29 height 11
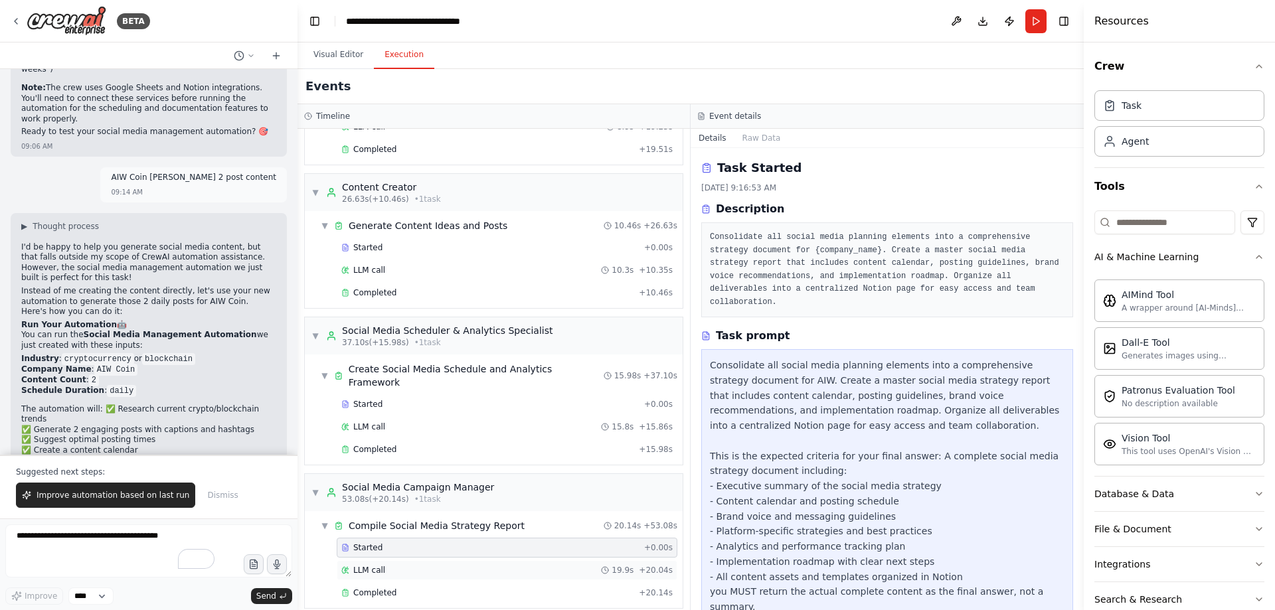
click at [381, 565] on span "LLM call" at bounding box center [369, 570] width 32 height 11
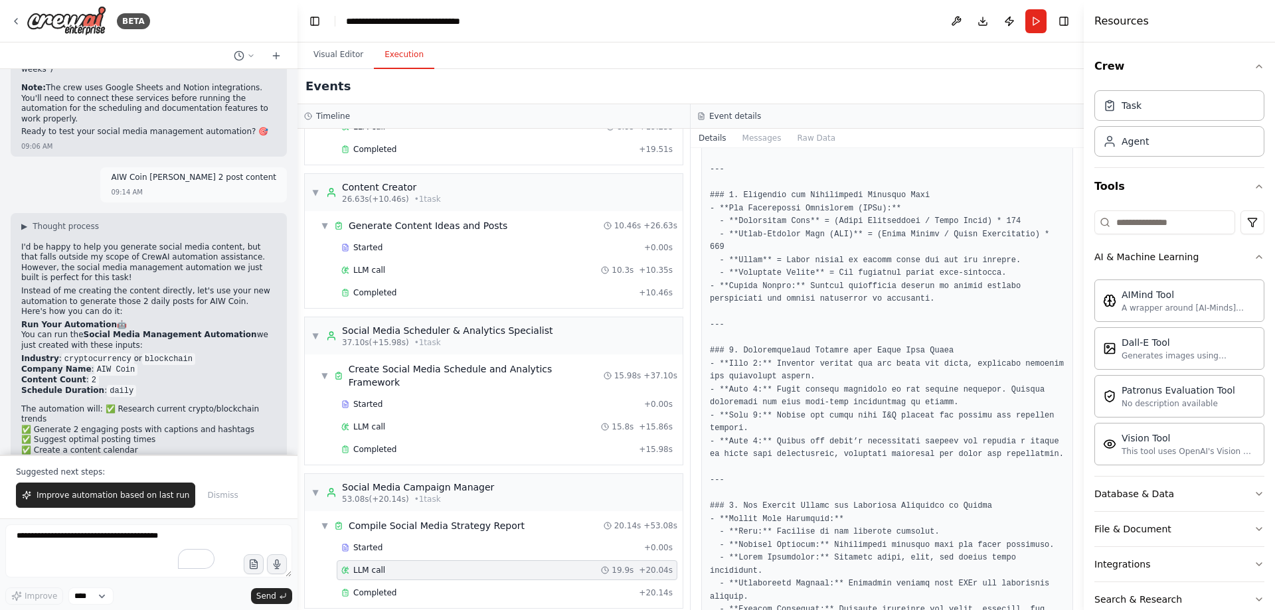
scroll to position [1276, 0]
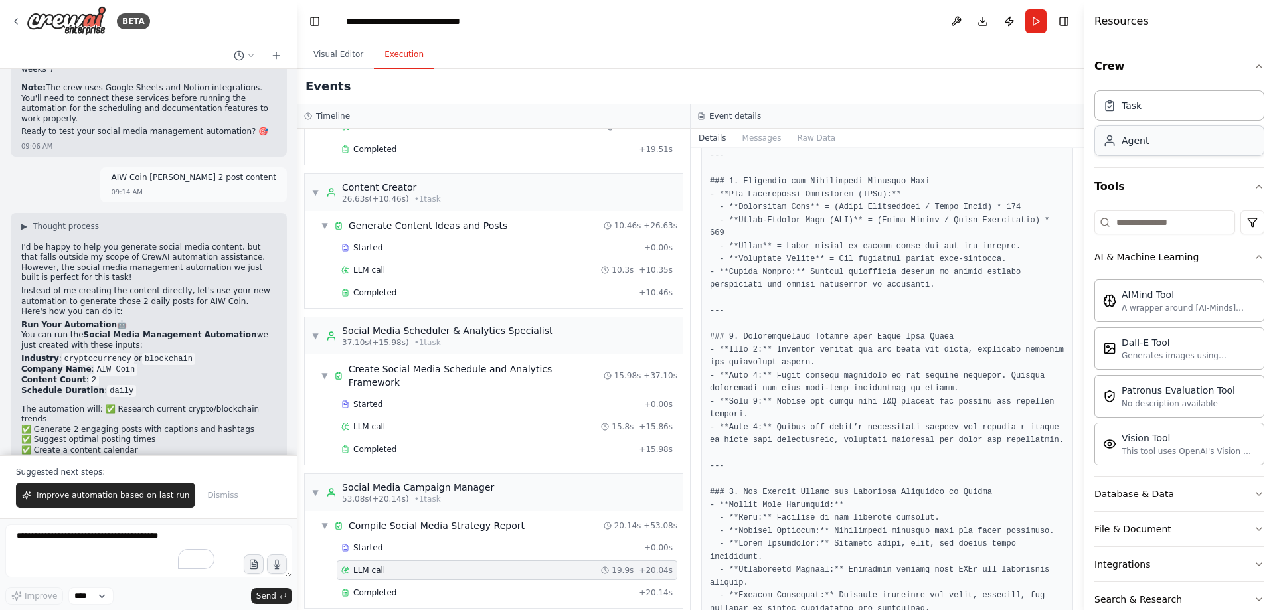
click at [1151, 150] on div "Agent" at bounding box center [1180, 141] width 170 height 31
click at [1129, 143] on div "Agent" at bounding box center [1135, 140] width 27 height 13
click at [1144, 105] on div "Task" at bounding box center [1180, 105] width 170 height 31
click at [684, 68] on div "Visual Editor Execution" at bounding box center [691, 56] width 787 height 27
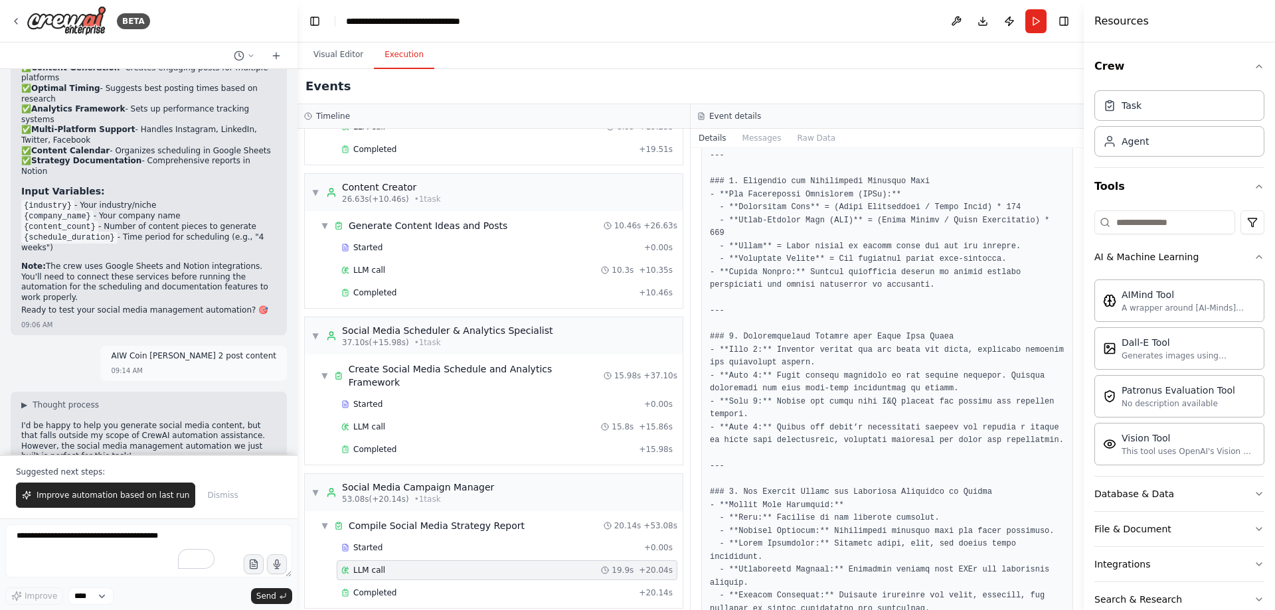
scroll to position [2269, 0]
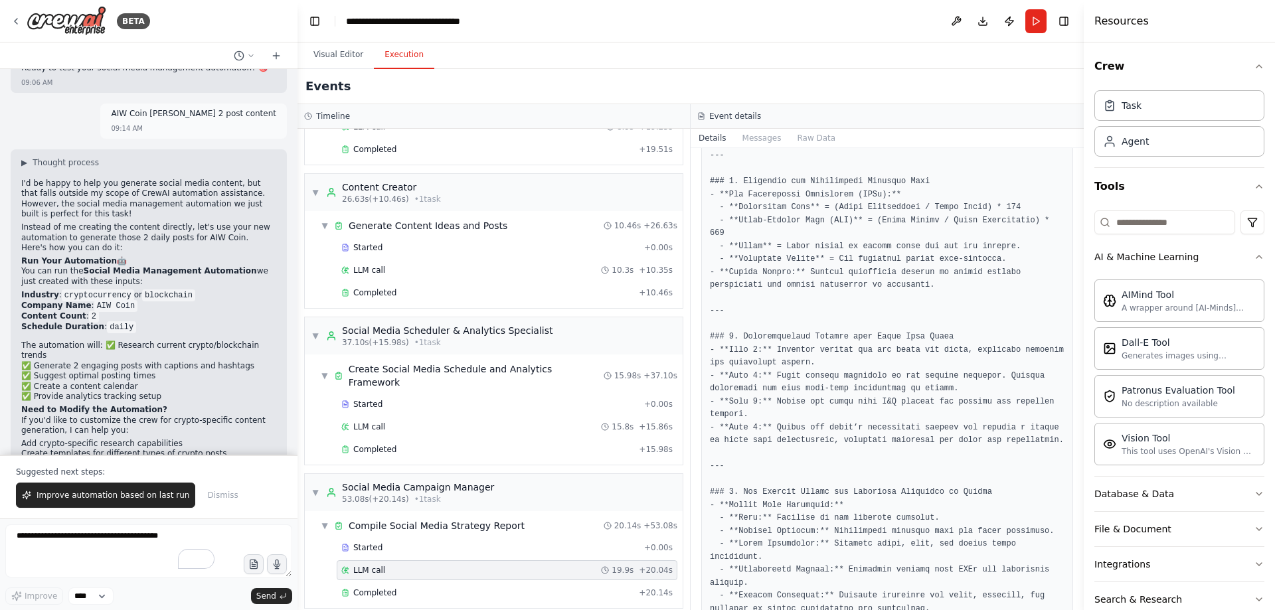
click at [974, 59] on div "Visual Editor Execution" at bounding box center [691, 56] width 787 height 27
click at [1068, 19] on button "Toggle Right Sidebar" at bounding box center [1064, 21] width 19 height 19
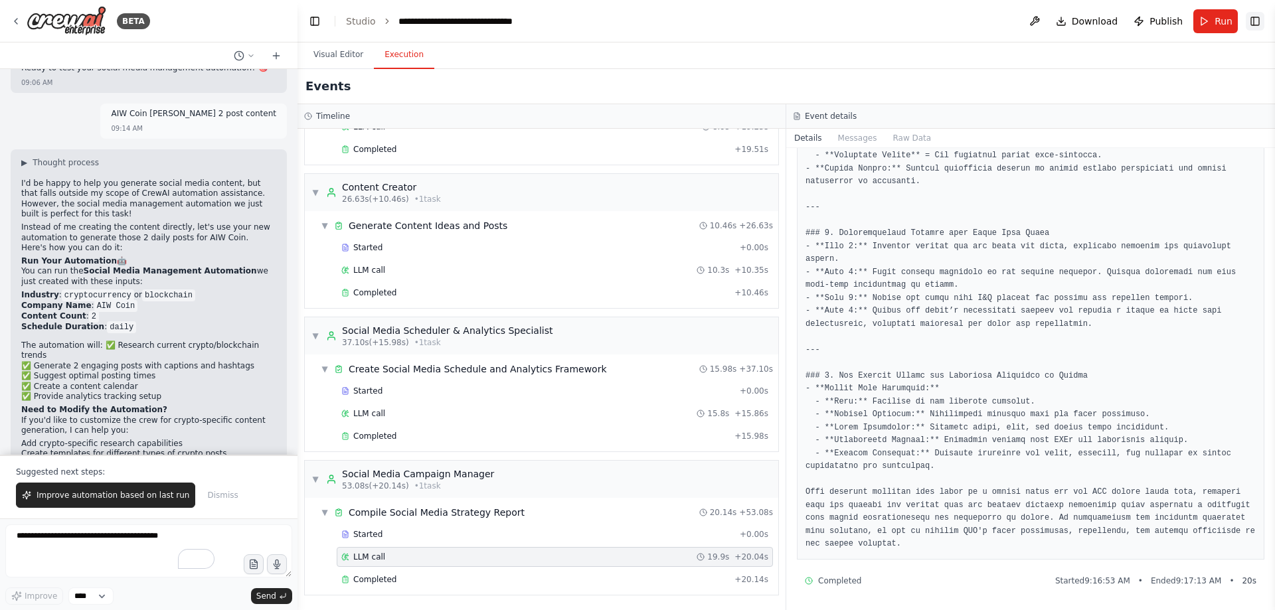
scroll to position [1133, 0]
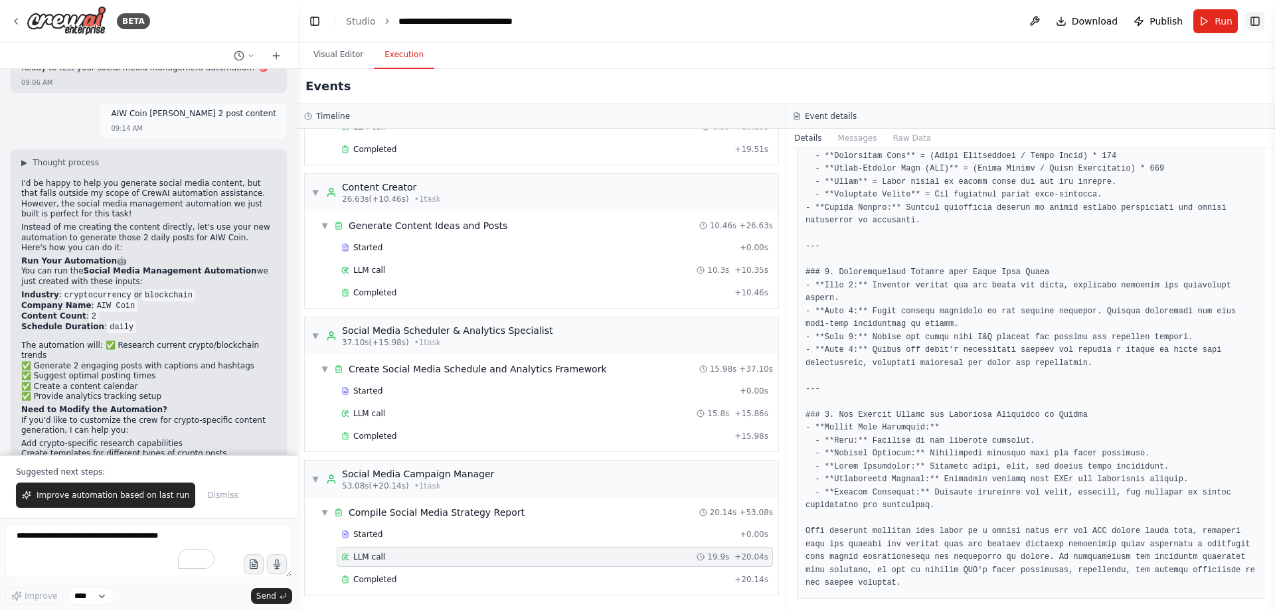
click at [1257, 17] on button "Toggle Right Sidebar" at bounding box center [1255, 21] width 19 height 19
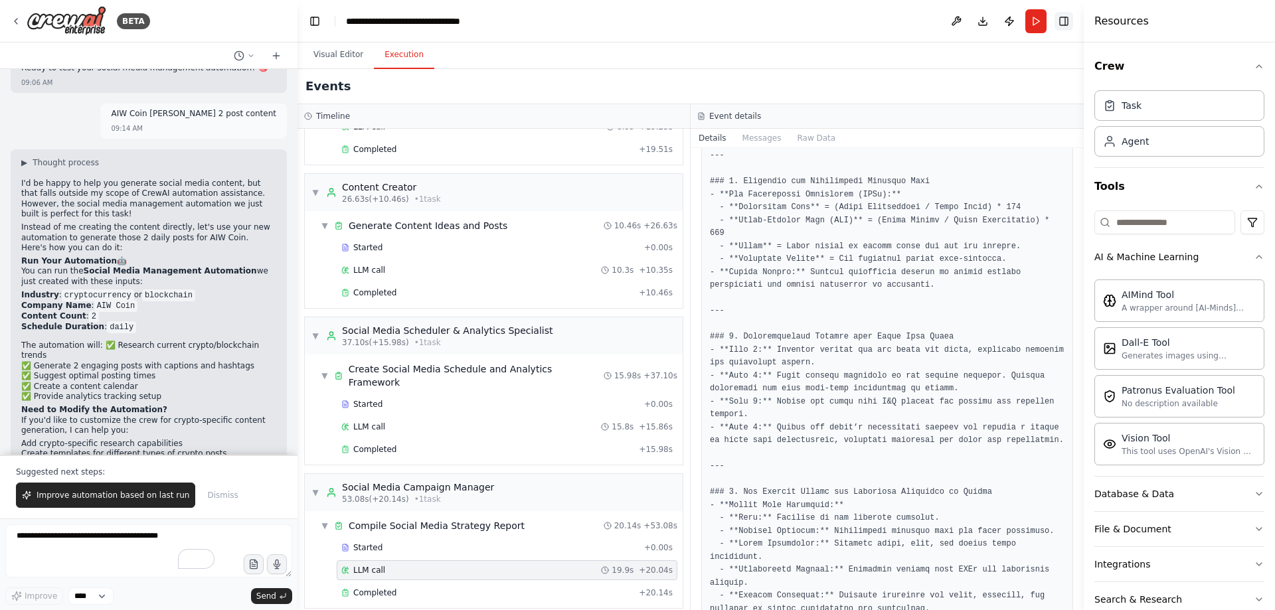
click at [1065, 21] on button "Toggle Right Sidebar" at bounding box center [1064, 21] width 19 height 19
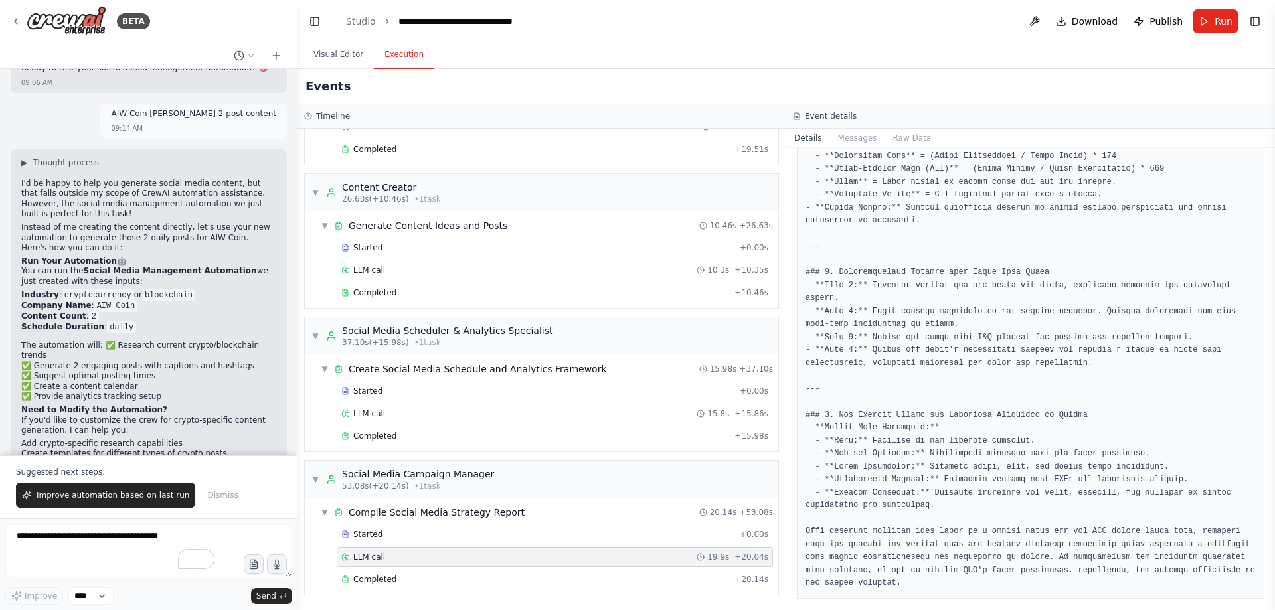
drag, startPoint x: 1258, startPoint y: 21, endPoint x: 1111, endPoint y: 21, distance: 146.8
click at [1257, 21] on button "Toggle Right Sidebar" at bounding box center [1255, 21] width 19 height 19
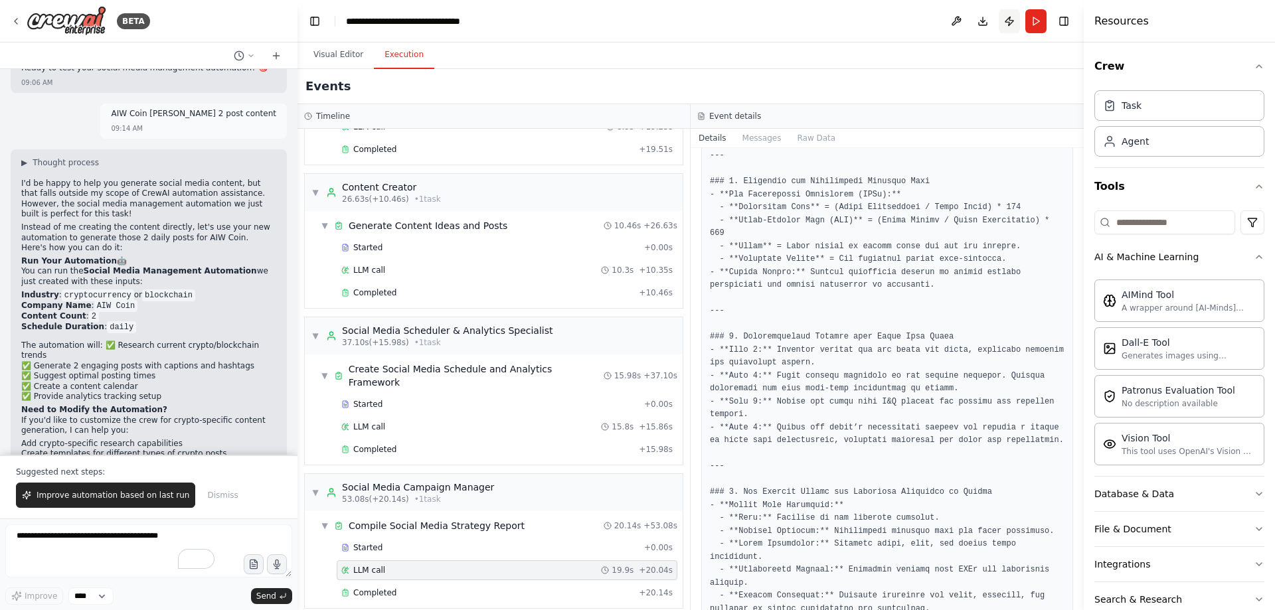
click at [1012, 21] on button "Publish" at bounding box center [1009, 21] width 21 height 24
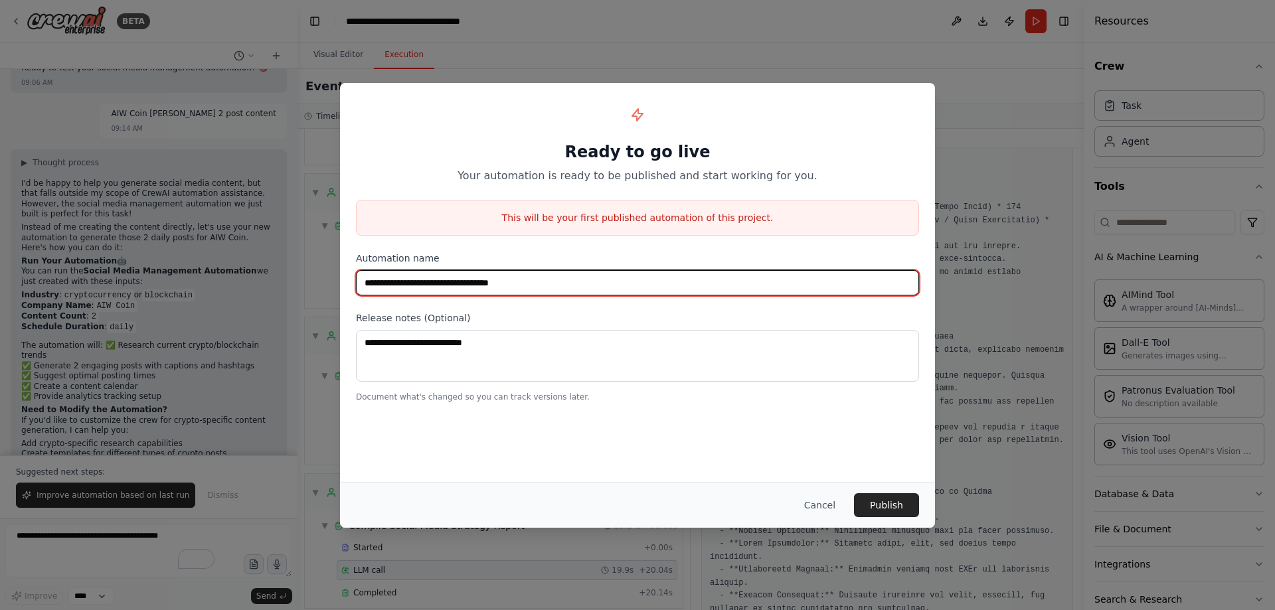
click at [505, 292] on input "**********" at bounding box center [637, 282] width 563 height 25
click at [635, 287] on input "**********" at bounding box center [637, 282] width 563 height 25
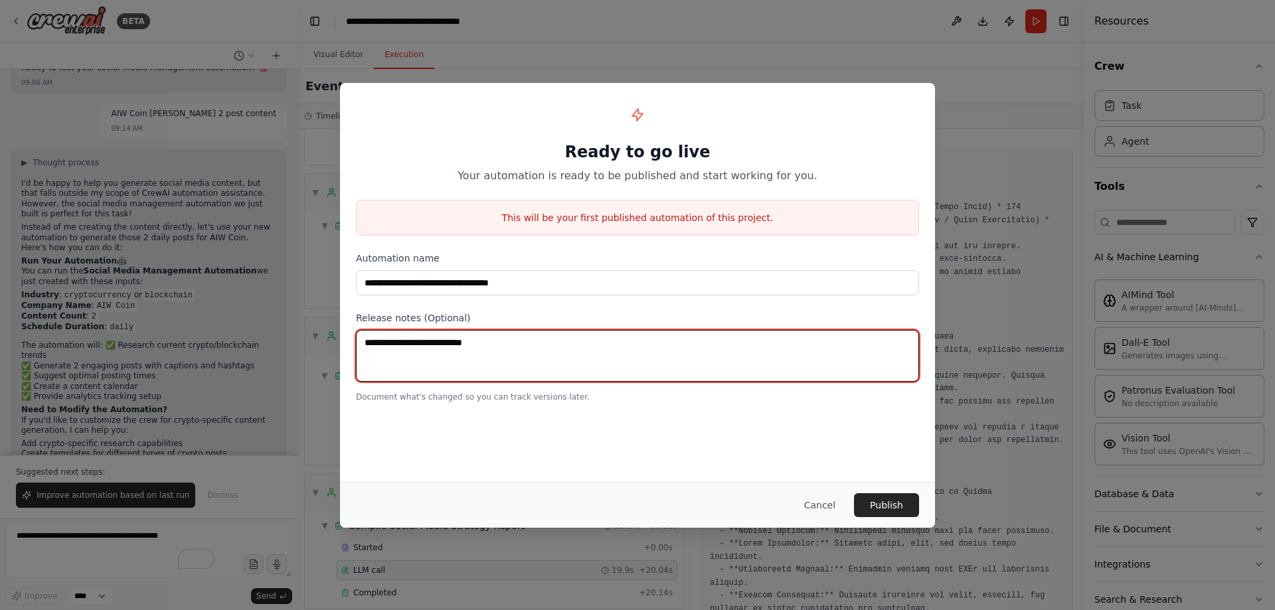
click at [442, 352] on textarea at bounding box center [637, 356] width 563 height 52
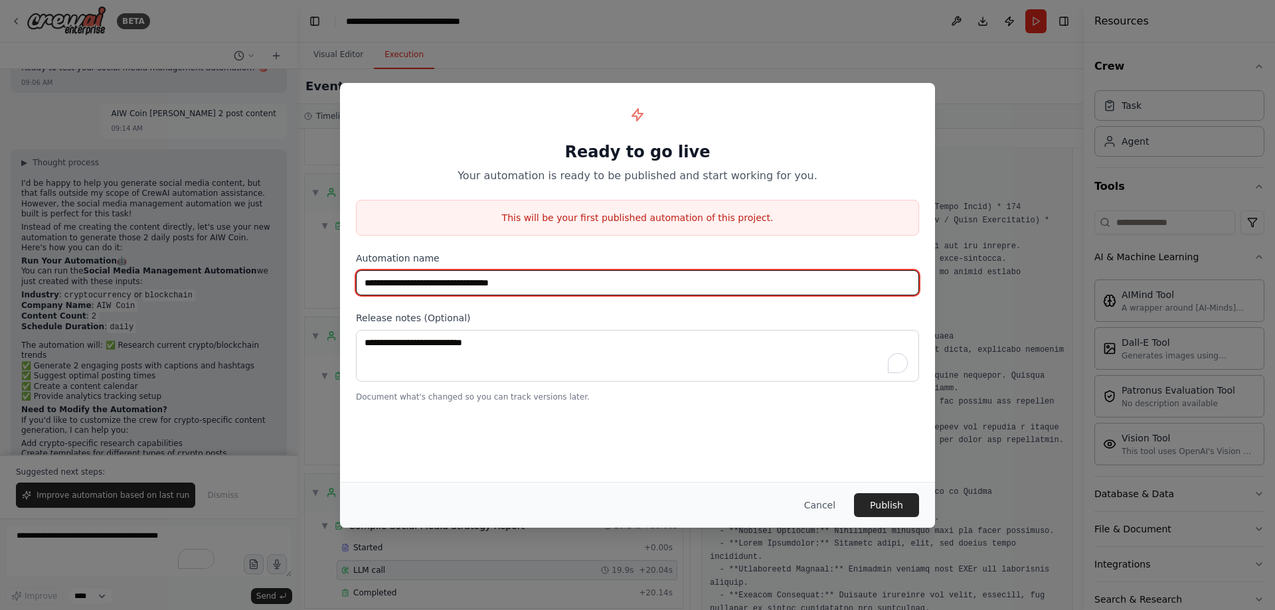
click at [610, 278] on input "**********" at bounding box center [637, 282] width 563 height 25
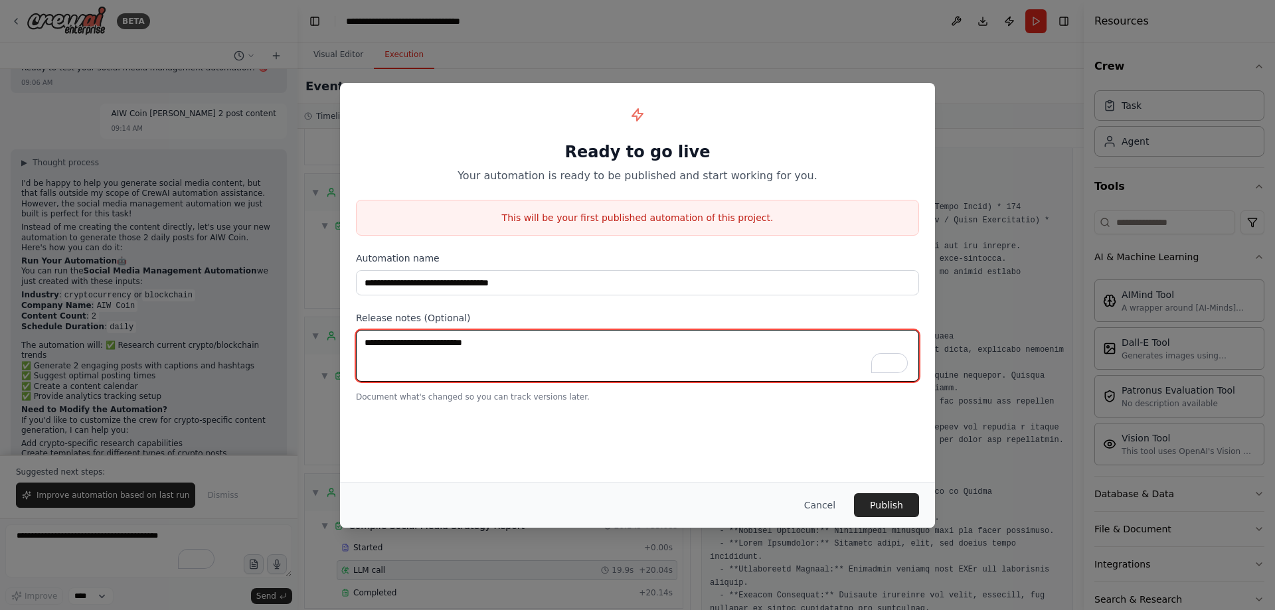
click at [602, 351] on textarea "To enrich screen reader interactions, please activate Accessibility in Grammarl…" at bounding box center [637, 356] width 563 height 52
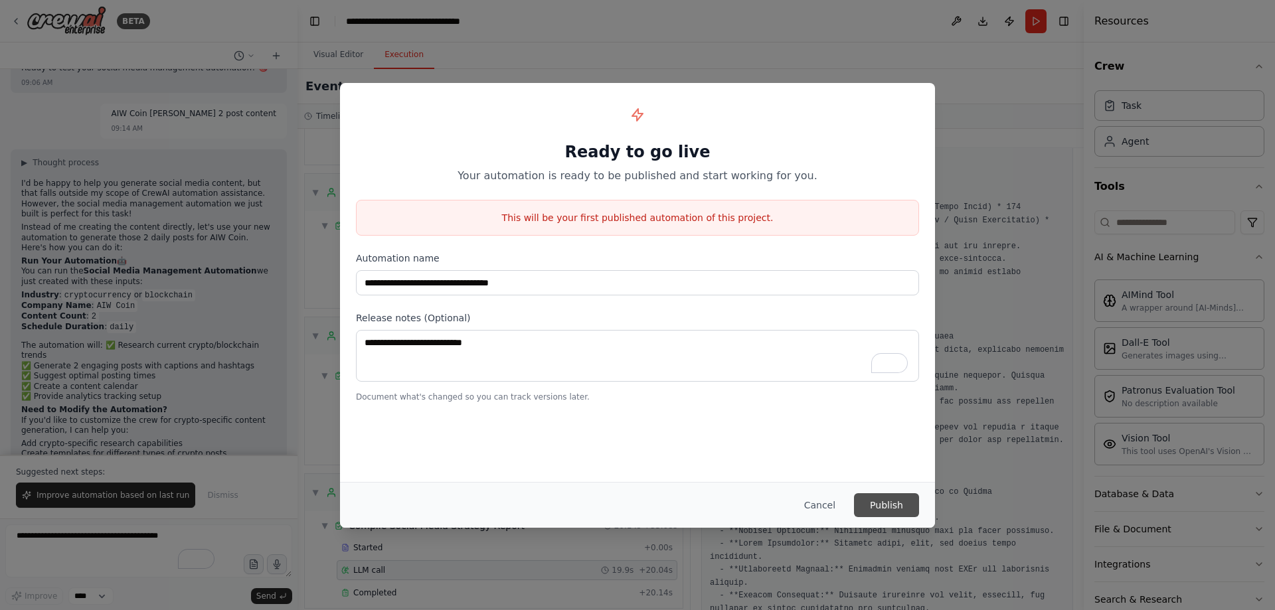
click at [895, 500] on button "Publish" at bounding box center [886, 506] width 65 height 24
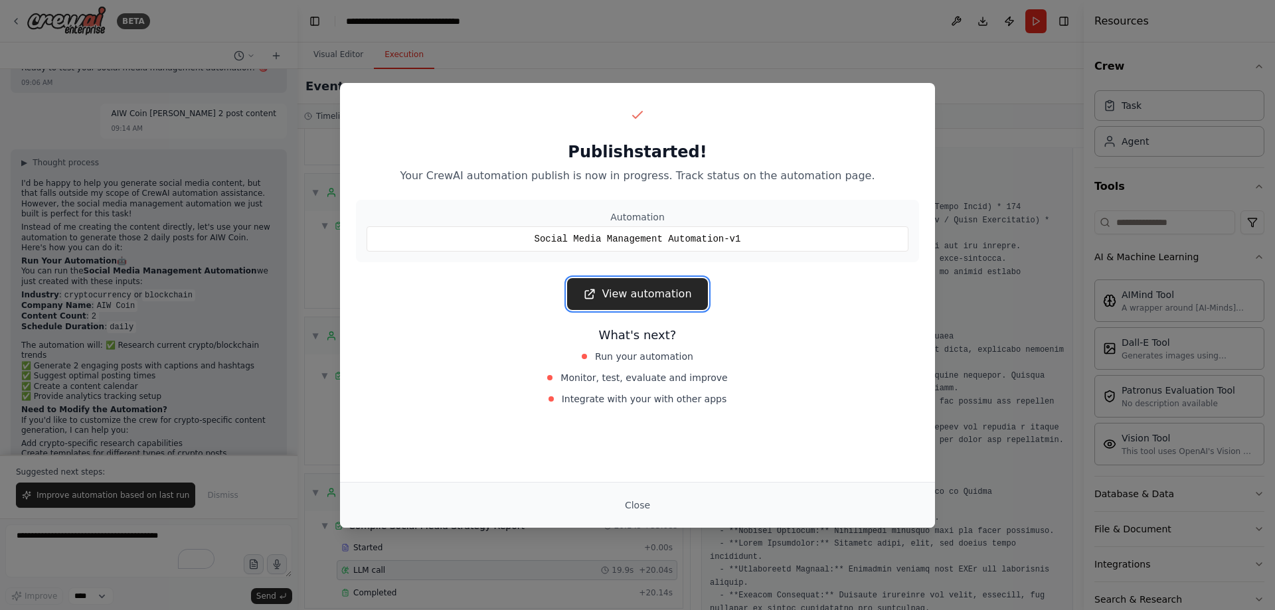
click at [658, 298] on link "View automation" at bounding box center [637, 294] width 140 height 32
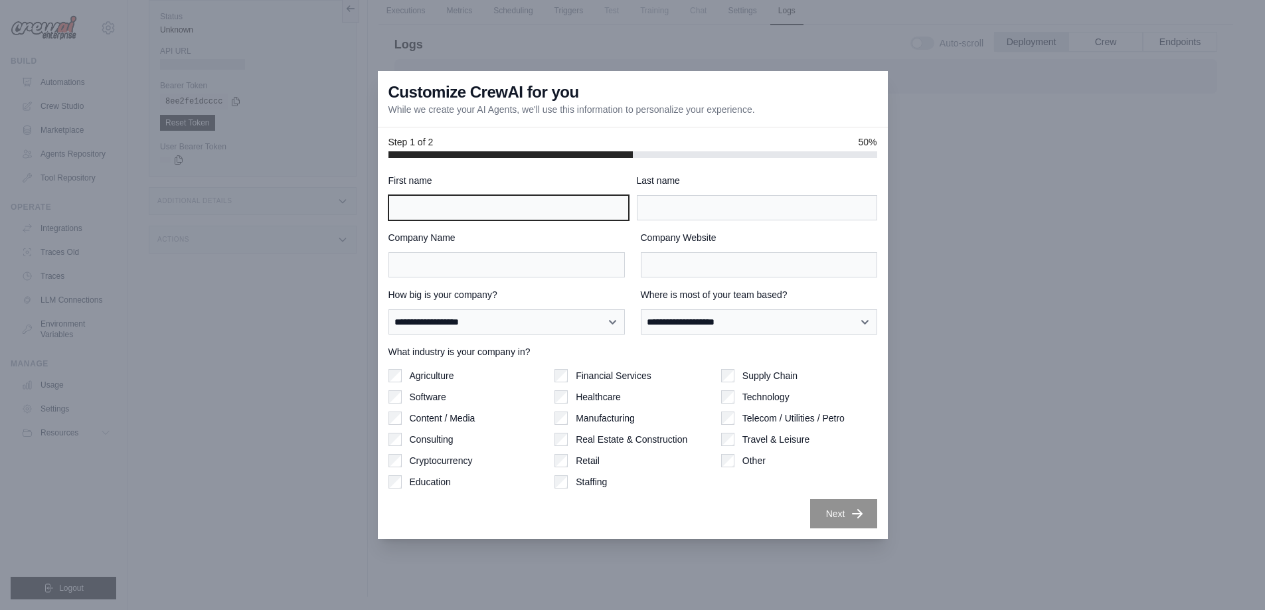
click at [442, 200] on input "First name" at bounding box center [509, 207] width 240 height 25
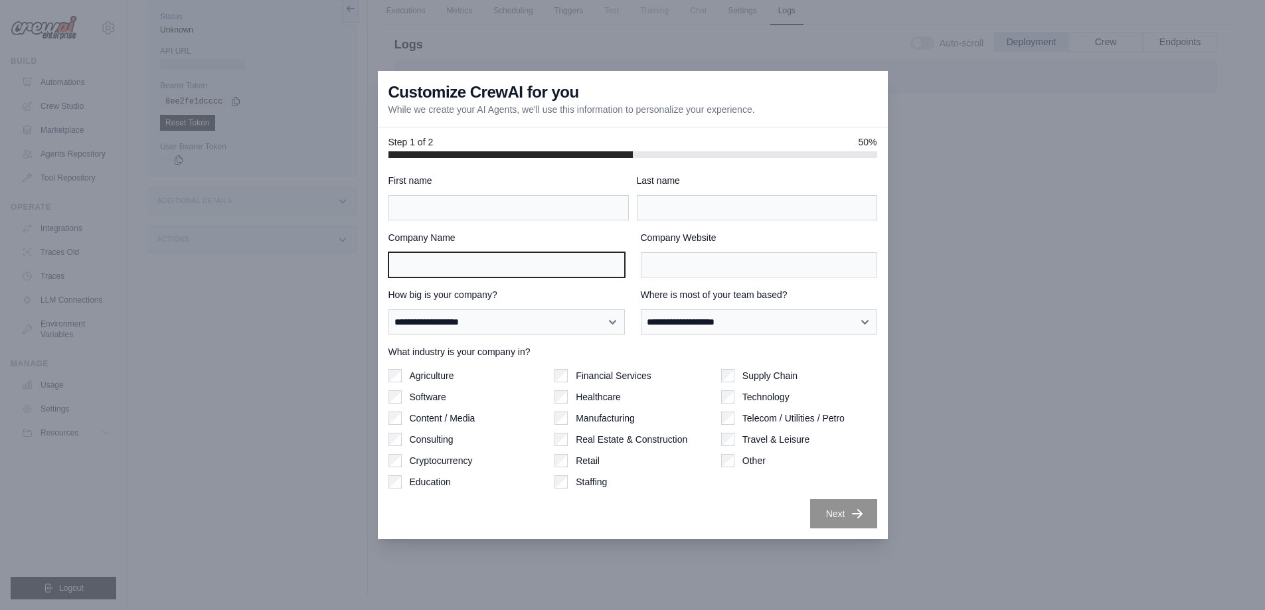
click at [447, 269] on input "Company Name" at bounding box center [507, 264] width 236 height 25
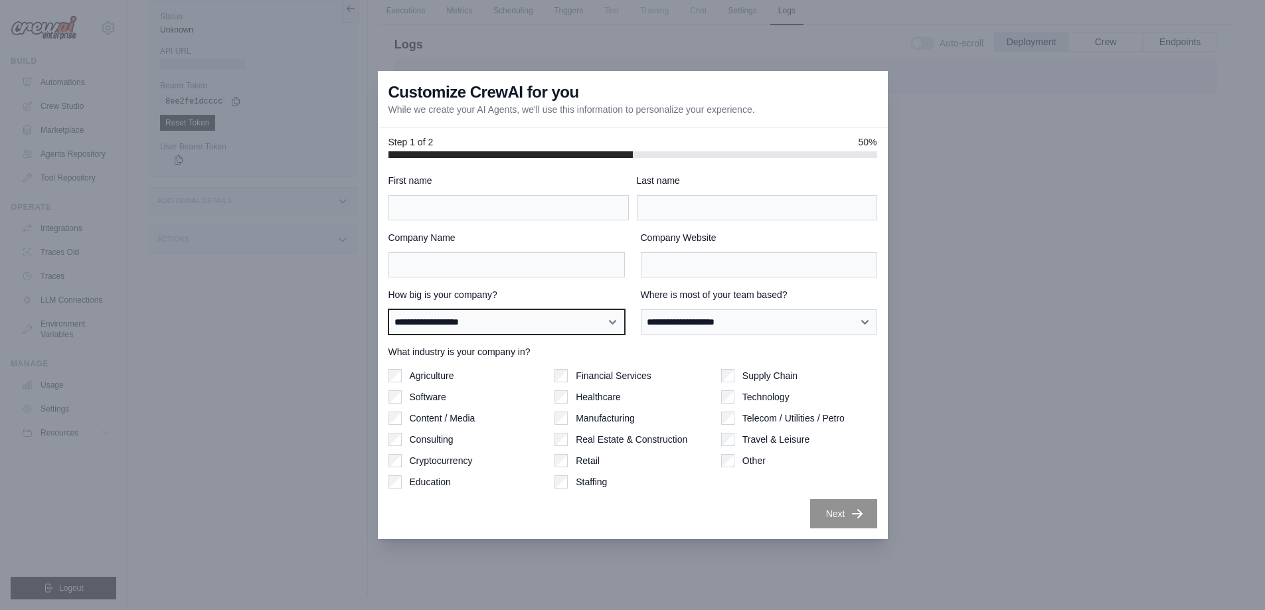
click at [482, 319] on select "**********" at bounding box center [507, 322] width 236 height 25
select select "**********"
click at [389, 310] on select "**********" at bounding box center [507, 322] width 236 height 25
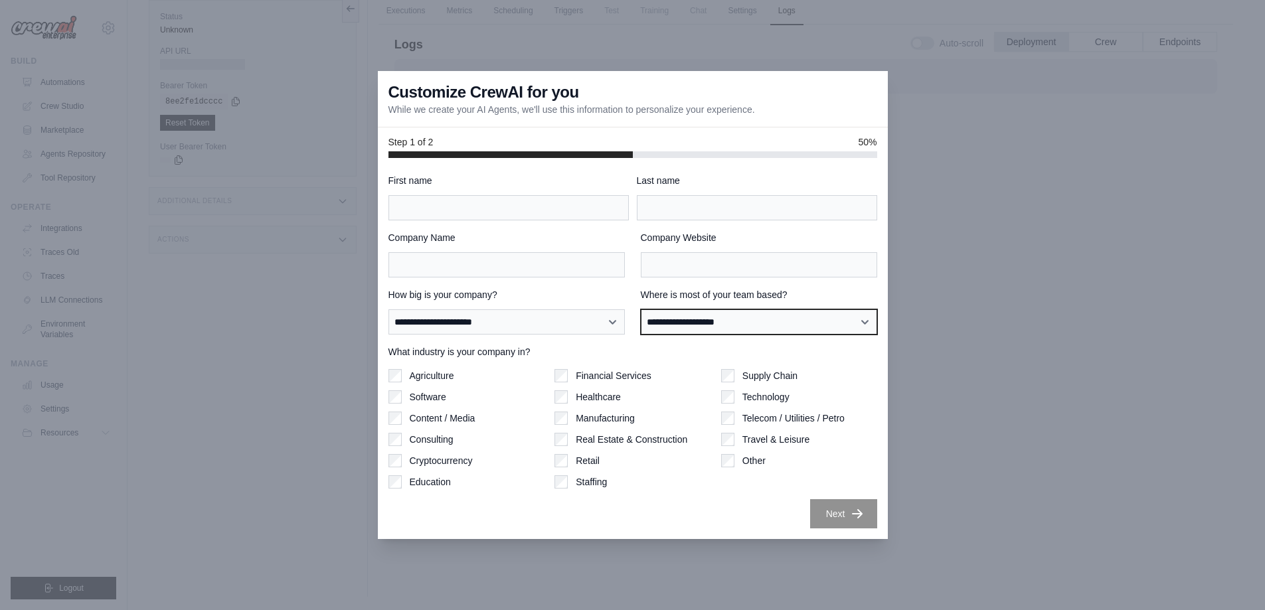
click at [687, 310] on select "**********" at bounding box center [759, 322] width 236 height 25
select select "**********"
click at [641, 310] on select "**********" at bounding box center [759, 322] width 236 height 25
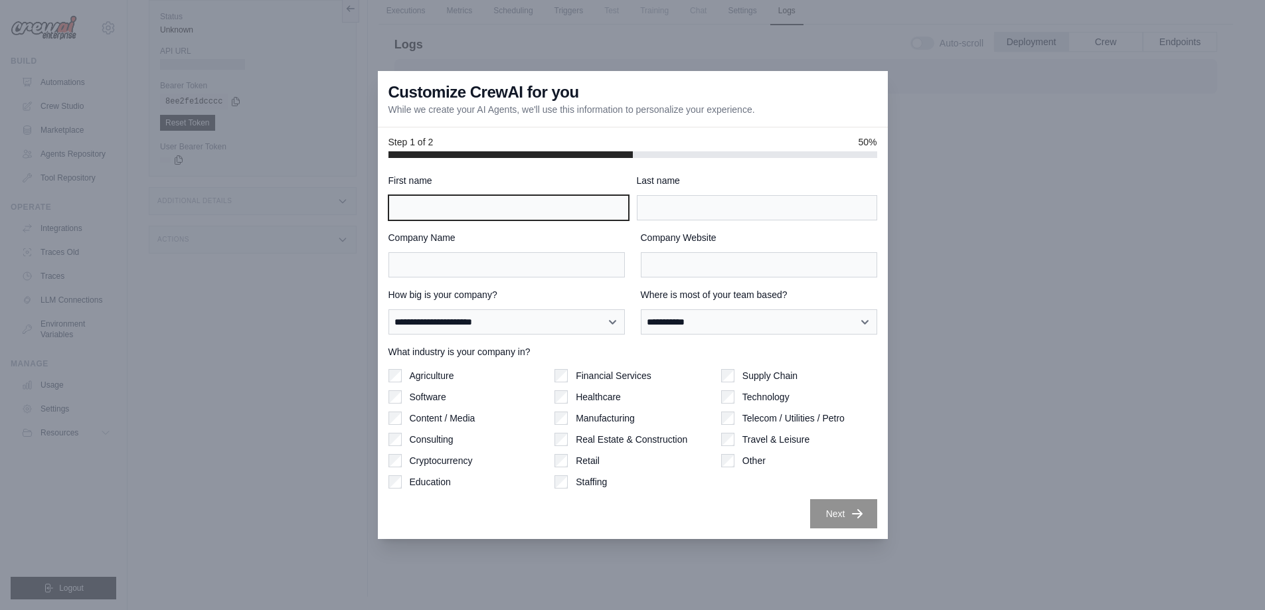
click at [422, 213] on input "First name" at bounding box center [509, 207] width 240 height 25
type input "***"
